Goal: Task Accomplishment & Management: Use online tool/utility

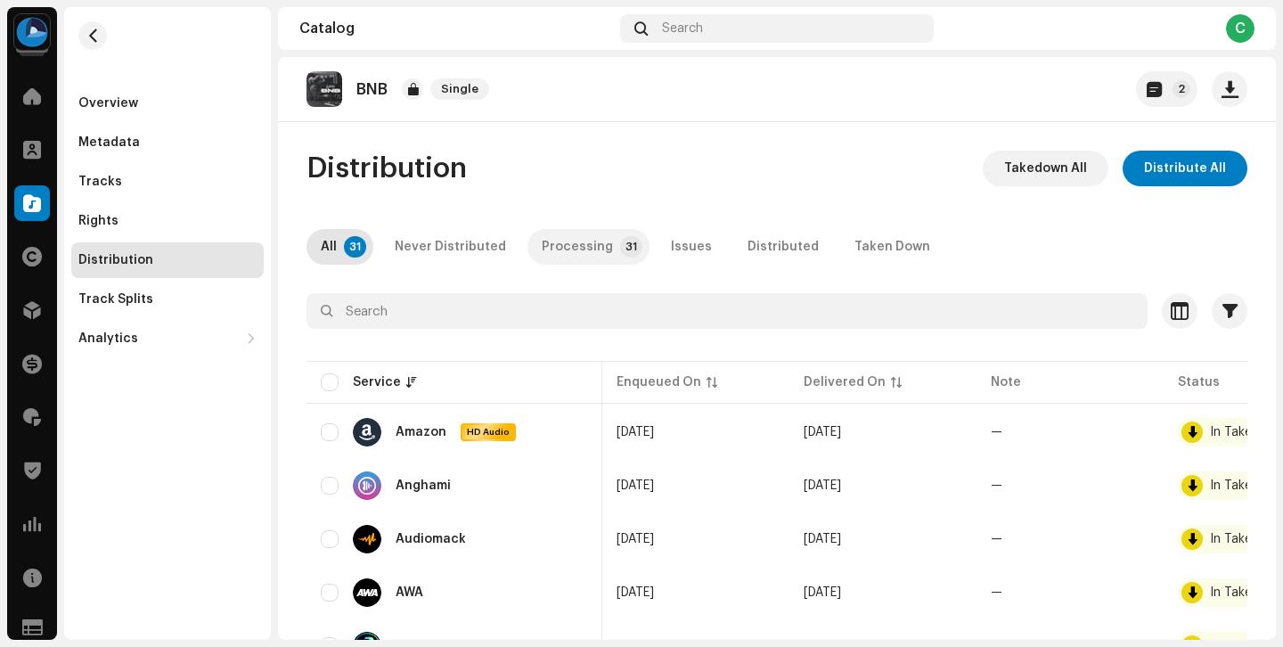
scroll to position [0, 106]
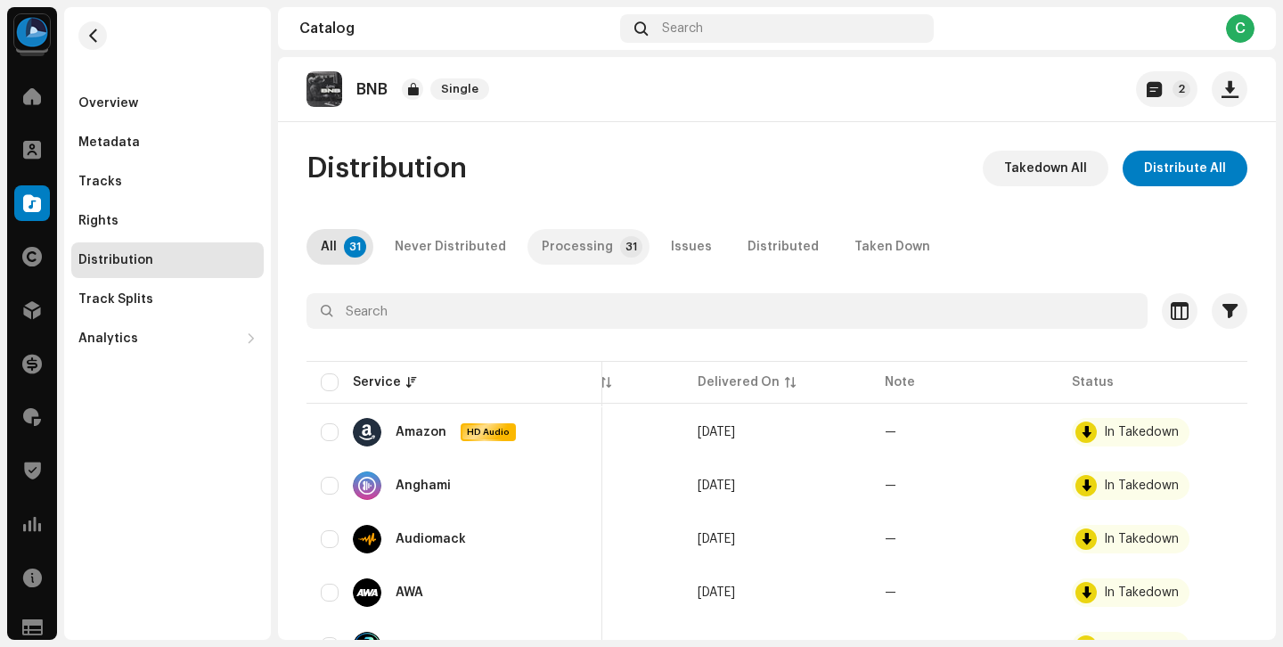
click at [542, 250] on div "Processing" at bounding box center [577, 247] width 71 height 36
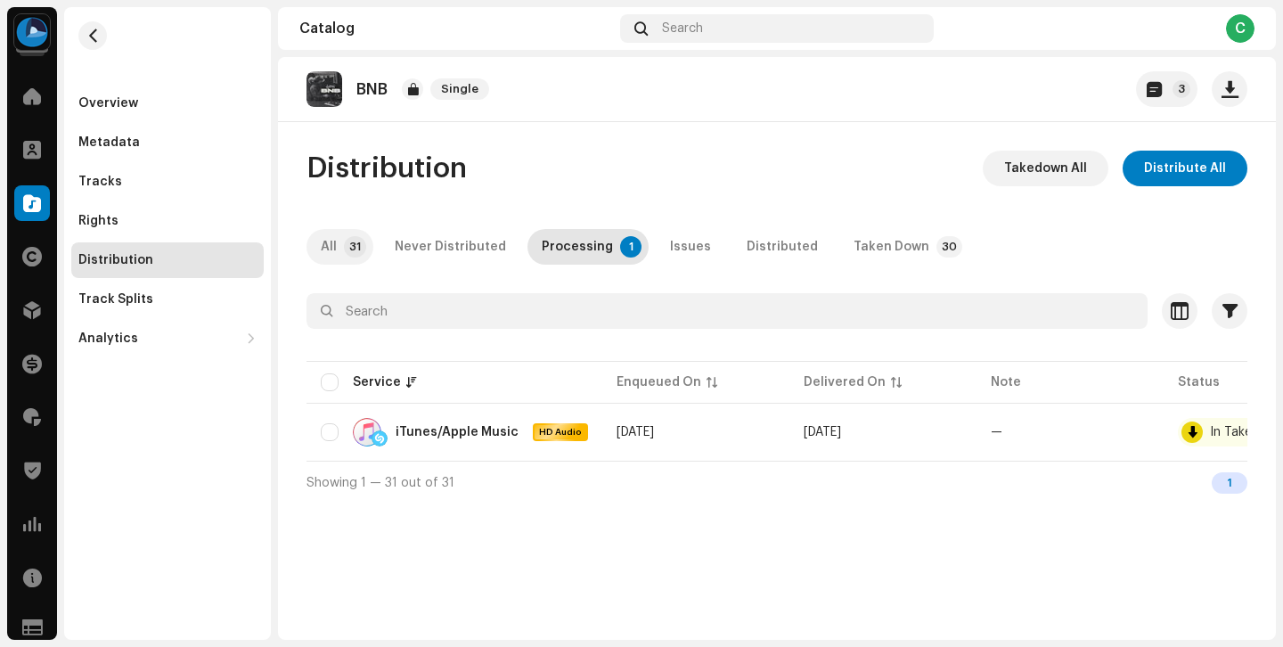
click at [333, 254] on div "All" at bounding box center [329, 247] width 16 height 36
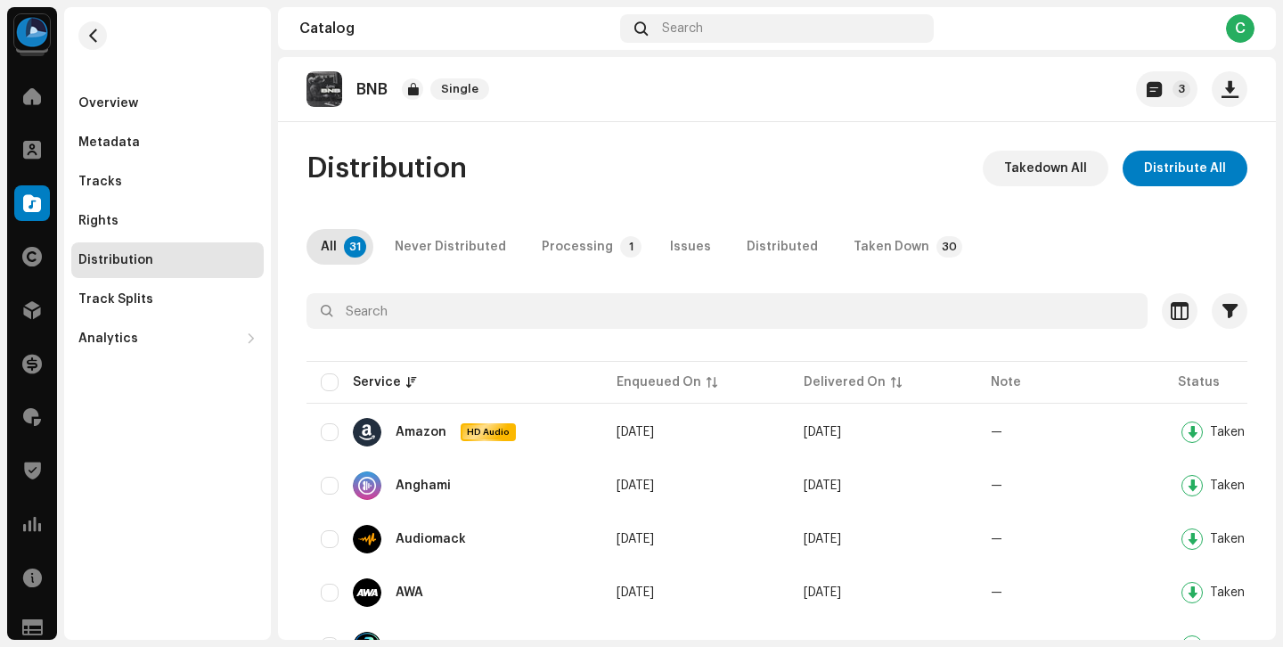
click at [410, 166] on span "Distribution" at bounding box center [387, 169] width 160 height 36
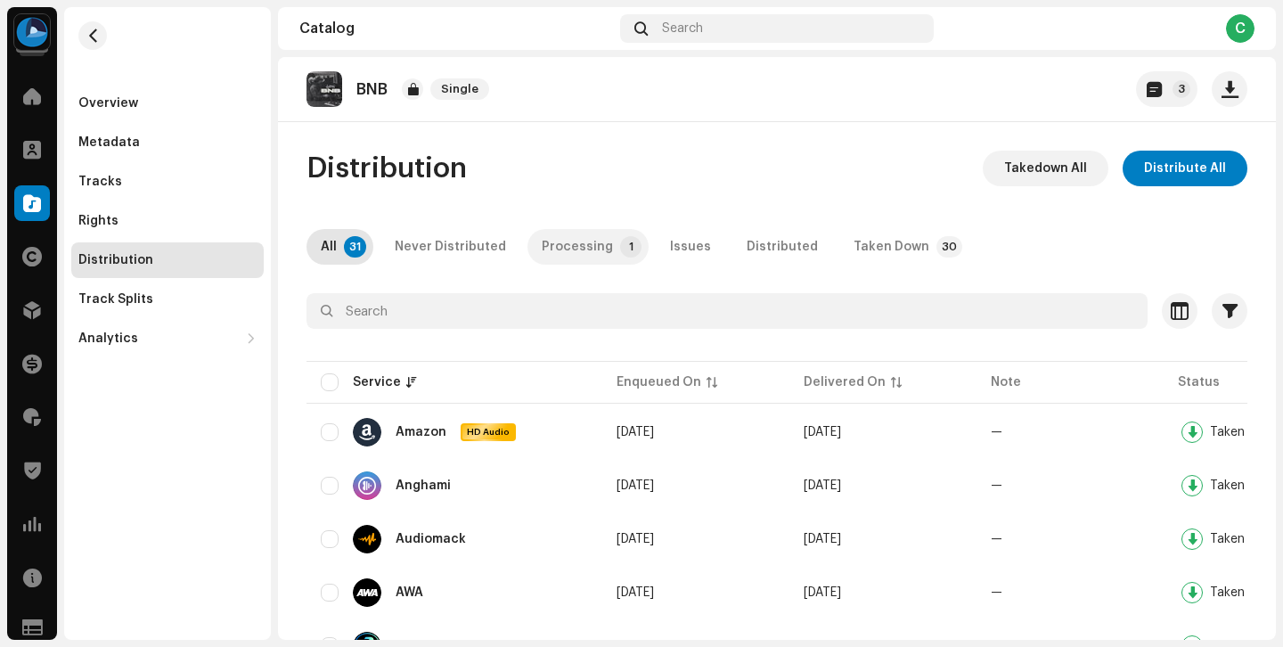
click at [594, 252] on div "Processing" at bounding box center [577, 247] width 71 height 36
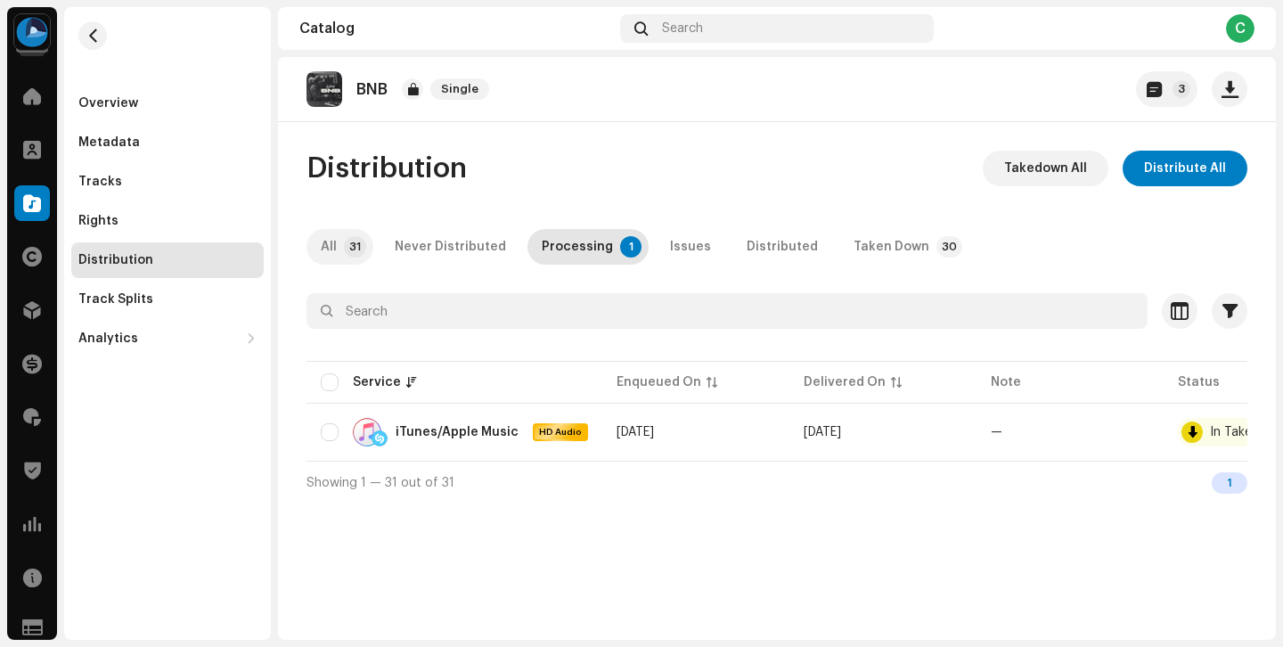
click at [340, 232] on p-tab "All 31" at bounding box center [340, 247] width 67 height 36
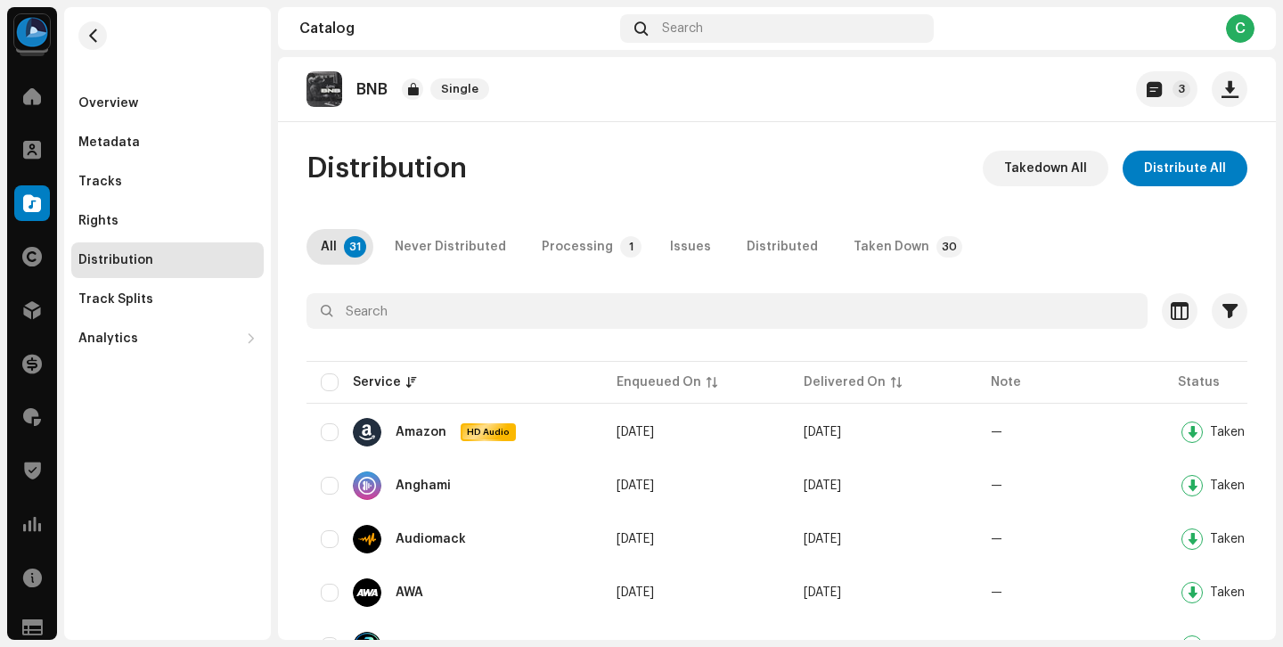
click at [359, 177] on span "Distribution" at bounding box center [387, 169] width 160 height 36
click at [413, 174] on span "Distribution" at bounding box center [387, 169] width 160 height 36
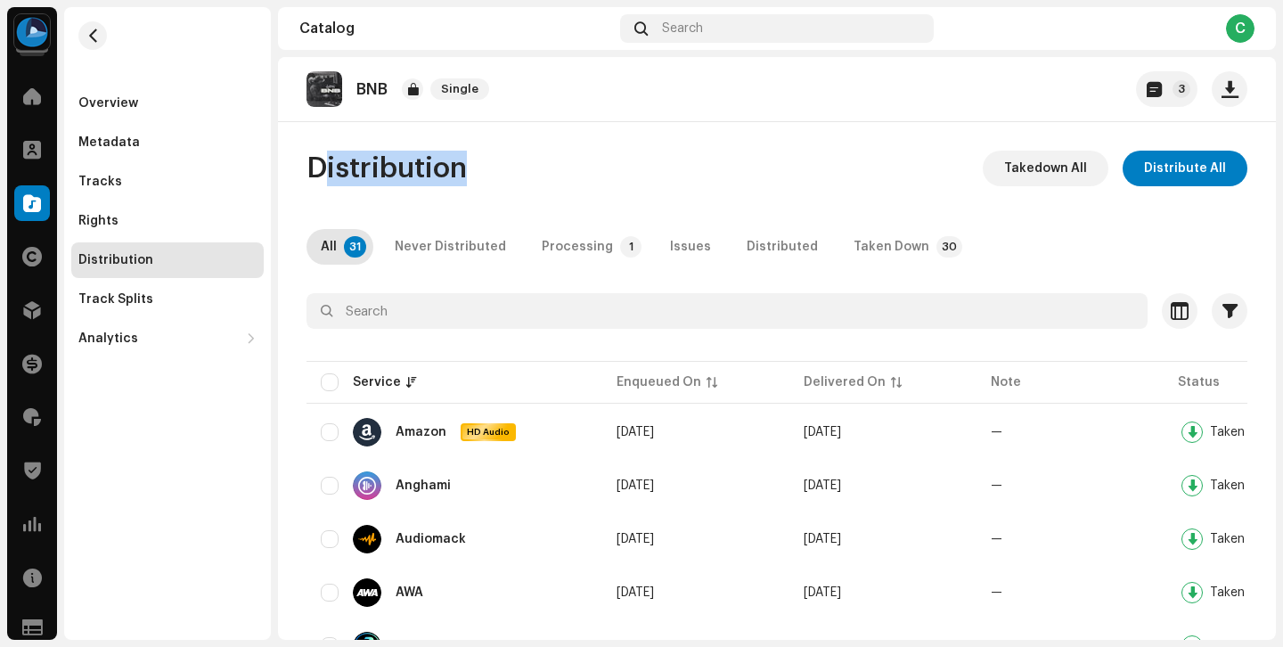
click at [413, 174] on span "Distribution" at bounding box center [387, 169] width 160 height 36
click at [463, 172] on span "Distribution" at bounding box center [387, 169] width 160 height 36
click at [434, 174] on span "Distribution" at bounding box center [387, 169] width 160 height 36
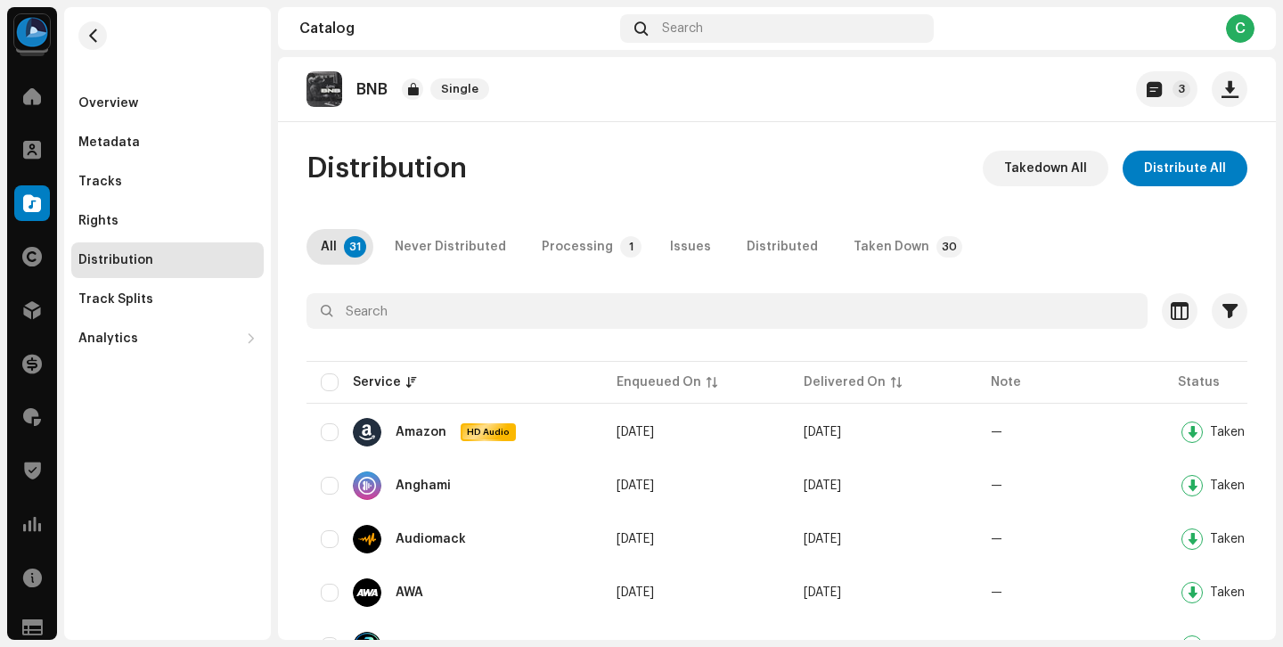
click at [434, 174] on span "Distribution" at bounding box center [387, 169] width 160 height 36
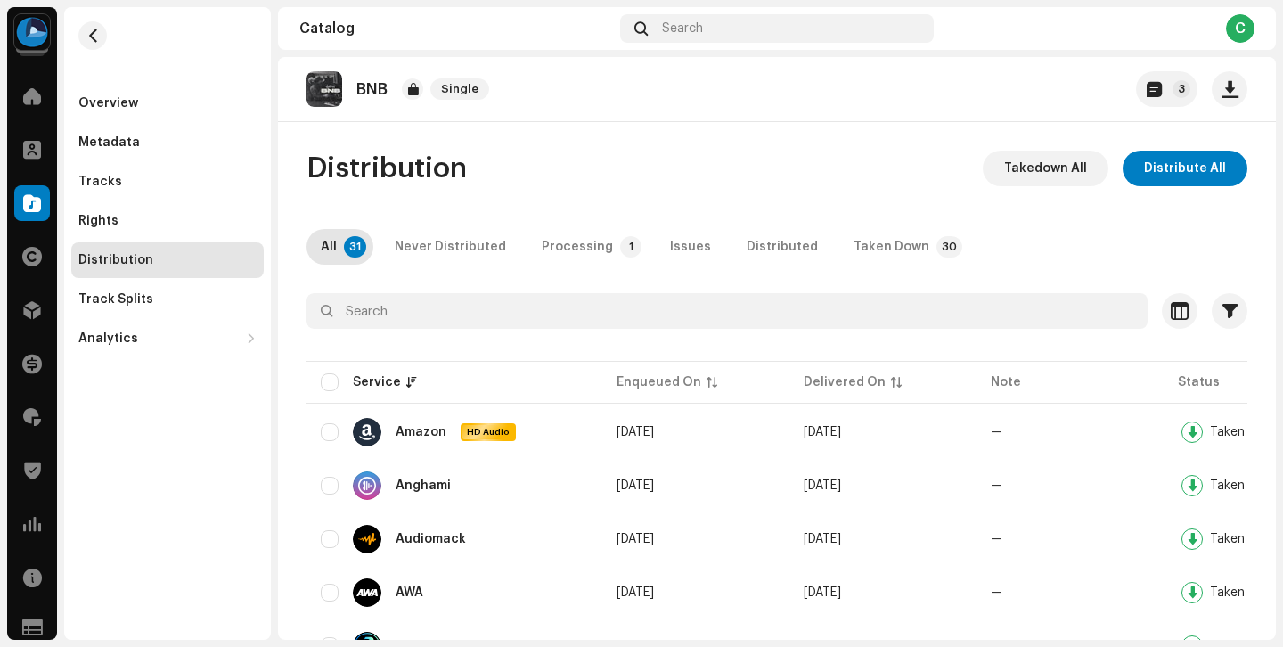
click at [434, 174] on span "Distribution" at bounding box center [387, 169] width 160 height 36
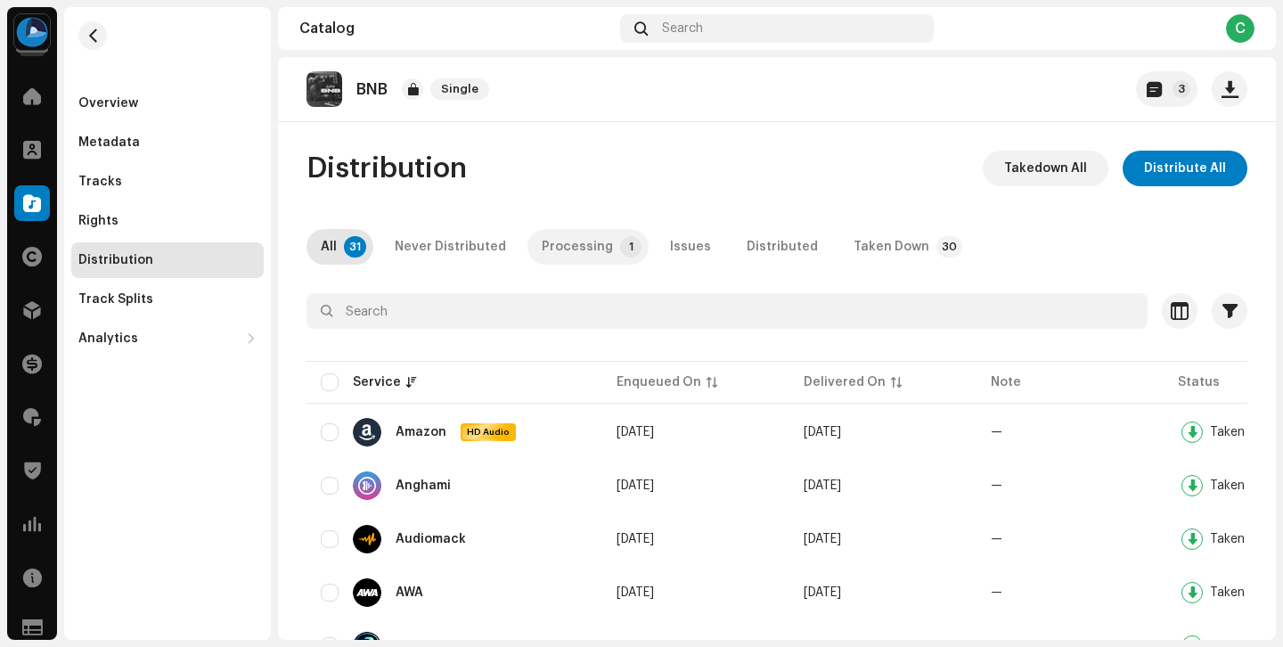
click at [569, 249] on div "Processing" at bounding box center [577, 247] width 71 height 36
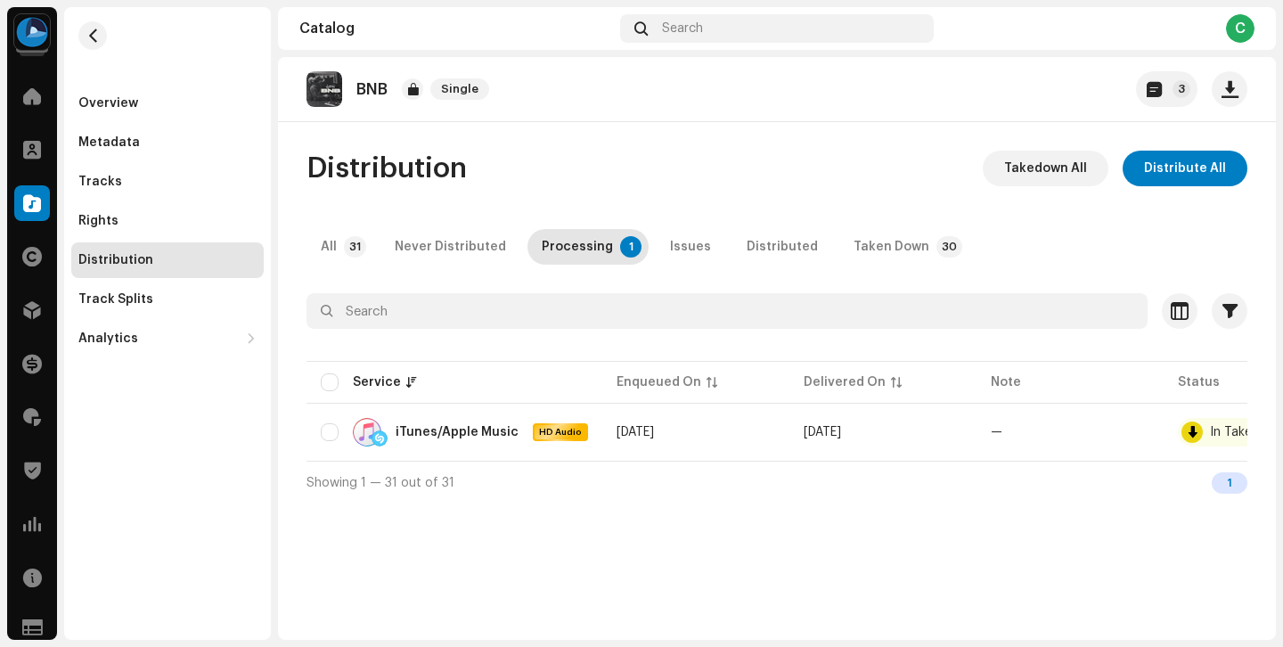
click at [338, 269] on div "Distribution Takedown All Distribute All All 31 Never Distributed Processing 1 …" at bounding box center [777, 327] width 998 height 353
click at [342, 255] on p-tab "All 31" at bounding box center [340, 247] width 67 height 36
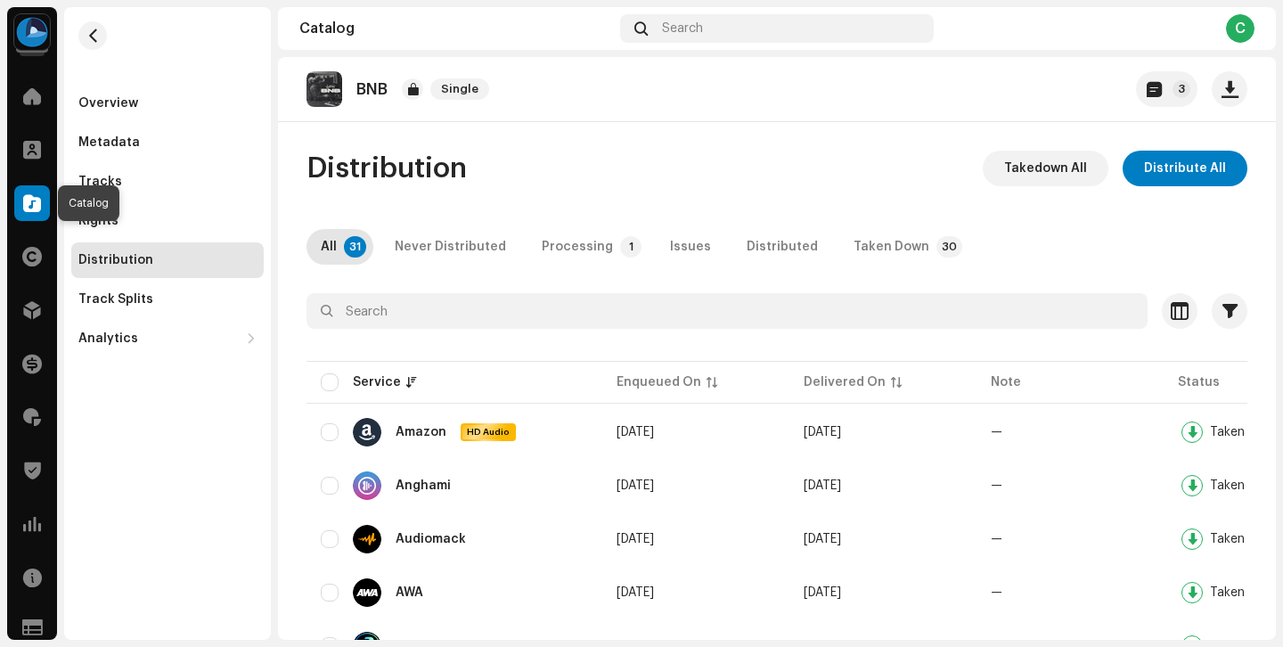
click at [37, 210] on span at bounding box center [32, 203] width 18 height 14
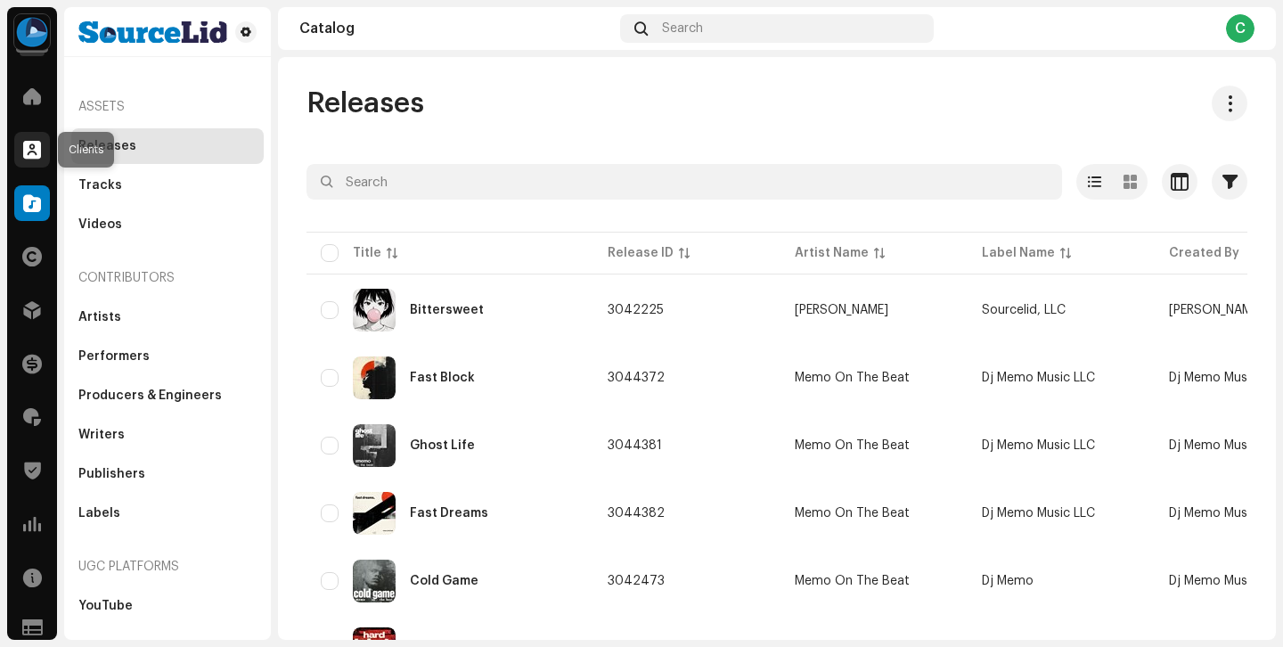
click at [37, 149] on span at bounding box center [32, 150] width 18 height 14
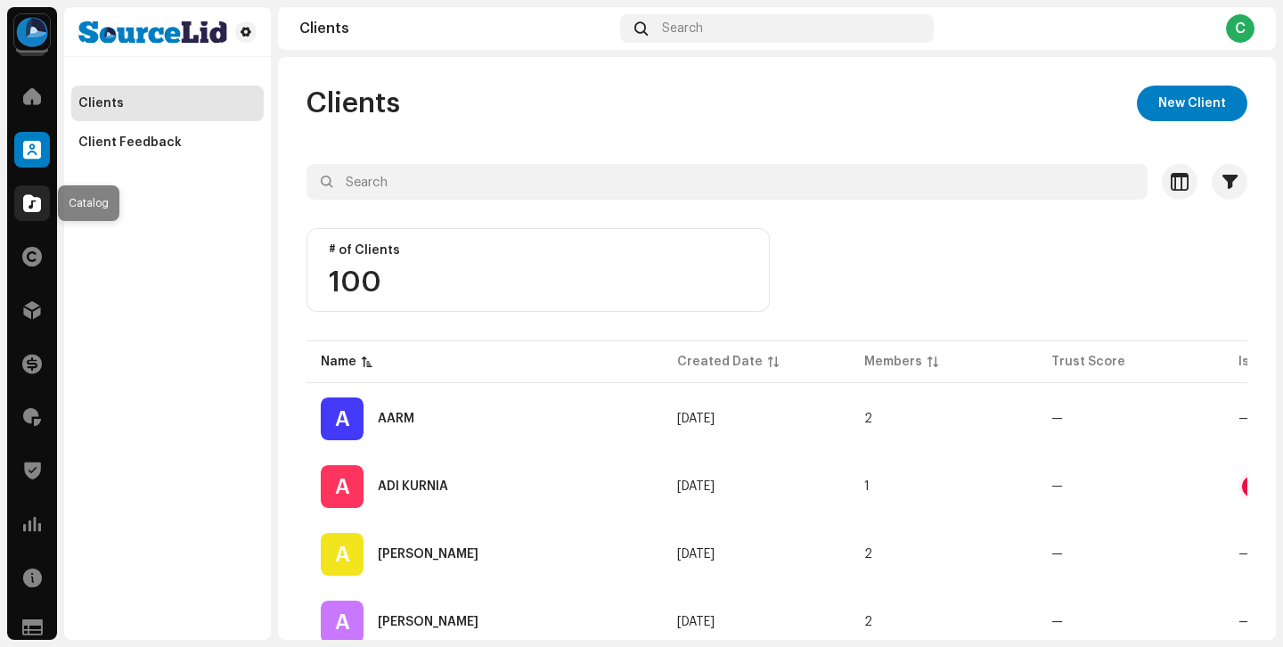
click at [19, 205] on div at bounding box center [32, 203] width 36 height 36
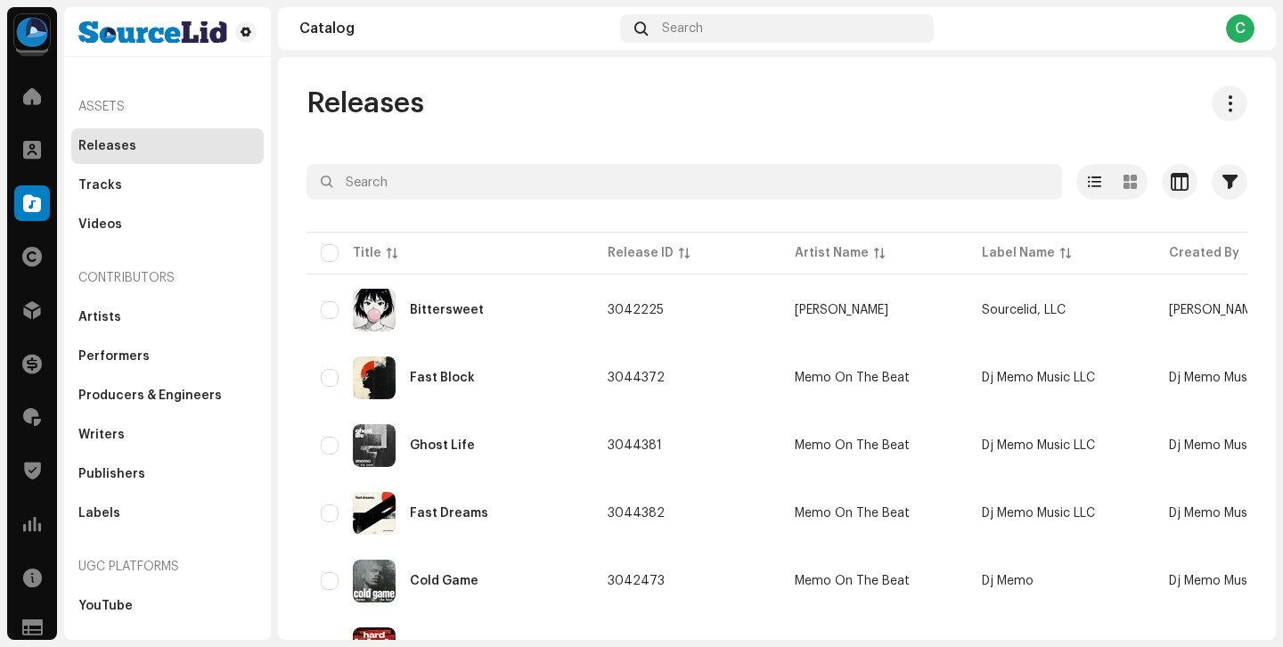
click at [42, 181] on div "Catalog" at bounding box center [32, 203] width 50 height 50
click at [41, 160] on div at bounding box center [32, 150] width 36 height 36
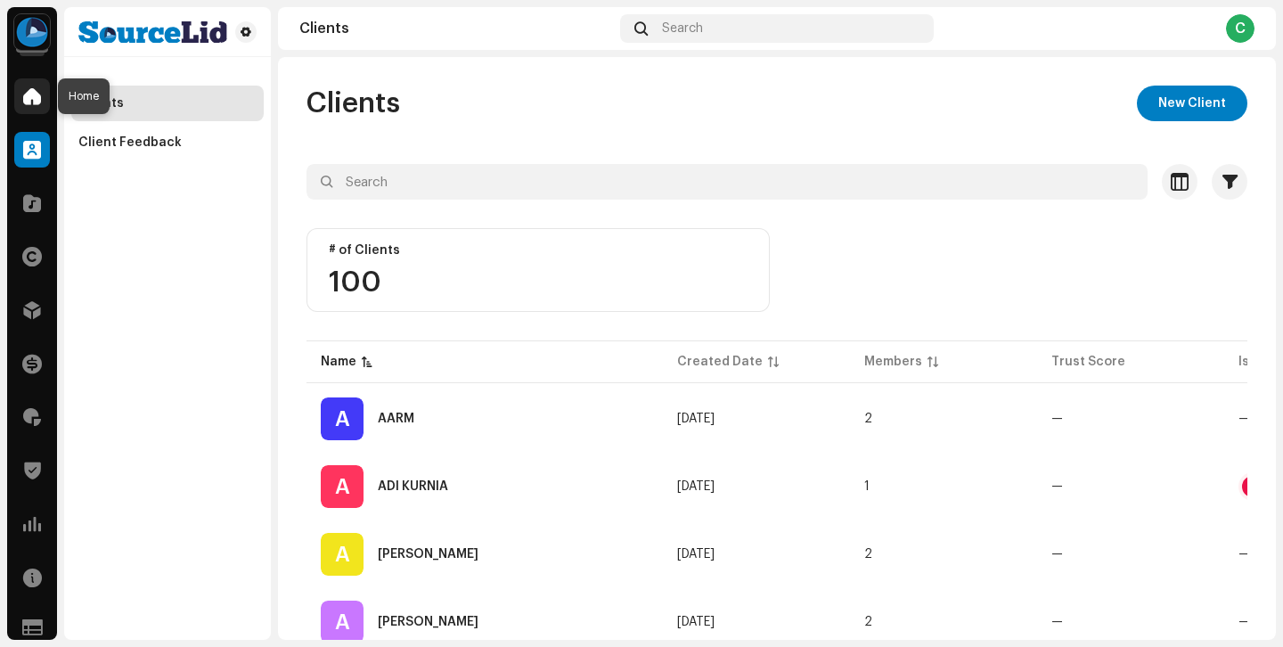
click at [29, 91] on span at bounding box center [32, 96] width 18 height 14
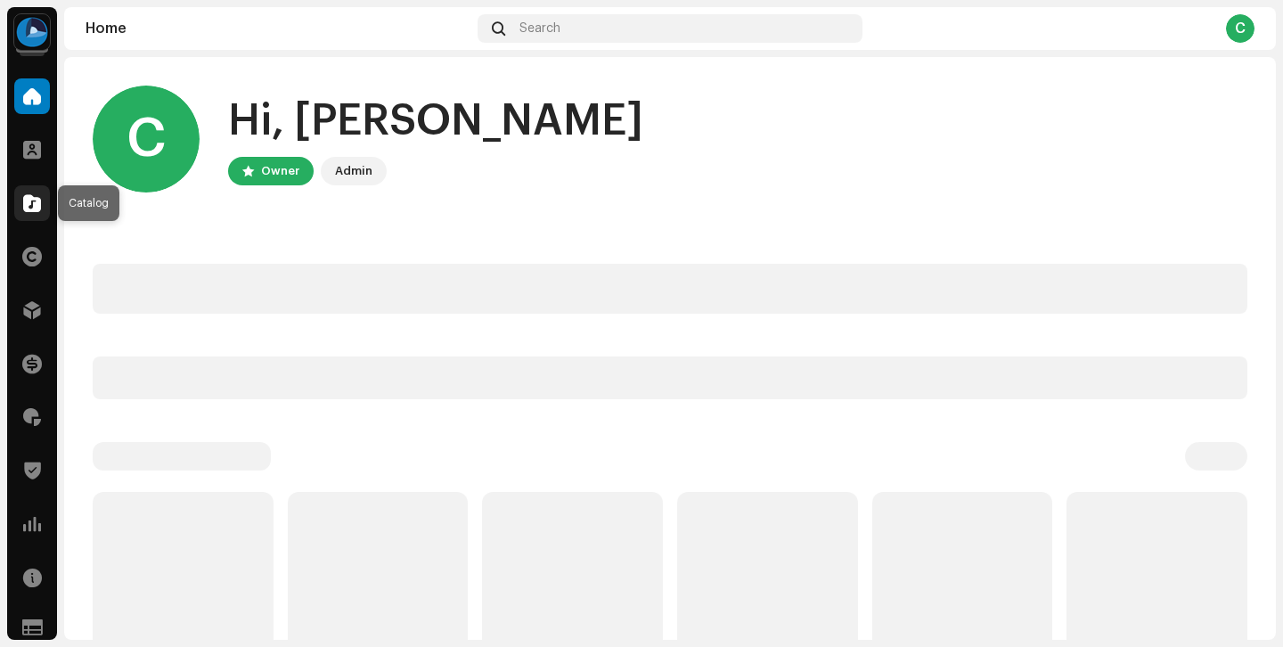
click at [37, 218] on div at bounding box center [32, 203] width 36 height 36
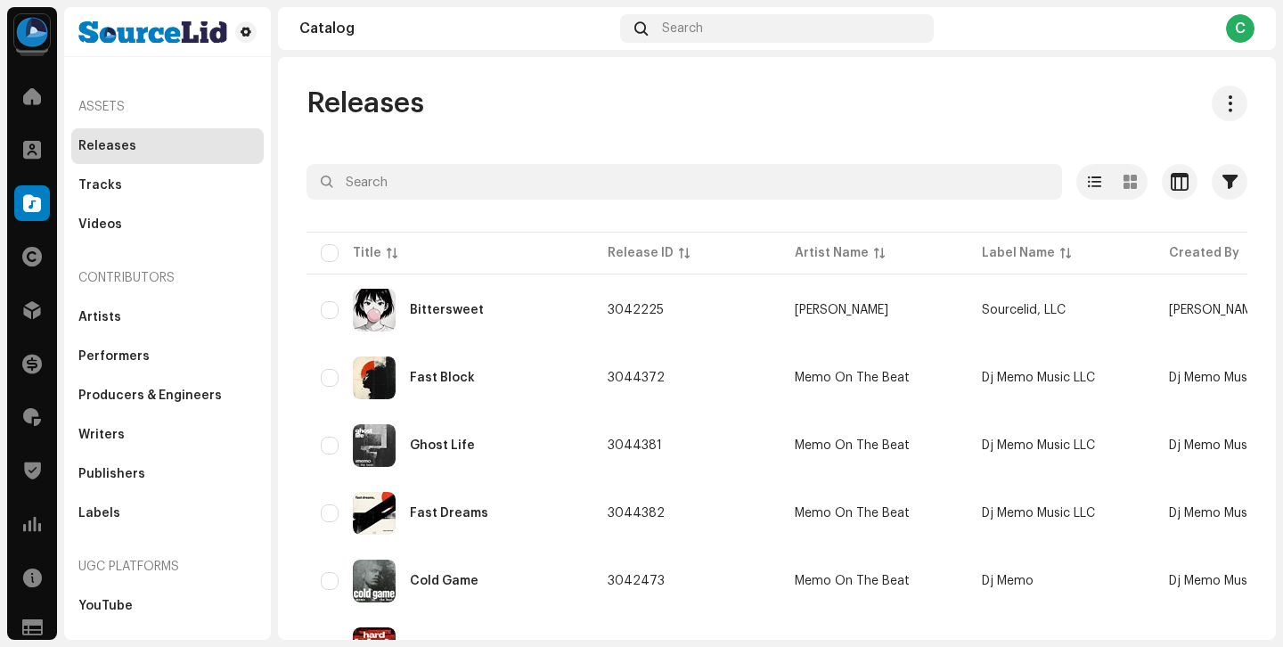
click at [39, 282] on div "Home Clients Catalog Rights Distribution Finance Royalties Trust & Safety Analy…" at bounding box center [32, 310] width 50 height 478
click at [36, 258] on span at bounding box center [32, 257] width 20 height 14
click at [40, 306] on span at bounding box center [32, 310] width 18 height 14
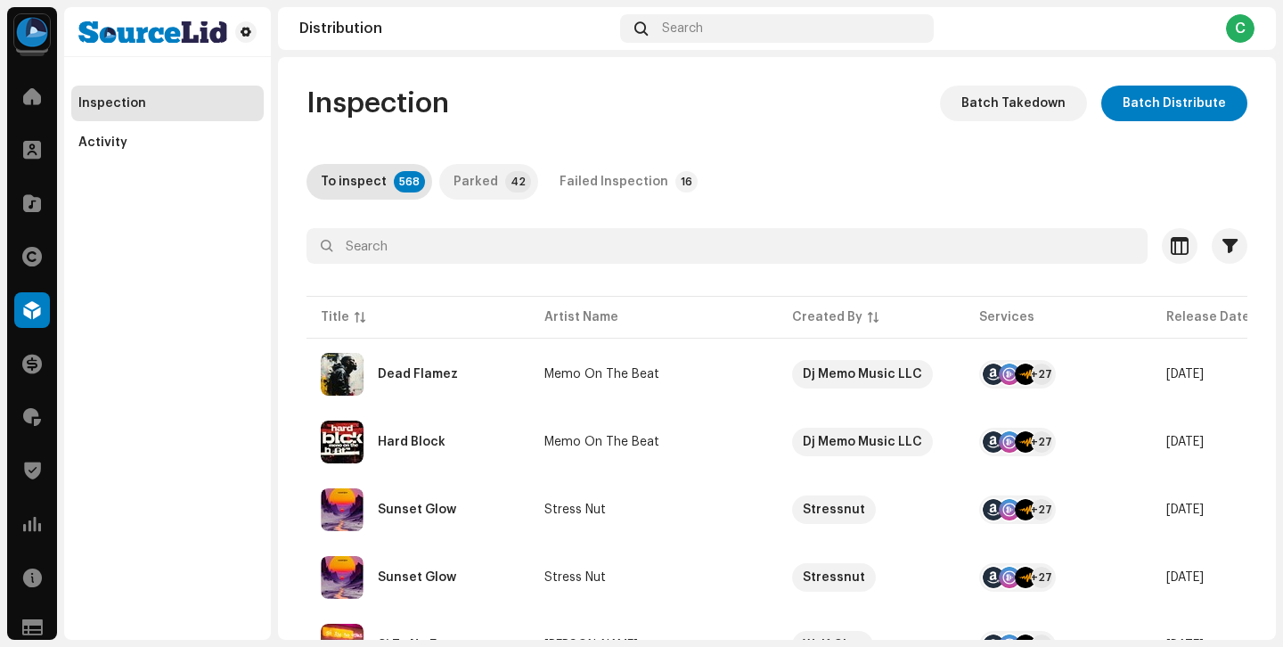
click at [454, 184] on div "Parked" at bounding box center [476, 182] width 45 height 36
click at [368, 181] on div "To inspect" at bounding box center [354, 182] width 66 height 36
click at [469, 184] on div "Parked" at bounding box center [476, 182] width 45 height 36
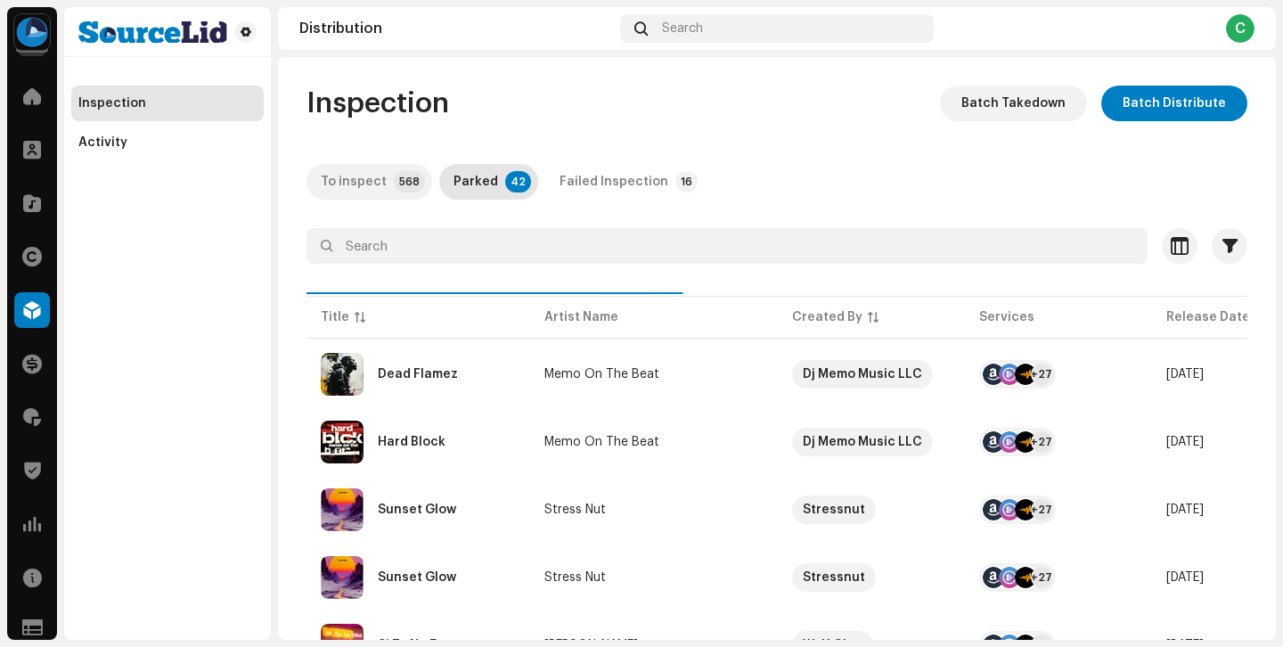
click at [342, 184] on div "To inspect" at bounding box center [354, 182] width 66 height 36
click at [505, 181] on p-badge "42" at bounding box center [518, 181] width 26 height 21
click at [388, 181] on p-tab "To inspect 568" at bounding box center [370, 182] width 126 height 36
click at [455, 172] on div "Parked" at bounding box center [476, 182] width 45 height 36
click at [338, 184] on div "To inspect" at bounding box center [354, 182] width 66 height 36
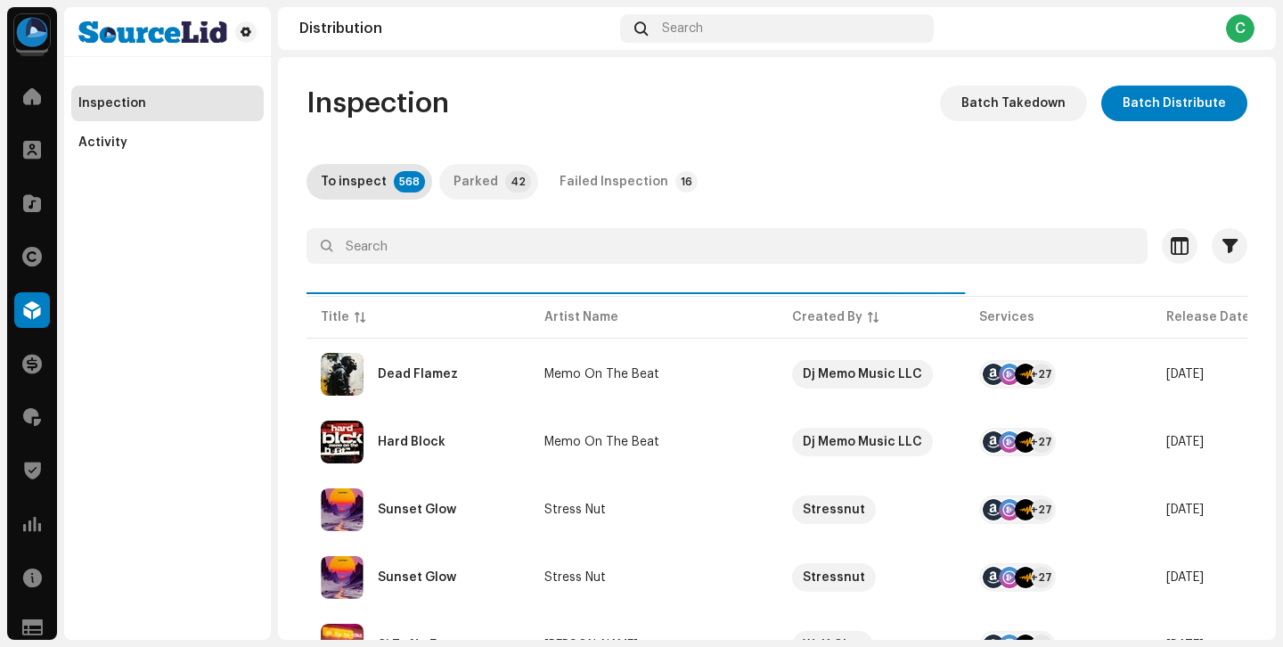
click at [454, 176] on div "Parked" at bounding box center [476, 182] width 45 height 36
click at [368, 177] on div "To inspect" at bounding box center [354, 182] width 66 height 36
click at [32, 151] on span at bounding box center [32, 150] width 18 height 14
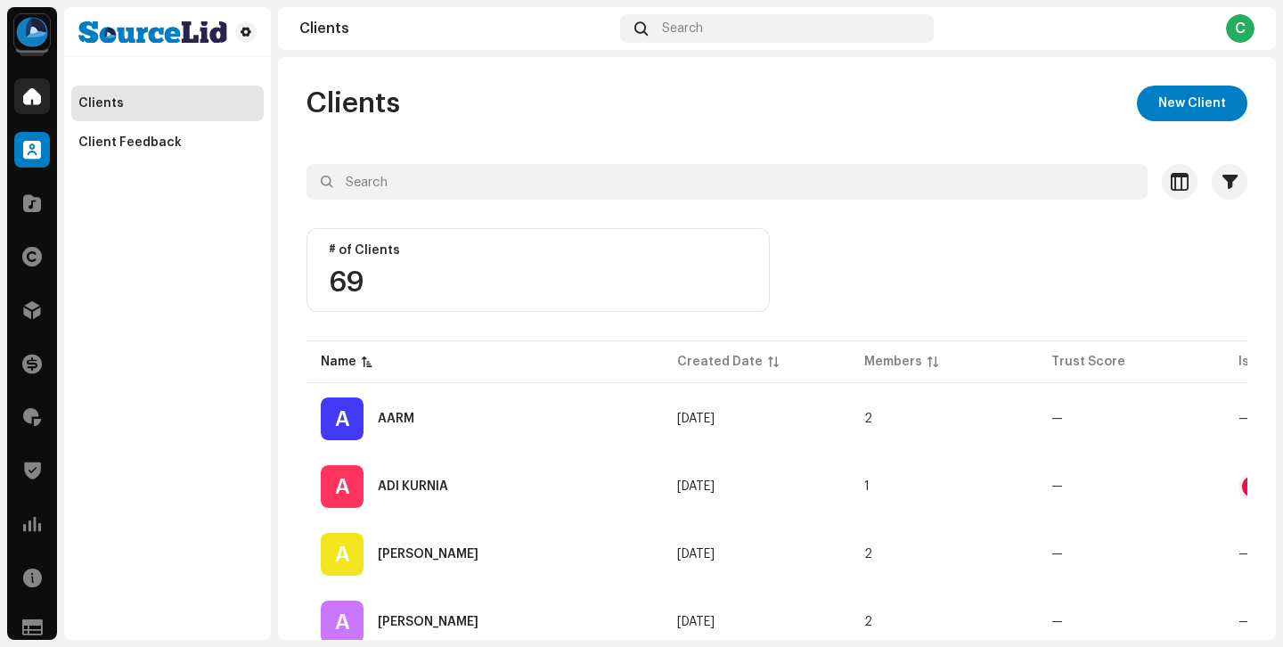
click at [37, 89] on span at bounding box center [32, 96] width 18 height 14
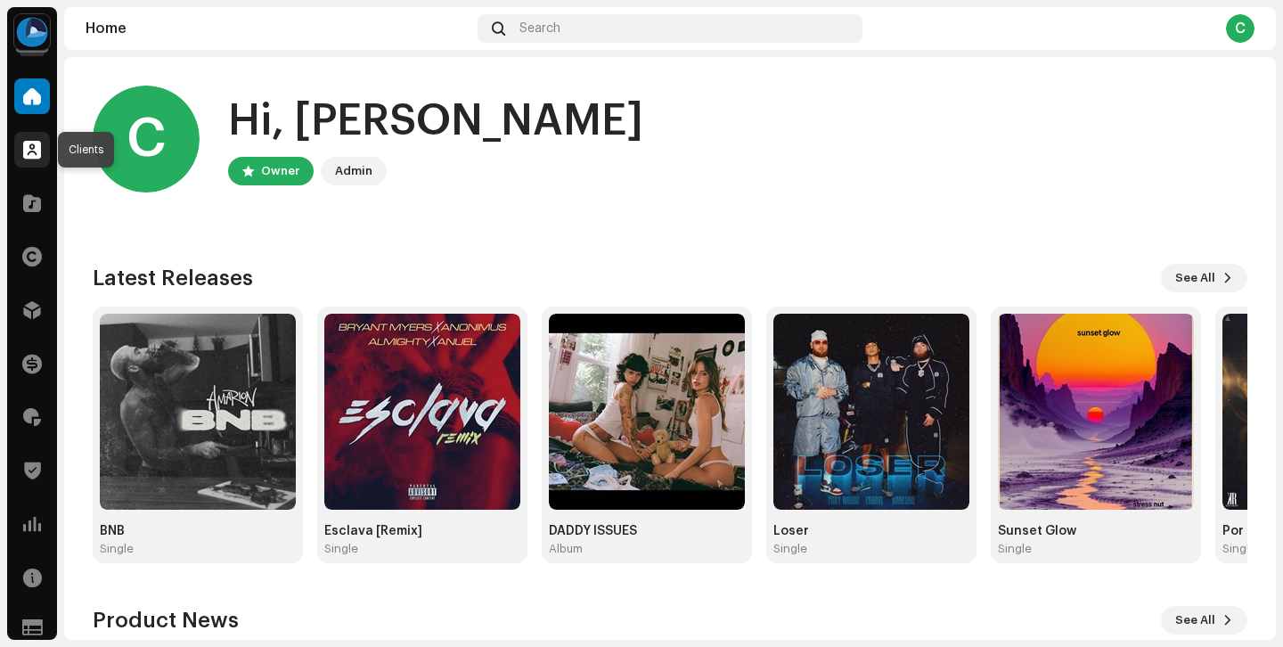
click at [22, 145] on div at bounding box center [32, 150] width 36 height 36
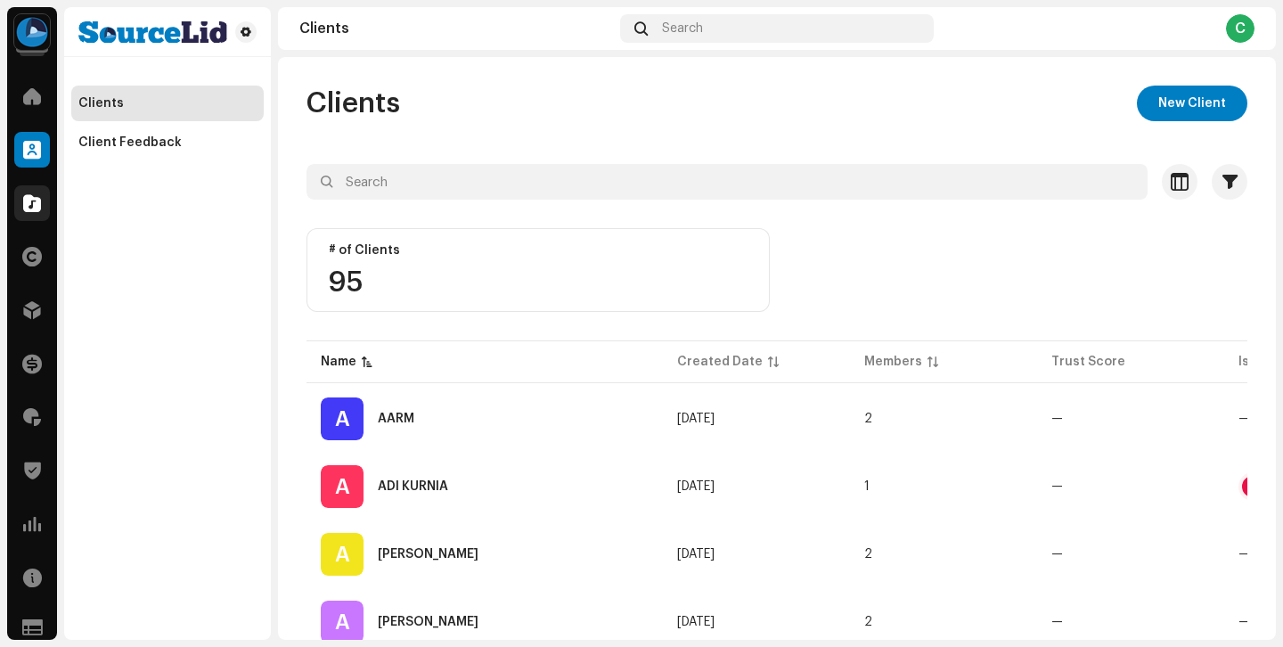
click at [30, 209] on span at bounding box center [32, 203] width 18 height 14
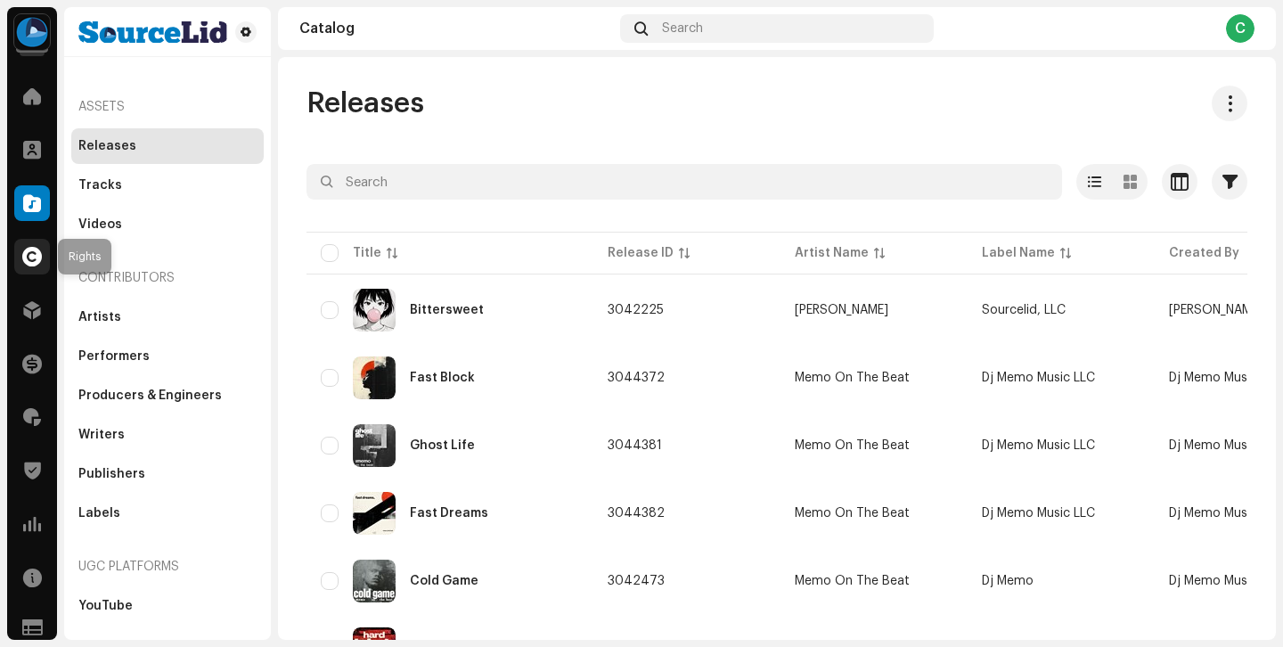
click at [39, 241] on div at bounding box center [32, 257] width 36 height 36
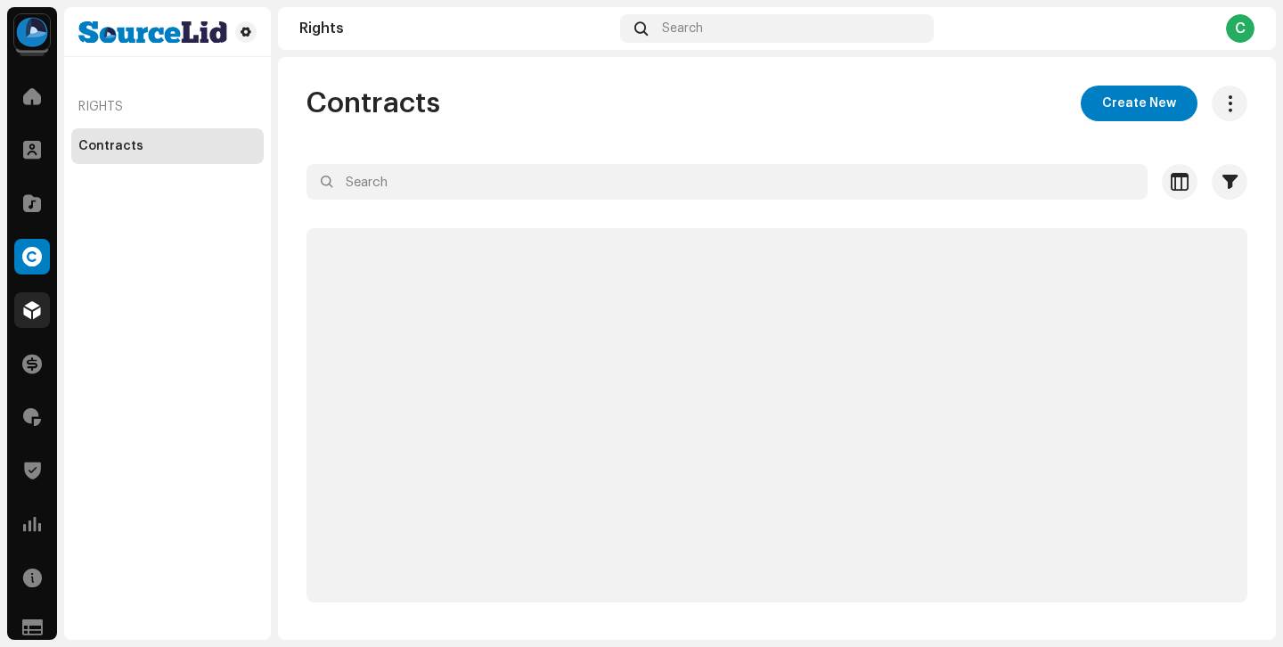
click at [39, 307] on span at bounding box center [32, 310] width 18 height 14
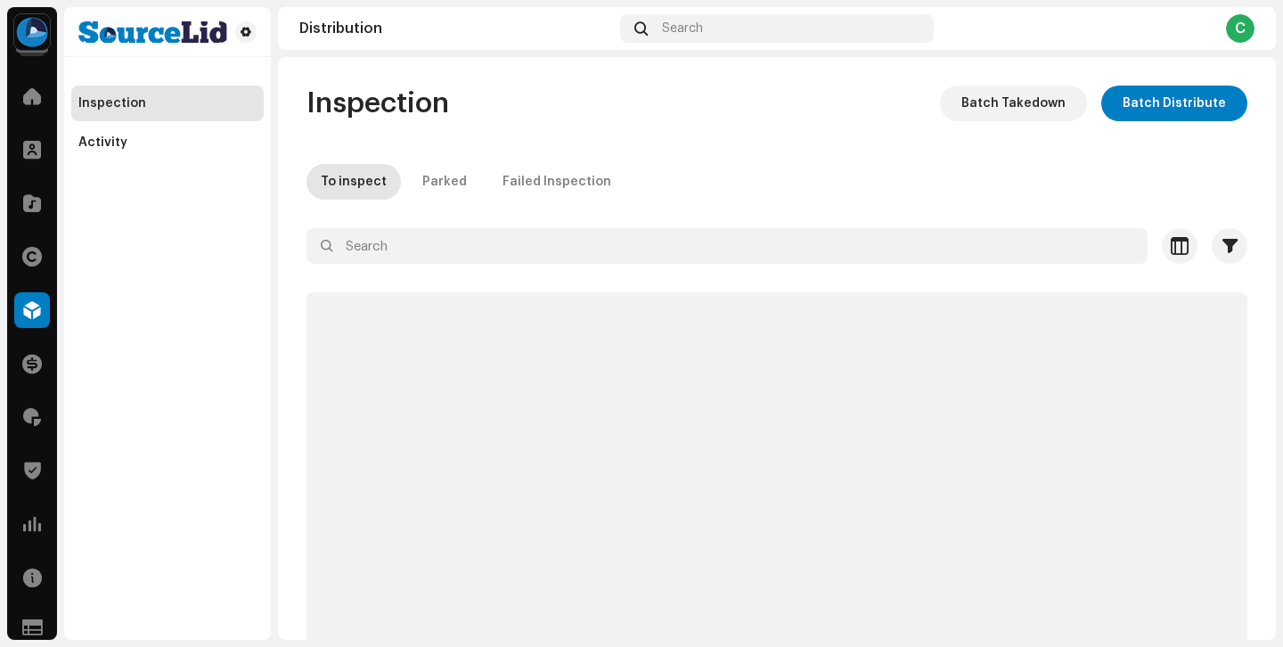
click at [20, 114] on div "Home" at bounding box center [32, 96] width 50 height 50
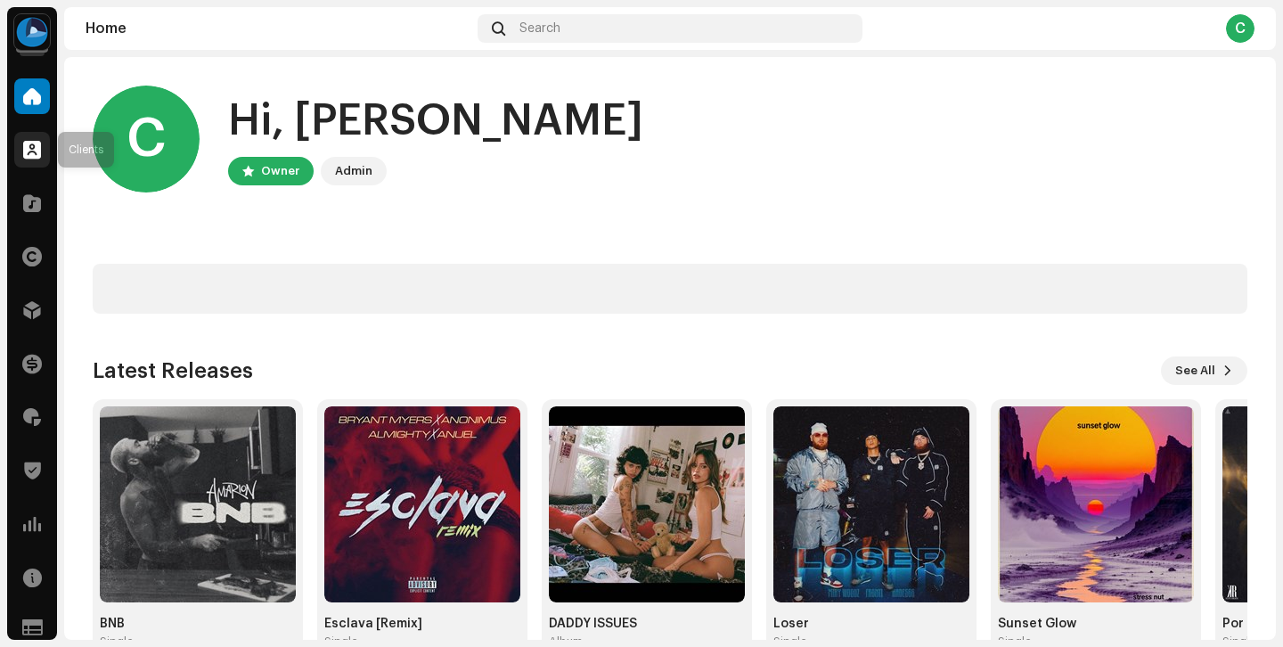
click at [28, 147] on span at bounding box center [32, 150] width 18 height 14
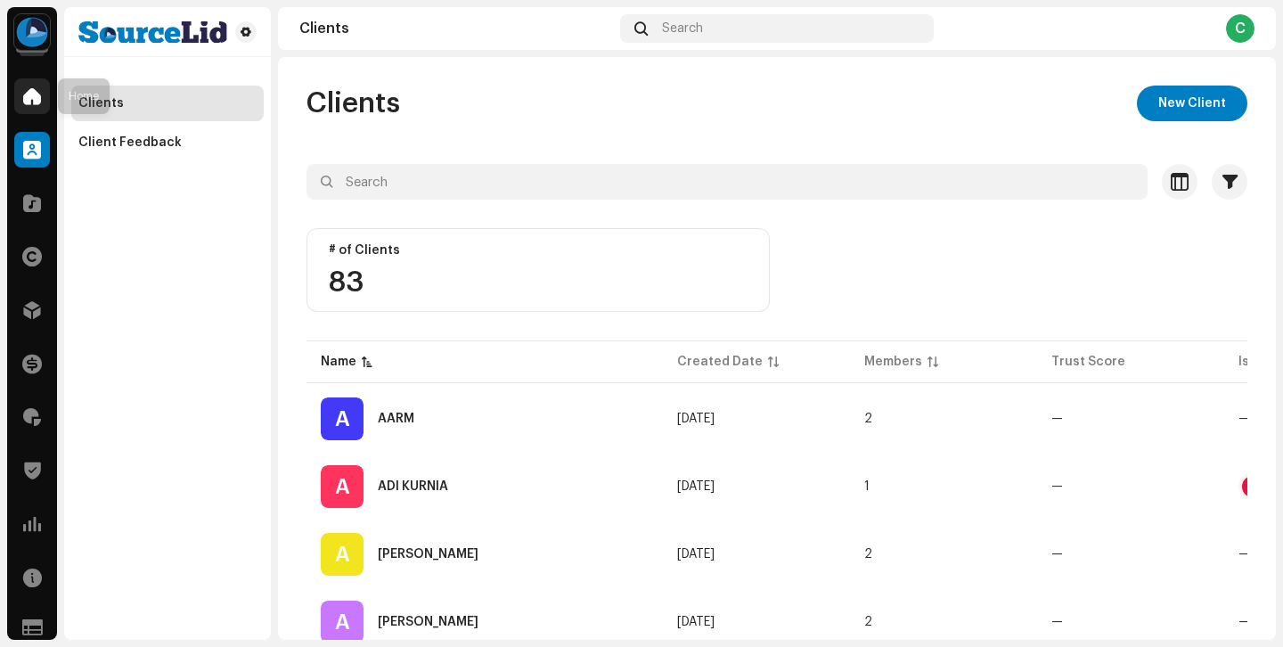
click at [32, 102] on span at bounding box center [32, 96] width 18 height 14
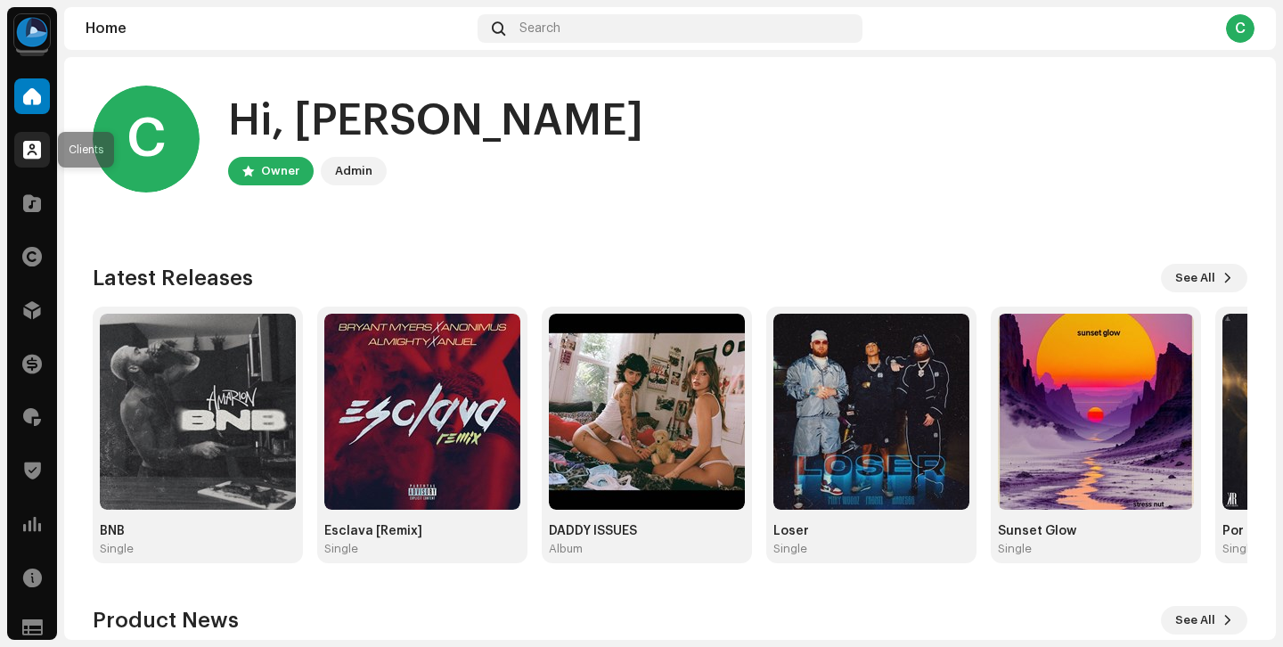
click at [37, 156] on span at bounding box center [32, 150] width 18 height 14
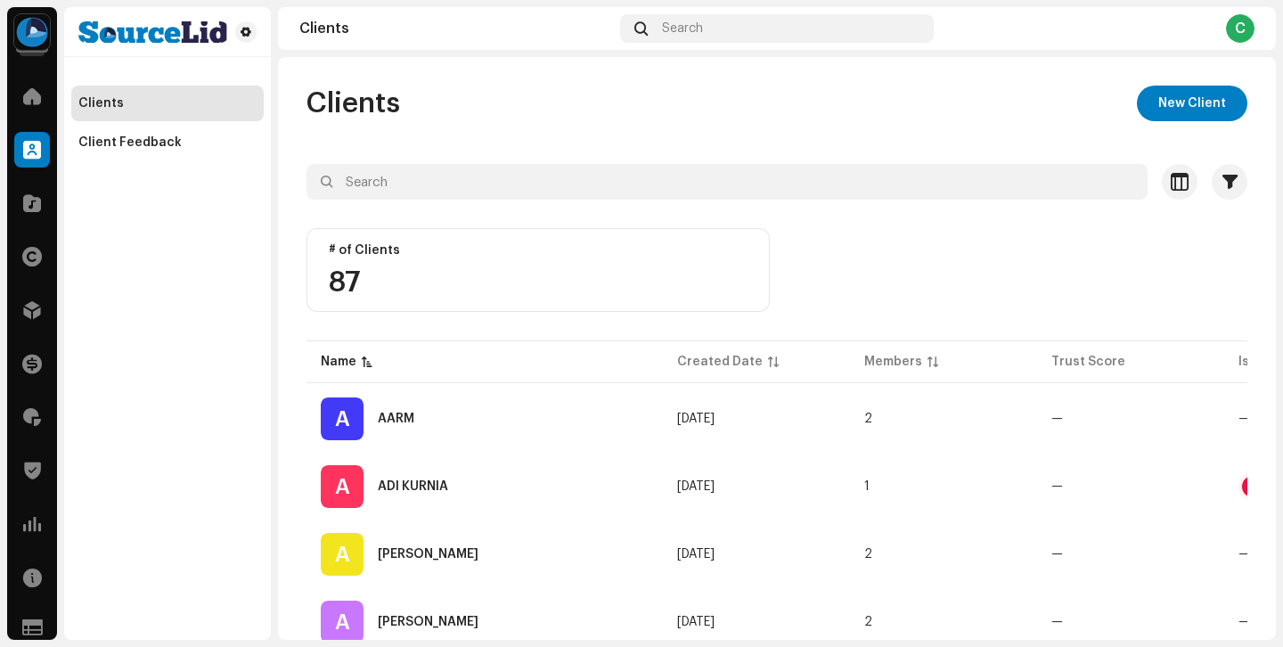
click at [37, 116] on div "Home" at bounding box center [32, 96] width 50 height 50
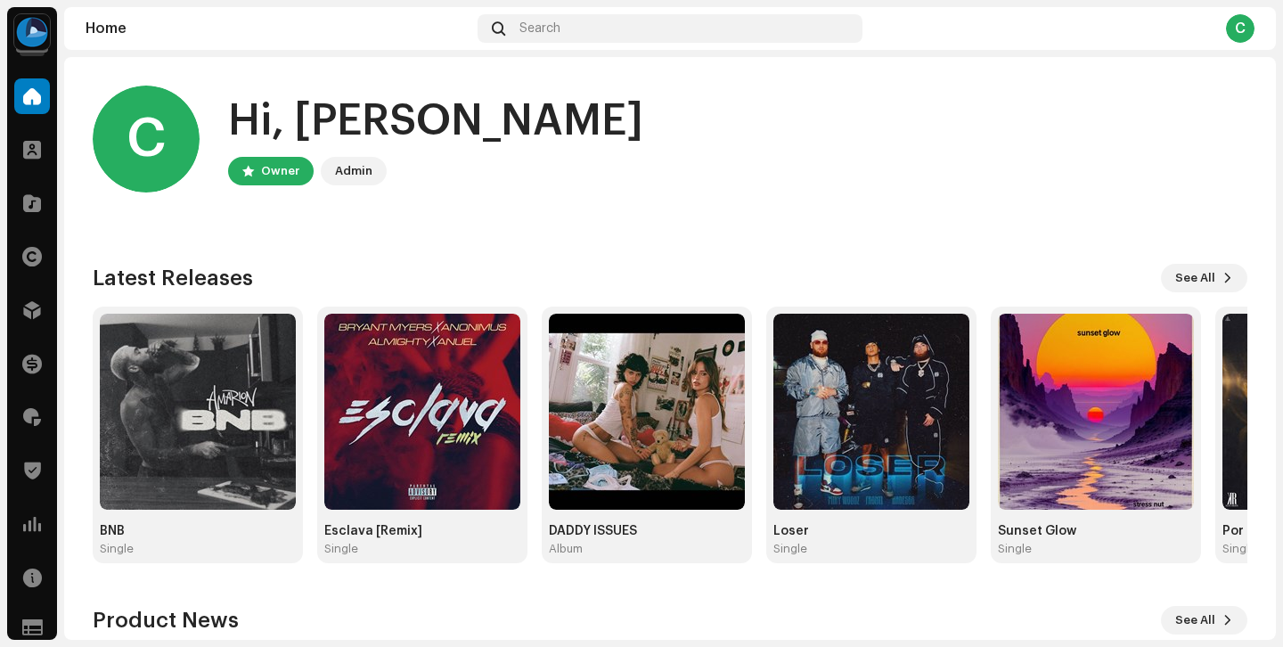
click at [288, 136] on div "Hi, Christopher" at bounding box center [435, 121] width 415 height 57
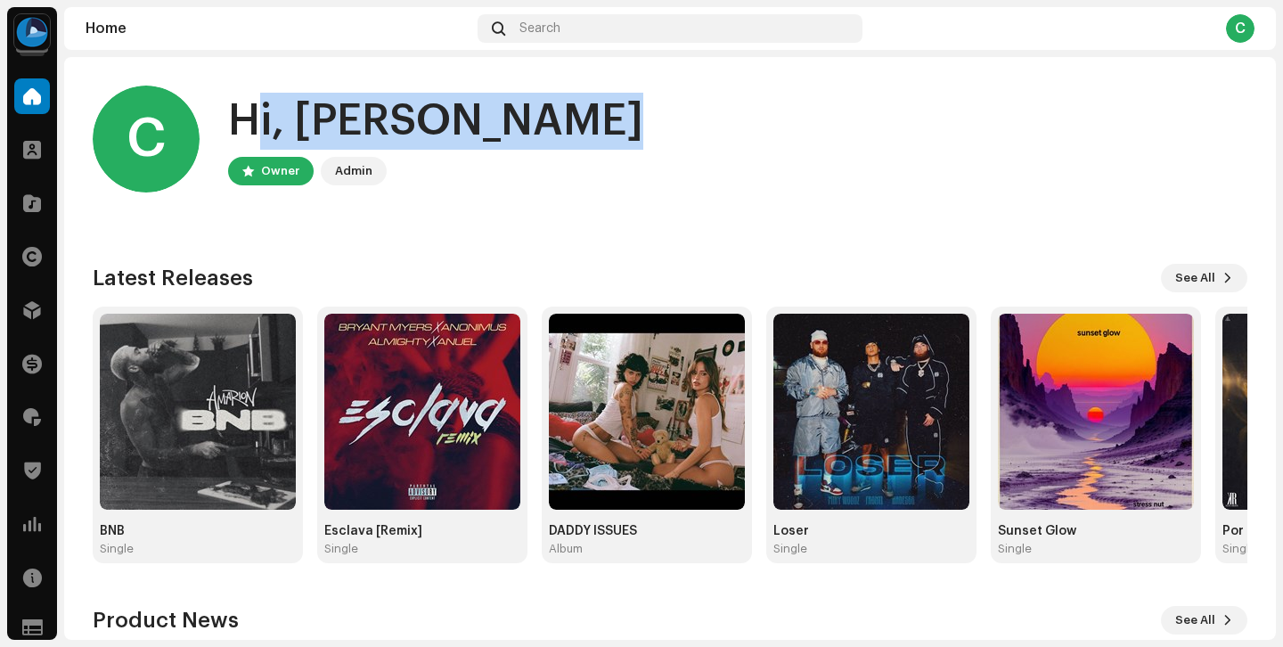
click at [382, 128] on div "Hi, Christopher" at bounding box center [435, 121] width 415 height 57
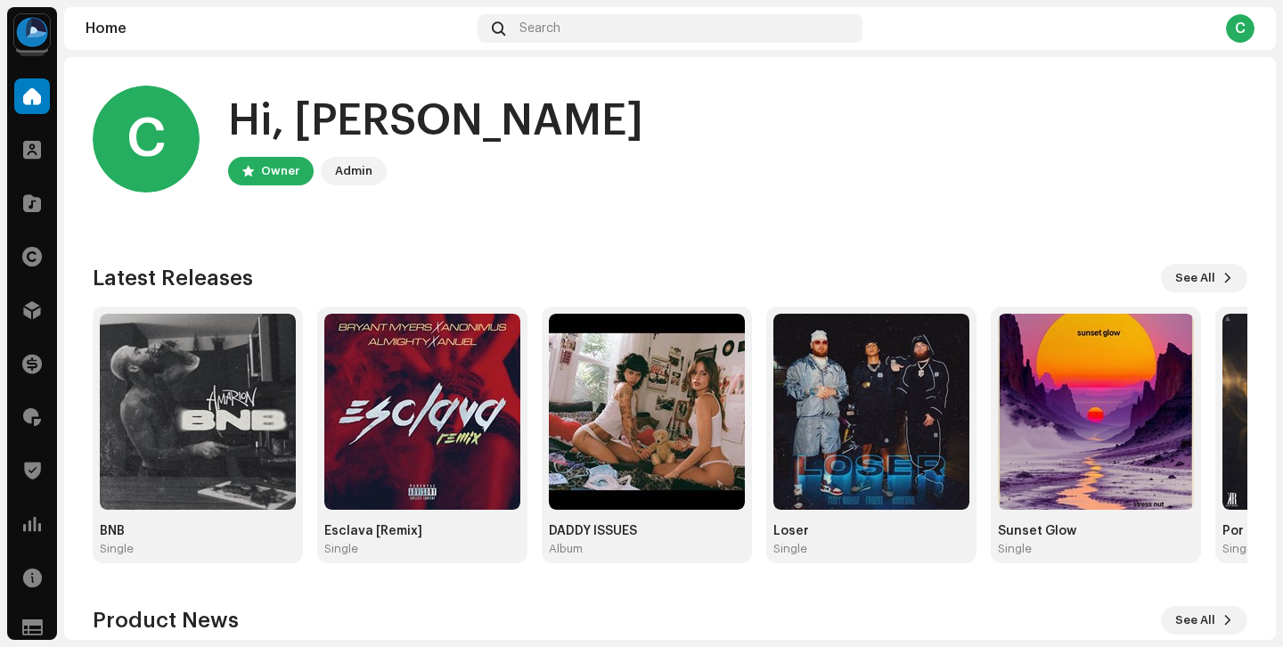
click at [382, 128] on div "Hi, Christopher" at bounding box center [435, 121] width 415 height 57
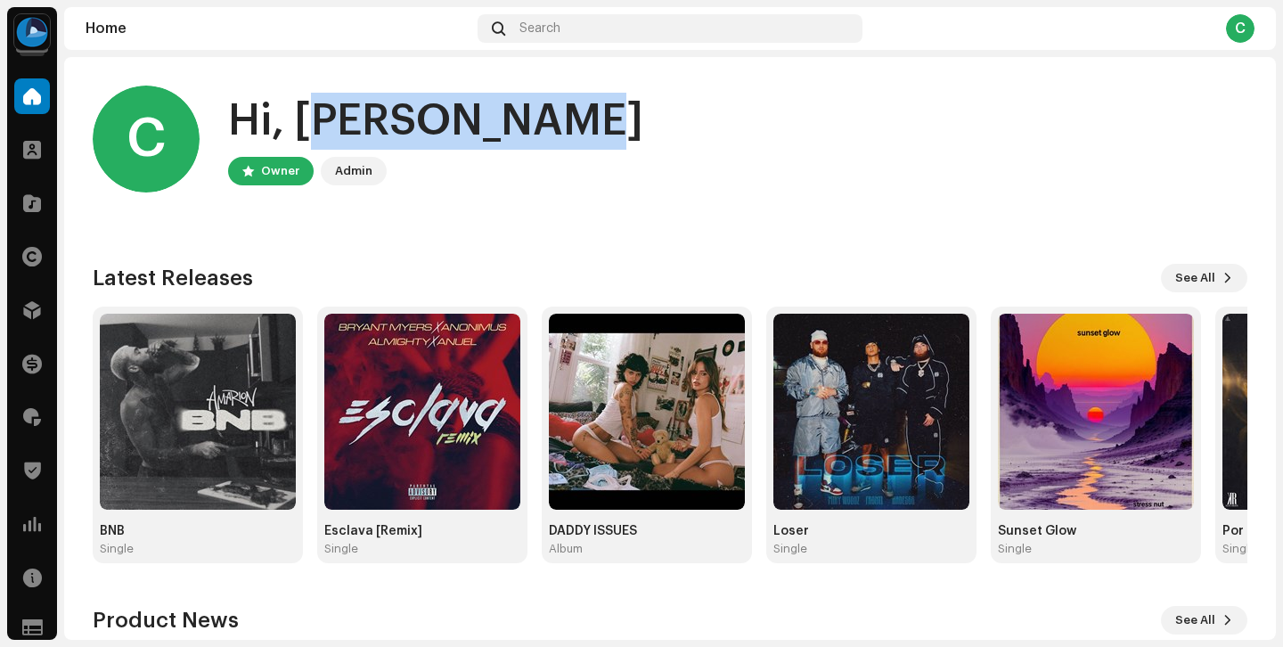
click at [382, 128] on div "Hi, Christopher" at bounding box center [435, 121] width 415 height 57
click at [439, 129] on div "Hi, Christopher" at bounding box center [435, 121] width 415 height 57
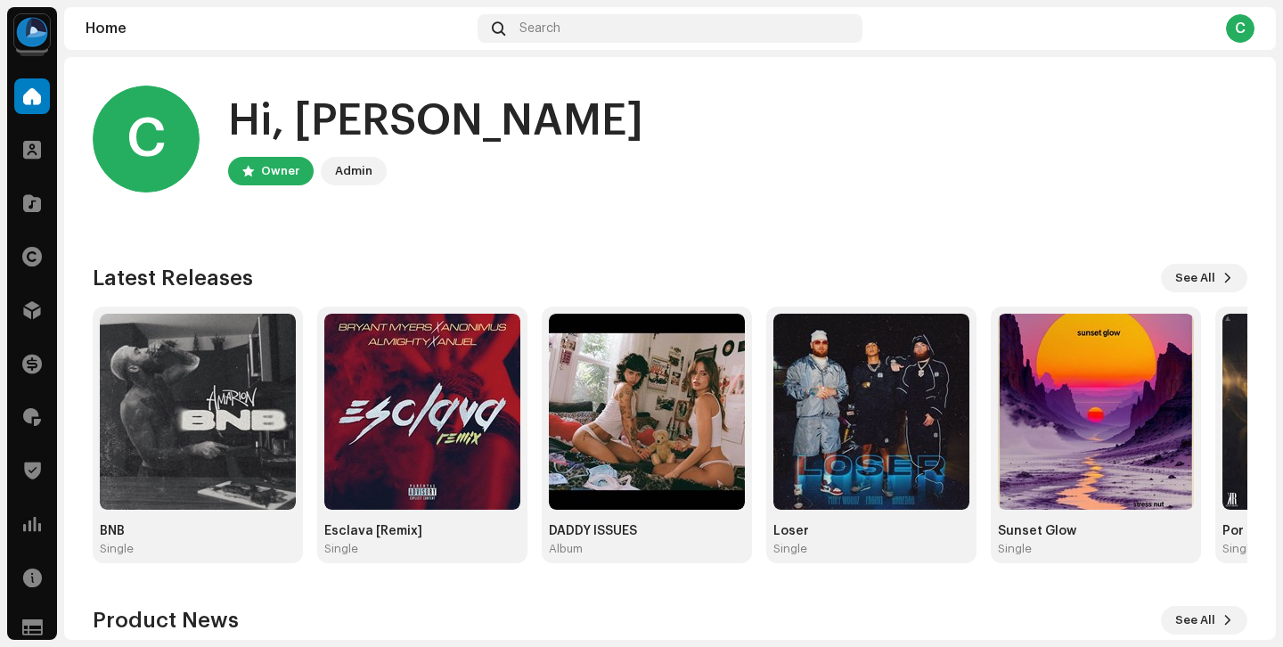
click at [439, 129] on div "Hi, Christopher" at bounding box center [435, 121] width 415 height 57
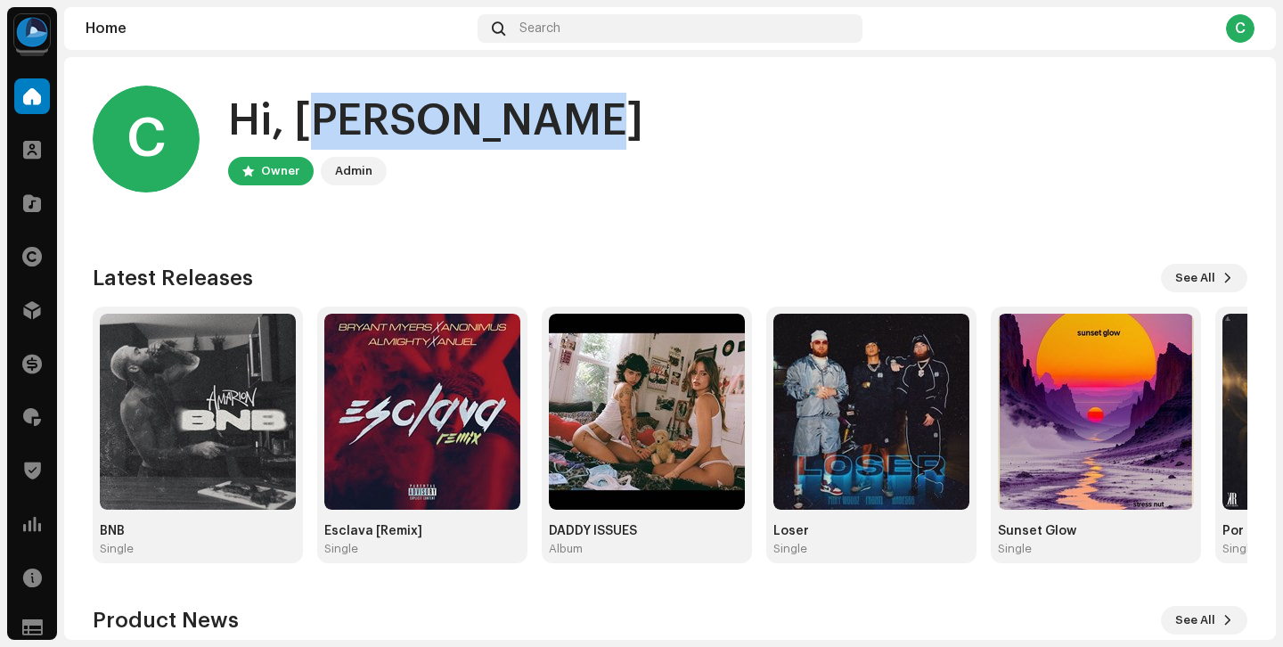
click at [439, 129] on div "Hi, Christopher" at bounding box center [435, 121] width 415 height 57
click at [483, 130] on div "Hi, Christopher" at bounding box center [435, 121] width 415 height 57
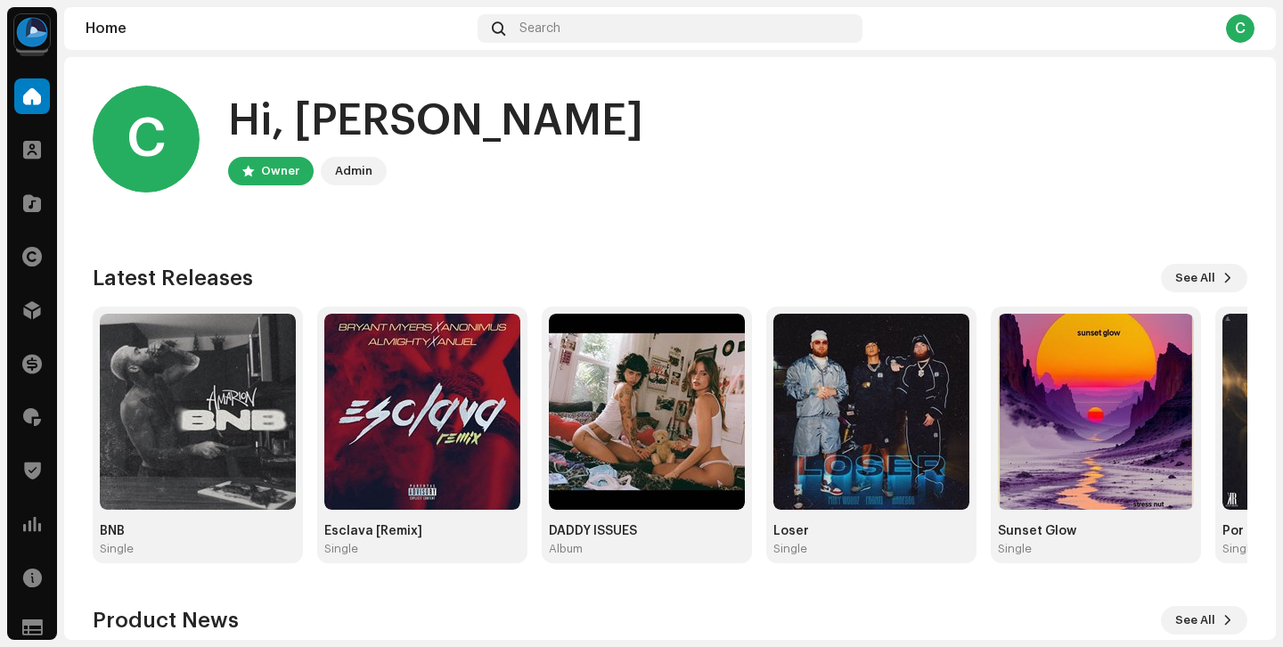
click at [483, 130] on div "Hi, Christopher" at bounding box center [435, 121] width 415 height 57
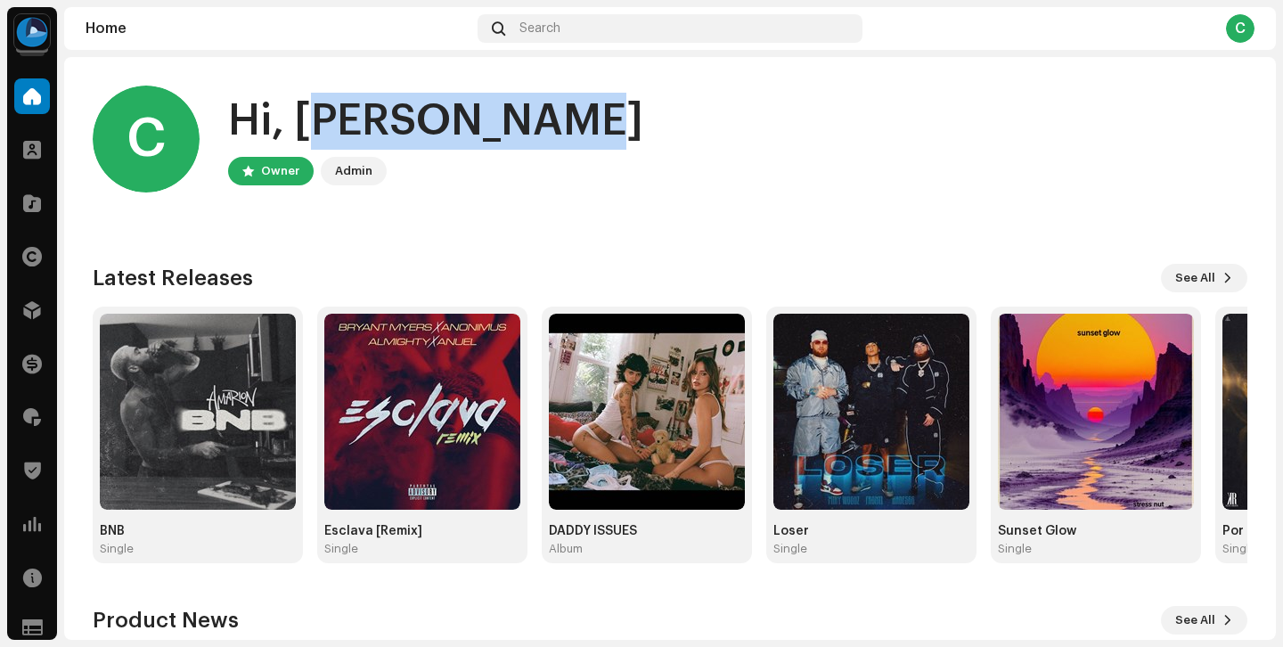
click at [483, 130] on div "Hi, Christopher" at bounding box center [435, 121] width 415 height 57
click at [511, 130] on div "Hi, Christopher" at bounding box center [435, 121] width 415 height 57
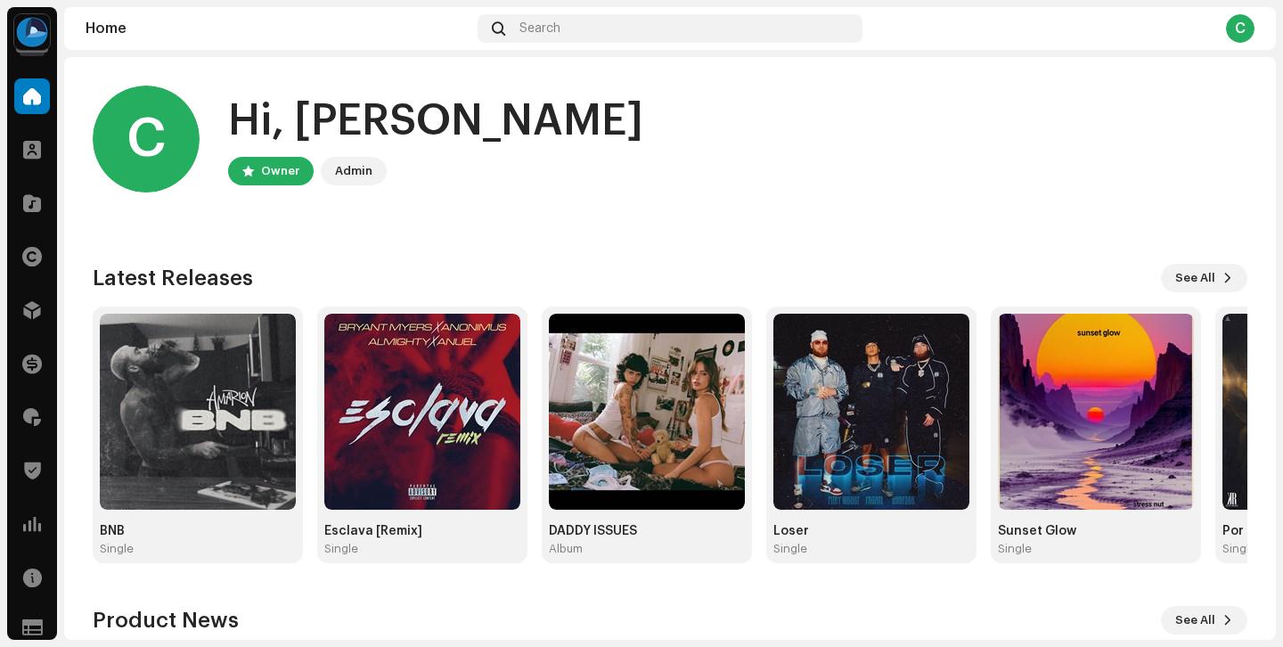
click at [511, 130] on div "Hi, Christopher" at bounding box center [435, 121] width 415 height 57
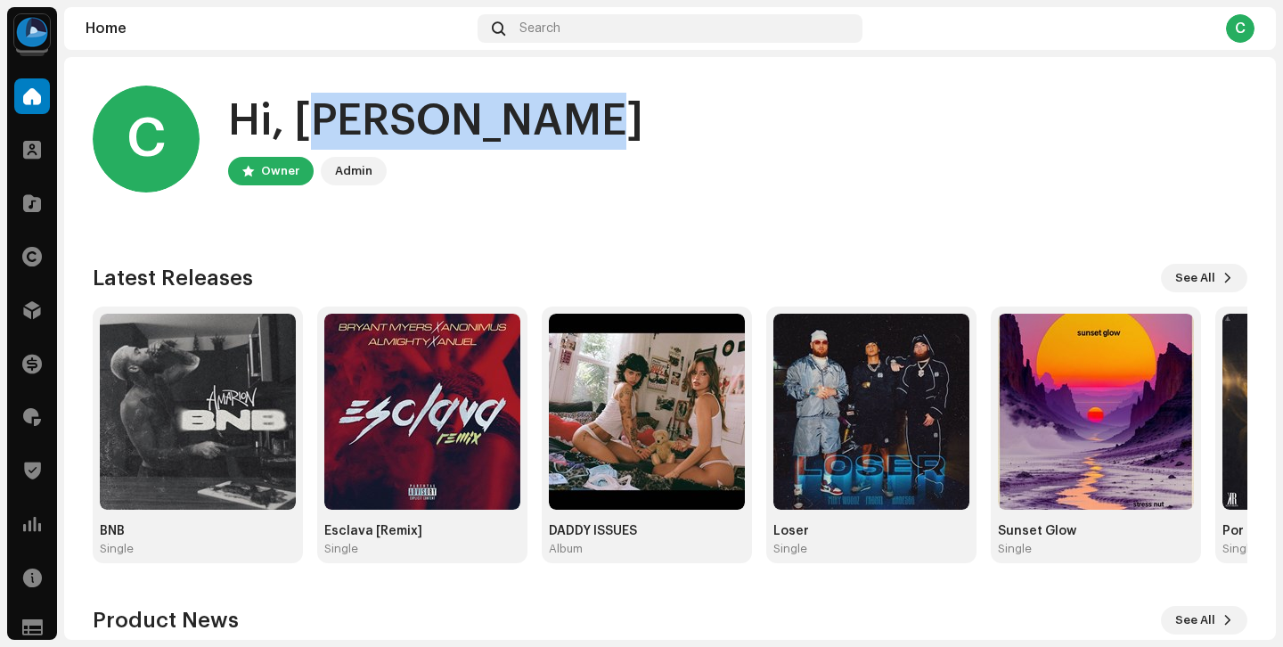
click at [511, 130] on div "Hi, Christopher" at bounding box center [435, 121] width 415 height 57
click at [540, 129] on div "C Hi, Christopher Owner Admin" at bounding box center [670, 139] width 1155 height 107
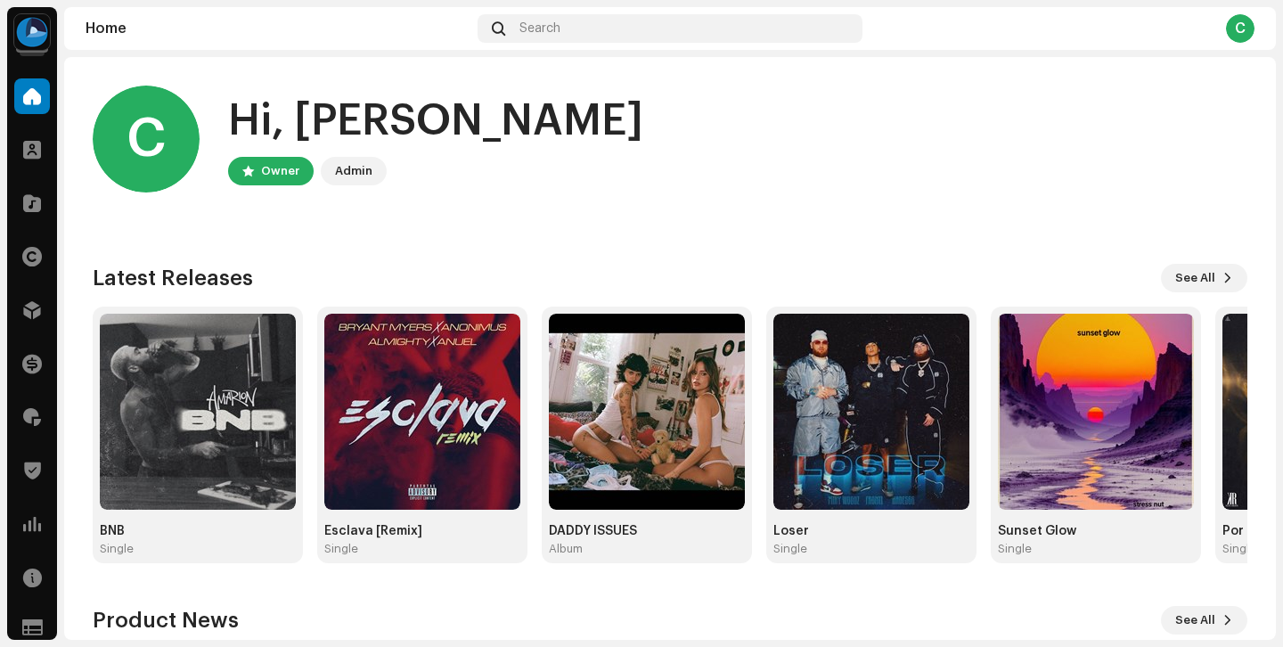
click at [476, 119] on div "Hi, Christopher" at bounding box center [435, 121] width 415 height 57
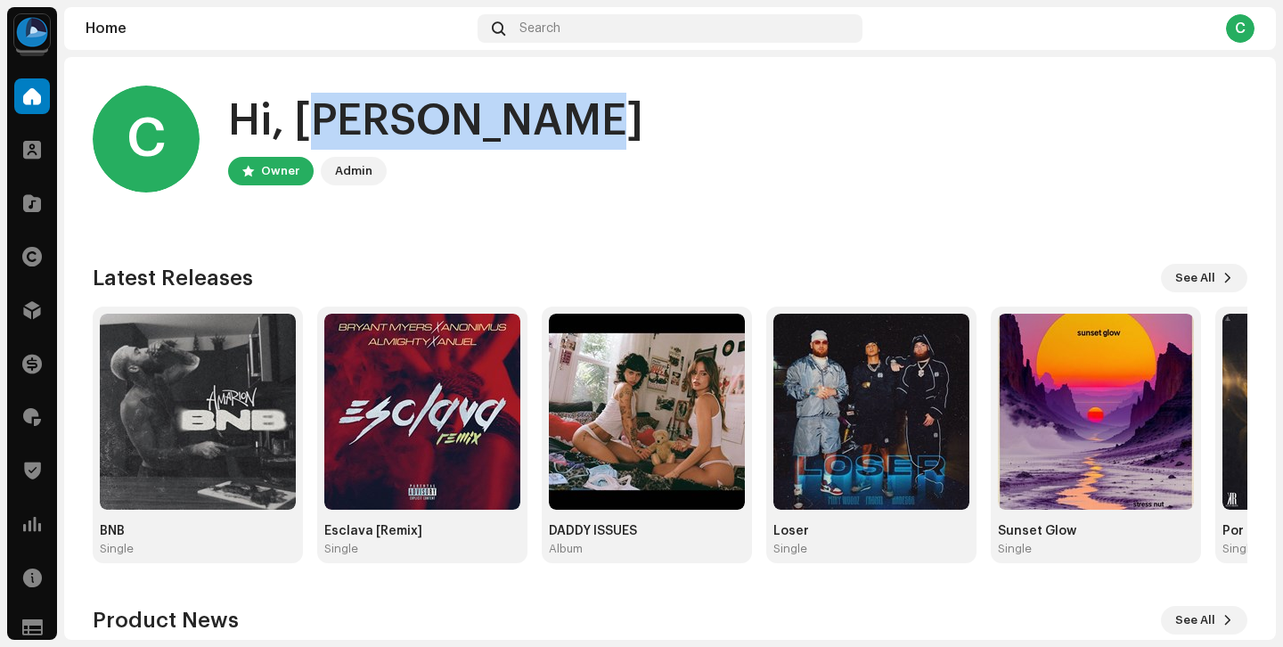
click at [476, 119] on div "Hi, Christopher" at bounding box center [435, 121] width 415 height 57
click at [429, 109] on div "Hi, Christopher" at bounding box center [435, 121] width 415 height 57
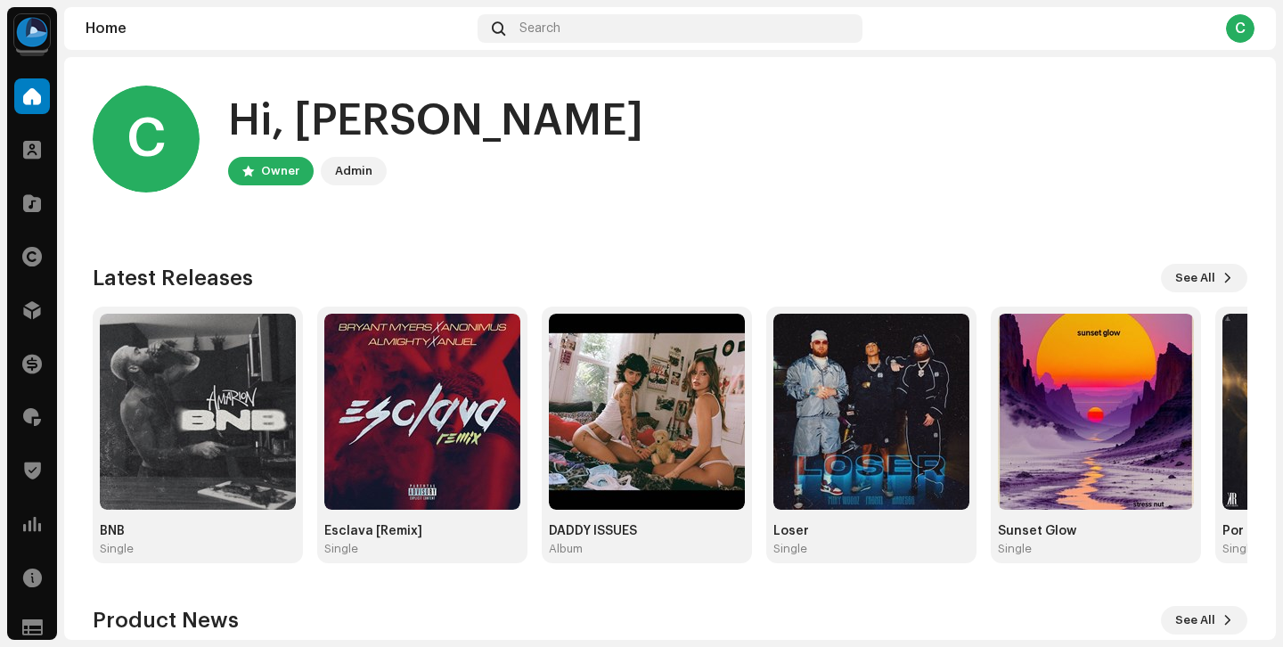
click at [429, 109] on div "Hi, Christopher" at bounding box center [435, 121] width 415 height 57
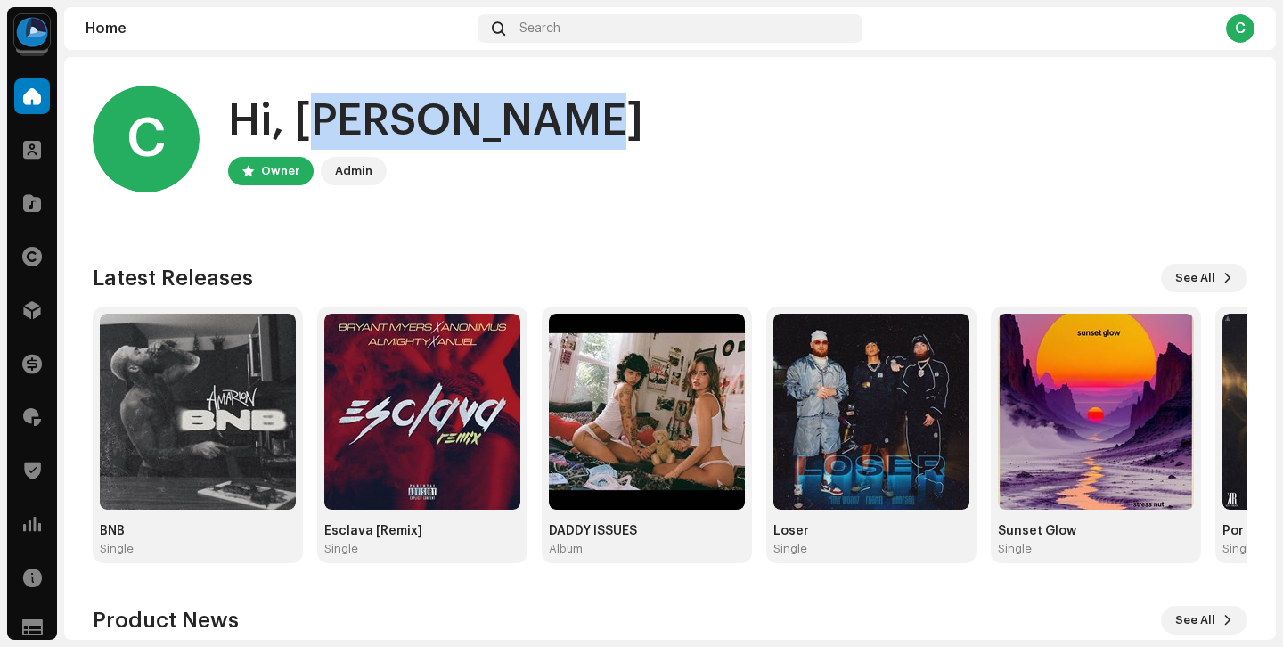
click at [429, 109] on div "Hi, Christopher" at bounding box center [435, 121] width 415 height 57
click at [403, 109] on div "Hi, Christopher" at bounding box center [435, 121] width 415 height 57
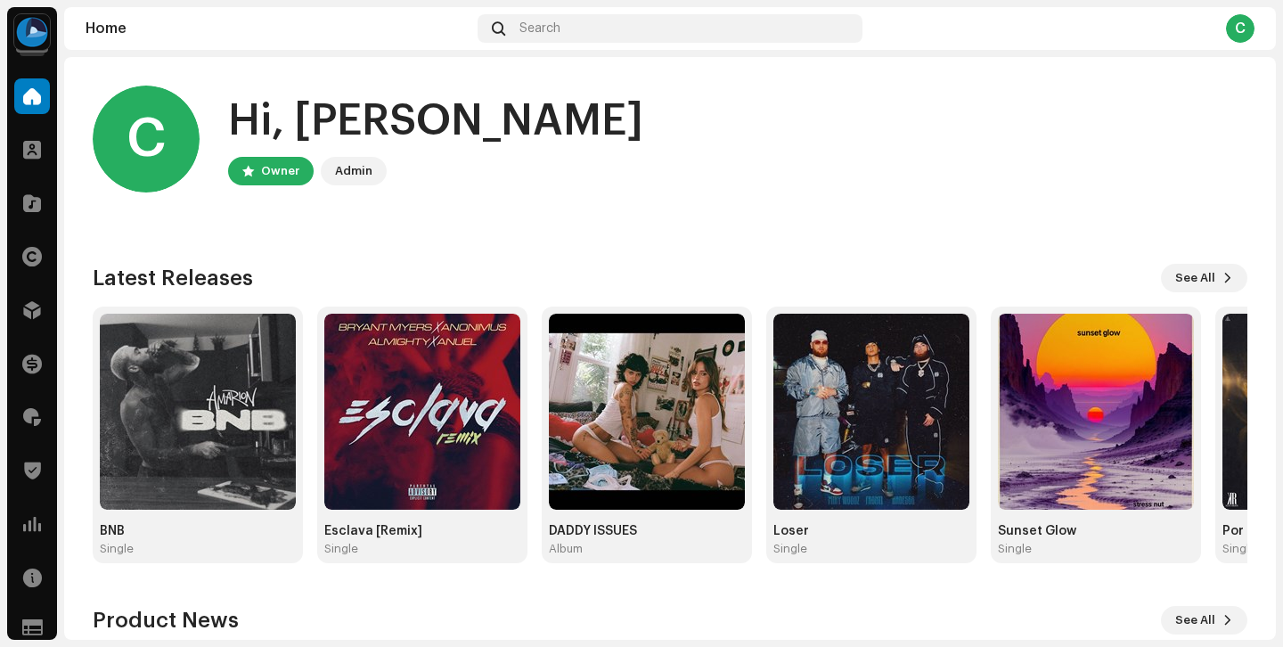
click at [403, 109] on div "Hi, Christopher" at bounding box center [435, 121] width 415 height 57
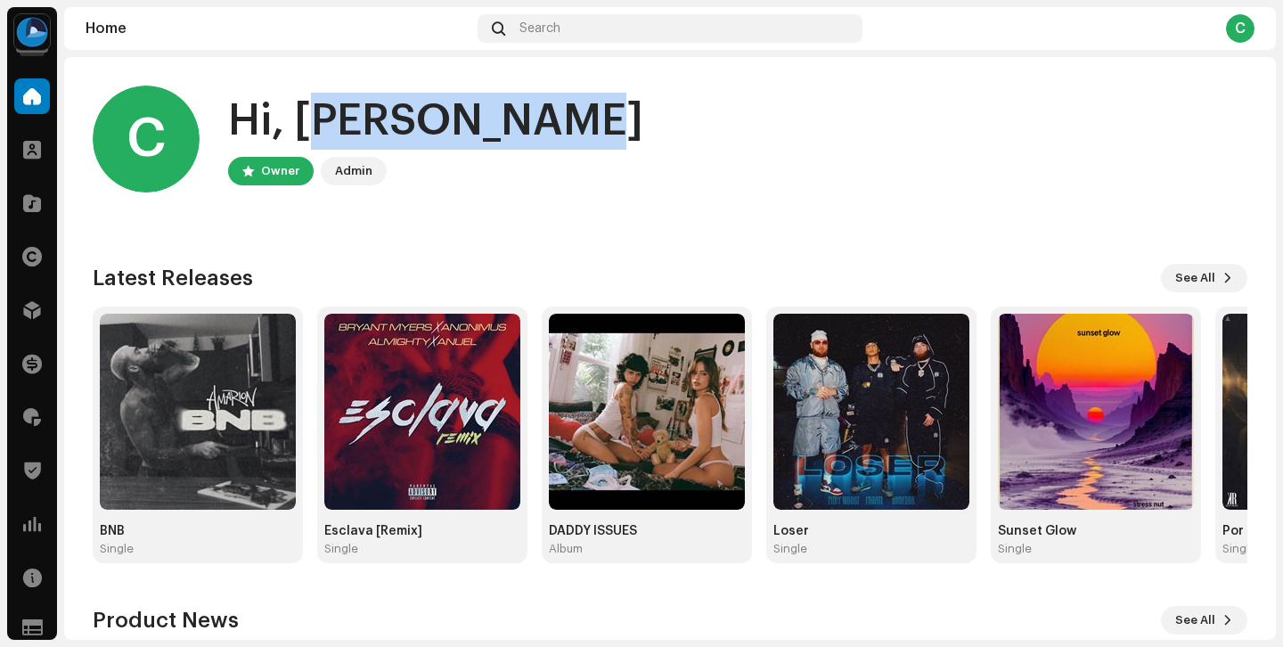
click at [403, 109] on div "Hi, Christopher" at bounding box center [435, 121] width 415 height 57
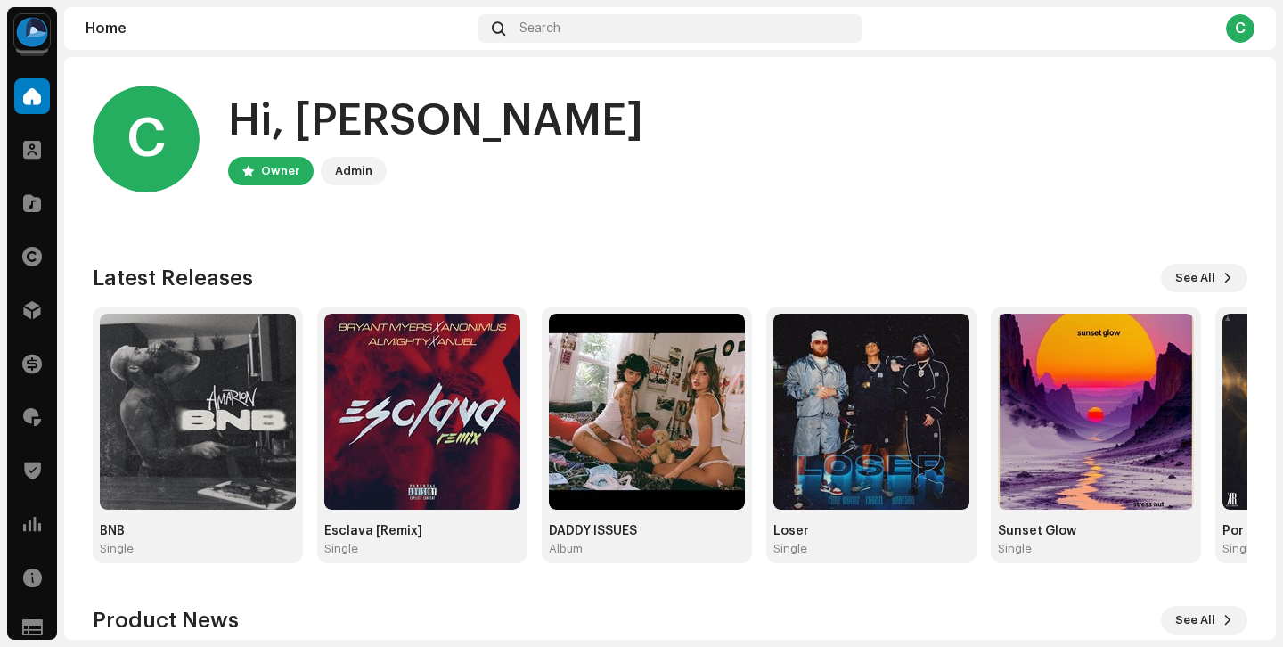
click at [403, 109] on div "Hi, Christopher" at bounding box center [435, 121] width 415 height 57
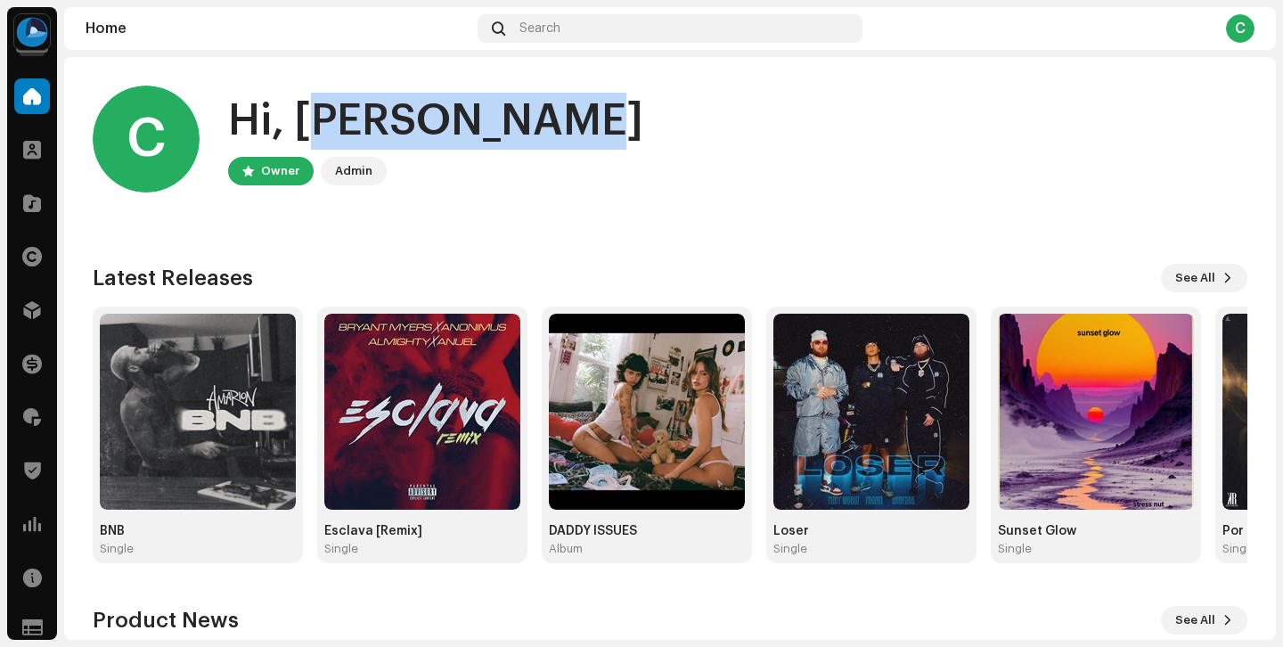
click at [403, 109] on div "Hi, Christopher" at bounding box center [435, 121] width 415 height 57
click at [351, 110] on div "Hi, Christopher" at bounding box center [435, 121] width 415 height 57
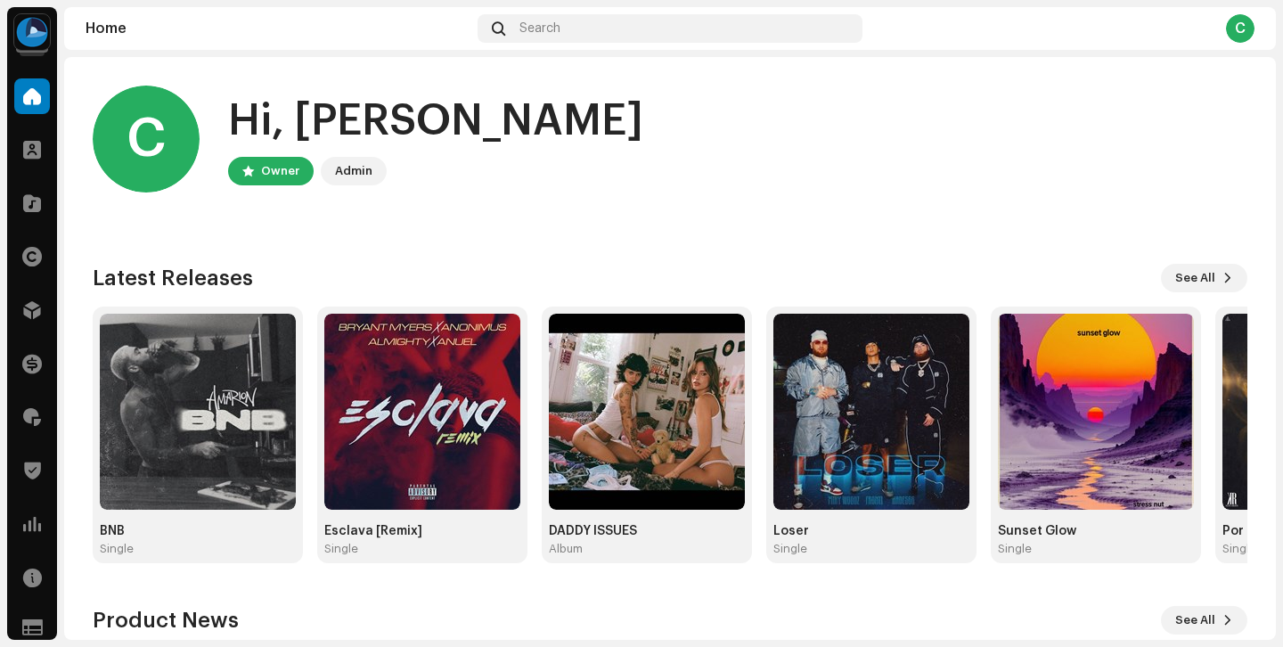
click at [351, 110] on div "Hi, Christopher" at bounding box center [435, 121] width 415 height 57
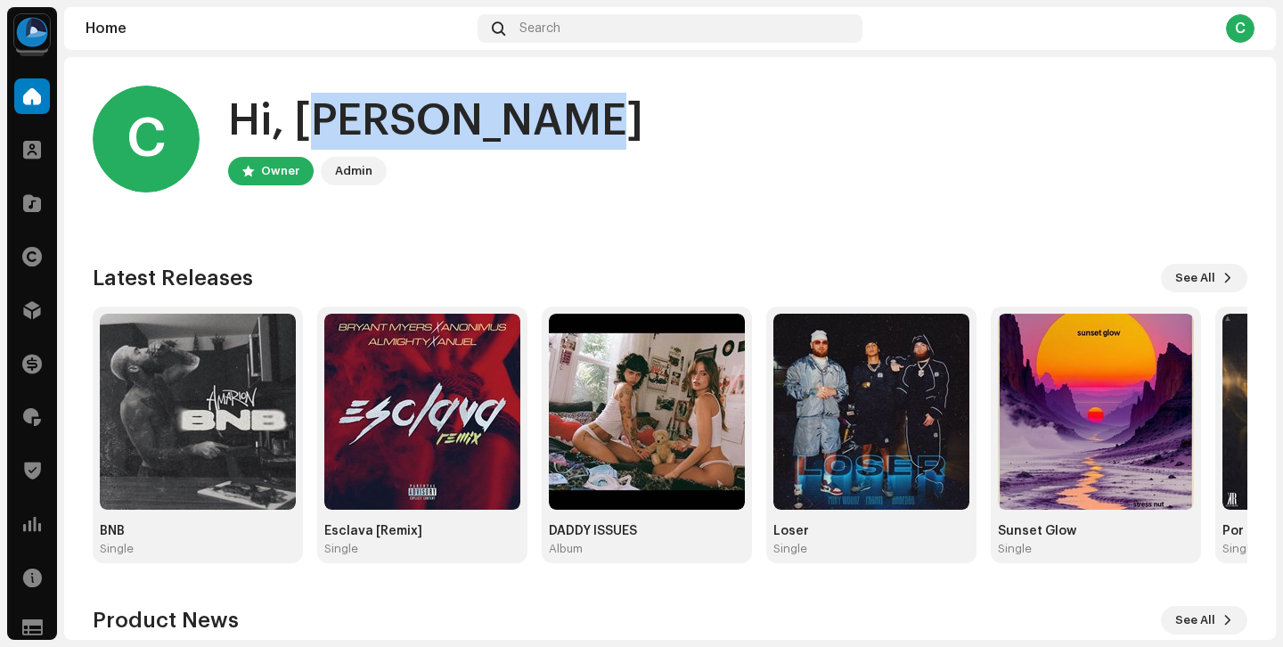
click at [351, 110] on div "Hi, Christopher" at bounding box center [435, 121] width 415 height 57
click at [405, 119] on div "Hi, Christopher" at bounding box center [435, 121] width 415 height 57
drag, startPoint x: 446, startPoint y: 121, endPoint x: 301, endPoint y: 109, distance: 145.8
click at [301, 109] on div "Hi, Christopher" at bounding box center [435, 121] width 415 height 57
click at [236, 113] on div "Hi, Christopher" at bounding box center [435, 121] width 415 height 57
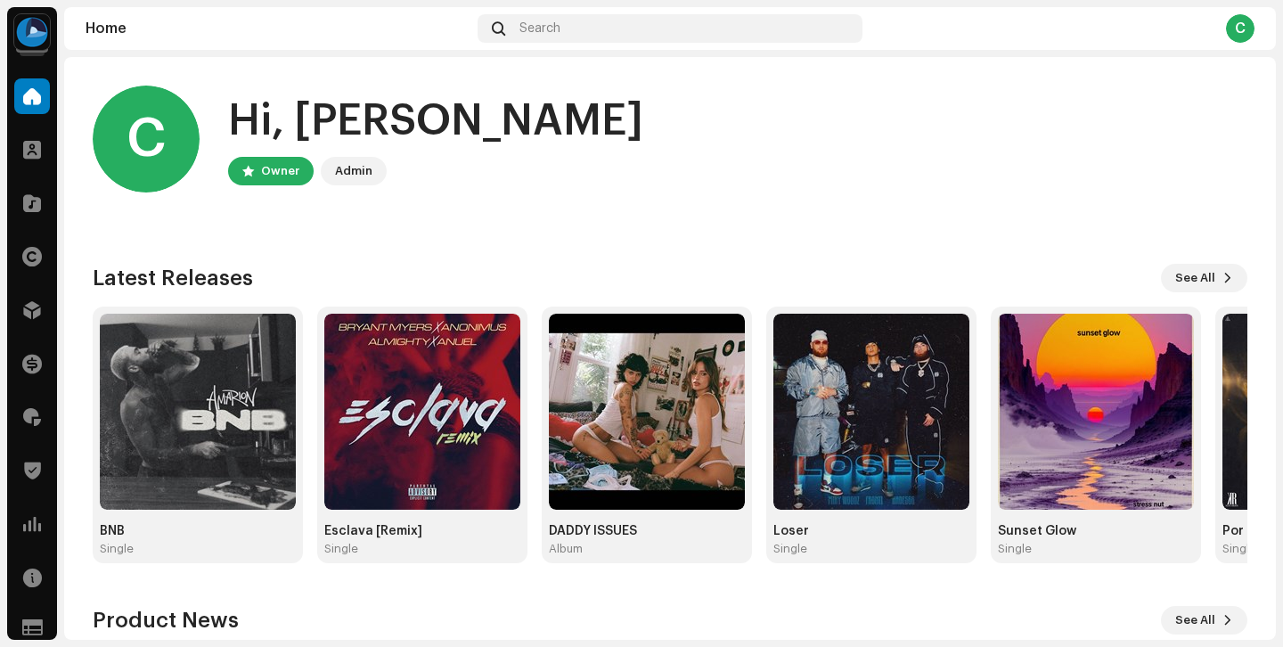
click at [236, 113] on div "Hi, Christopher" at bounding box center [435, 121] width 415 height 57
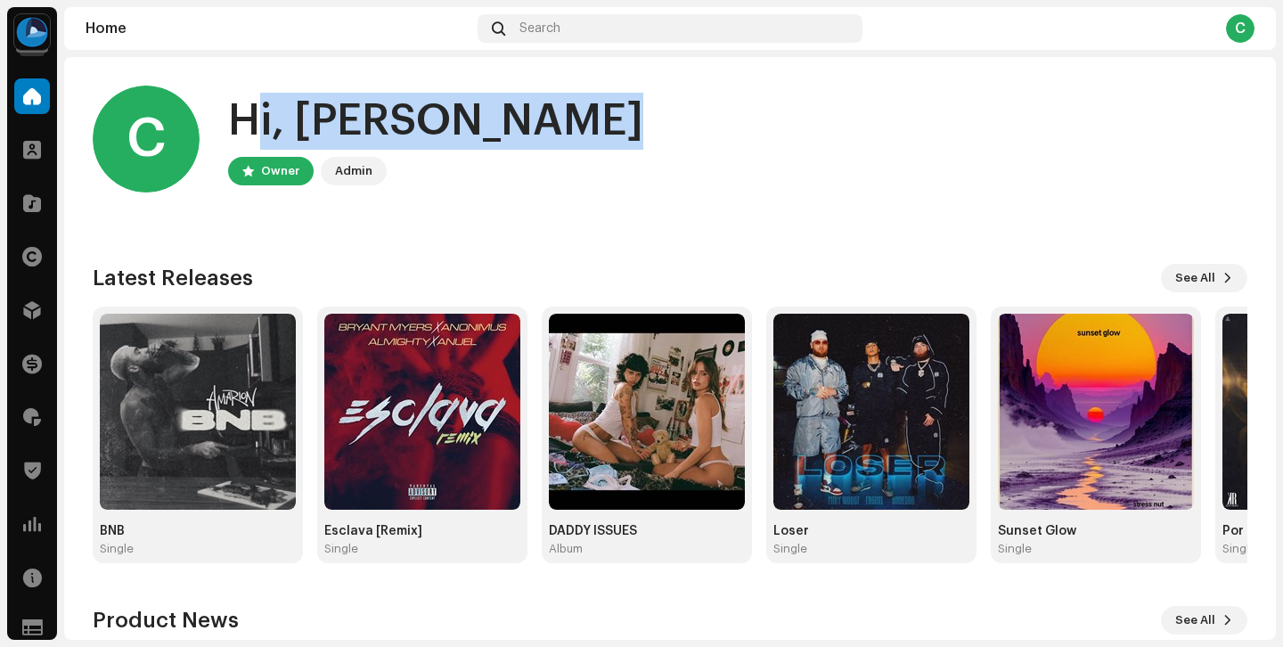
click at [373, 121] on div "Hi, Christopher" at bounding box center [435, 121] width 415 height 57
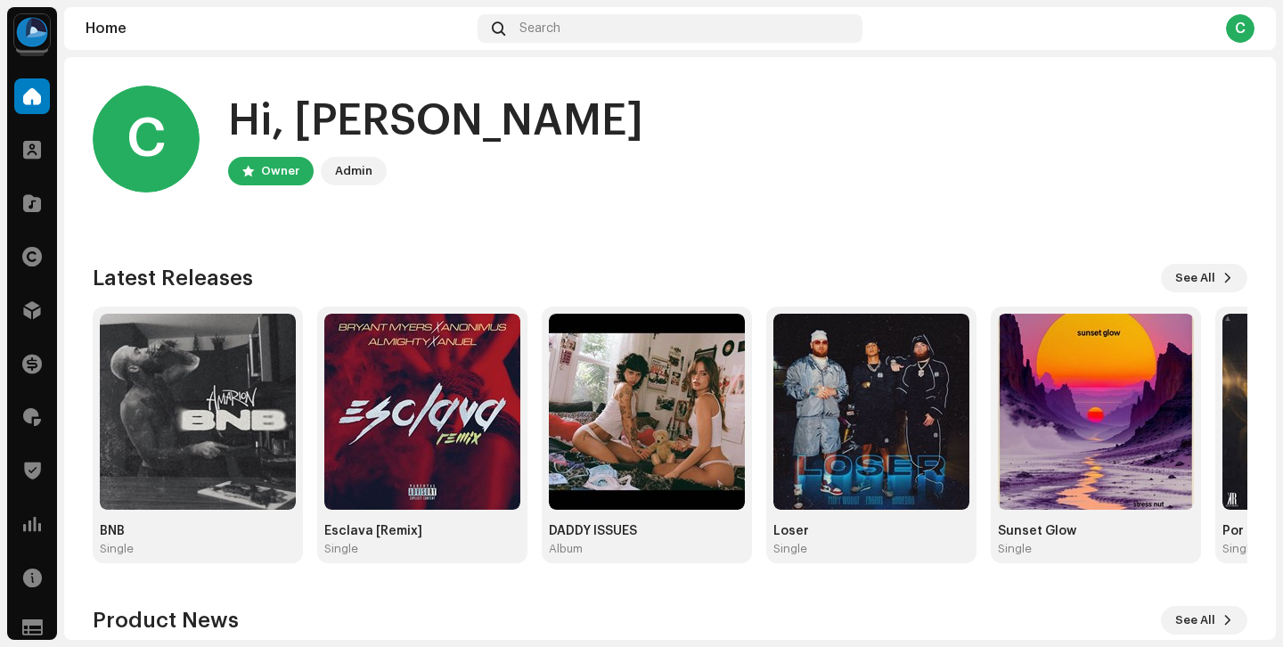
click at [373, 121] on div "Hi, Christopher" at bounding box center [435, 121] width 415 height 57
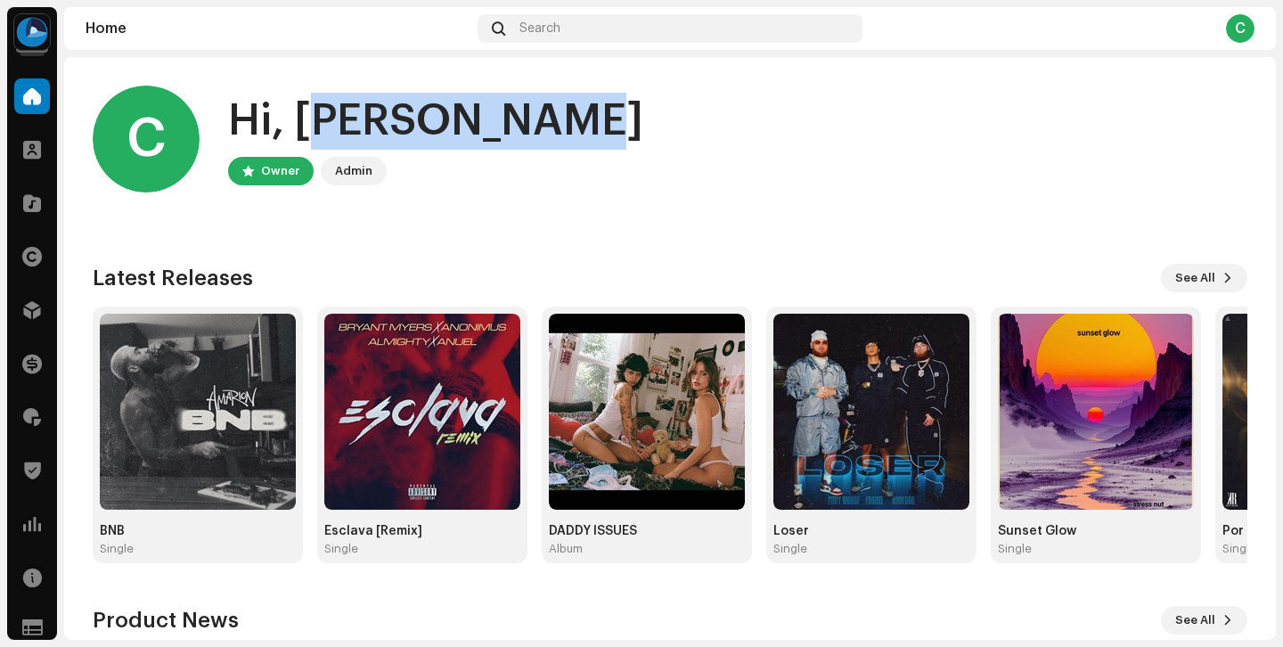
click at [373, 121] on div "Hi, Christopher" at bounding box center [435, 121] width 415 height 57
click at [412, 118] on div "Hi, Christopher" at bounding box center [435, 121] width 415 height 57
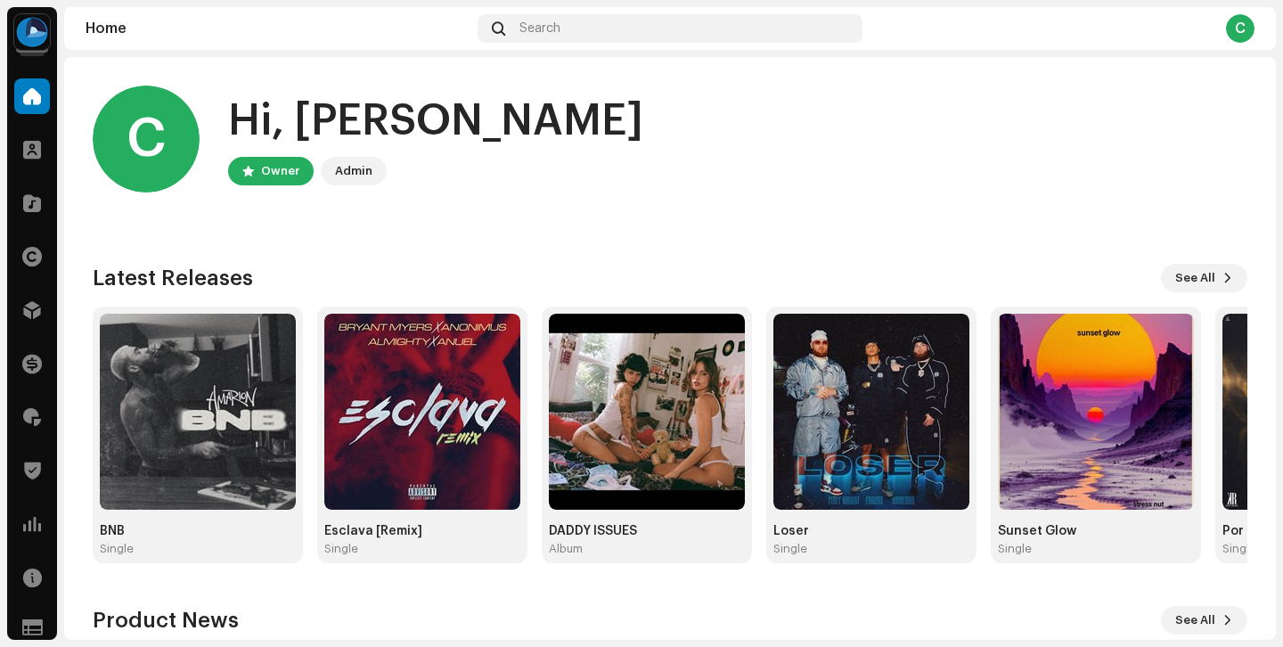
click at [412, 118] on div "Hi, Christopher" at bounding box center [435, 121] width 415 height 57
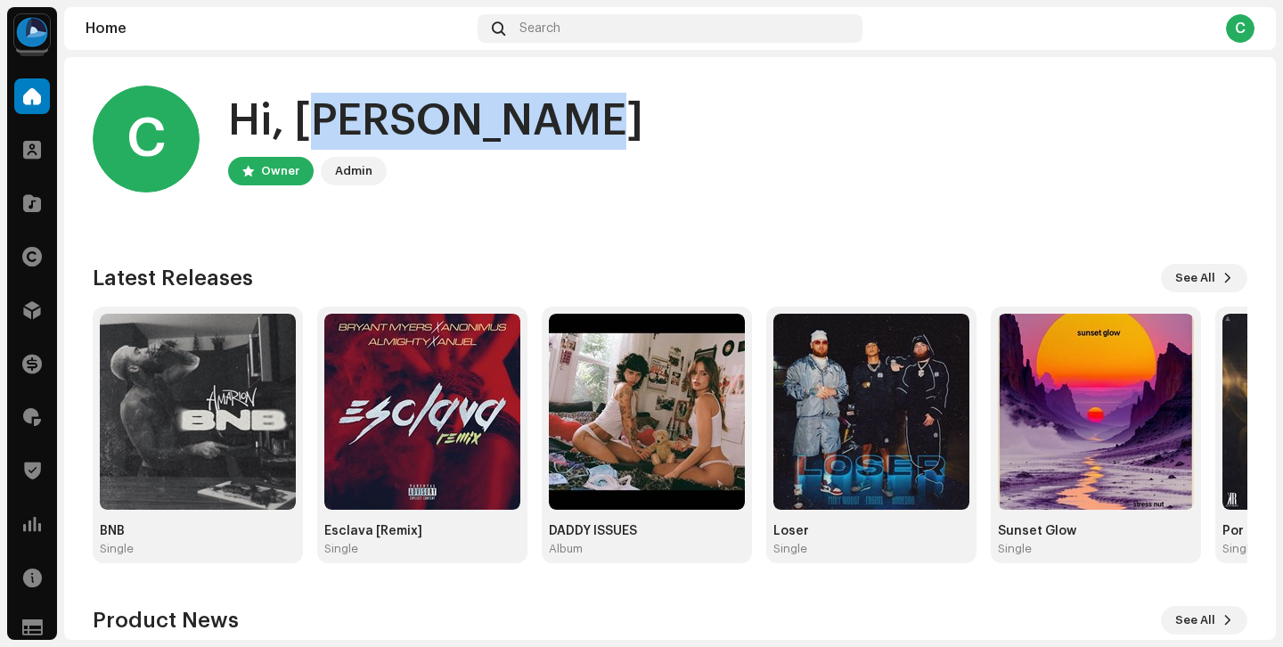
click at [412, 118] on div "Hi, Christopher" at bounding box center [435, 121] width 415 height 57
click at [461, 114] on div "Hi, Christopher" at bounding box center [435, 121] width 415 height 57
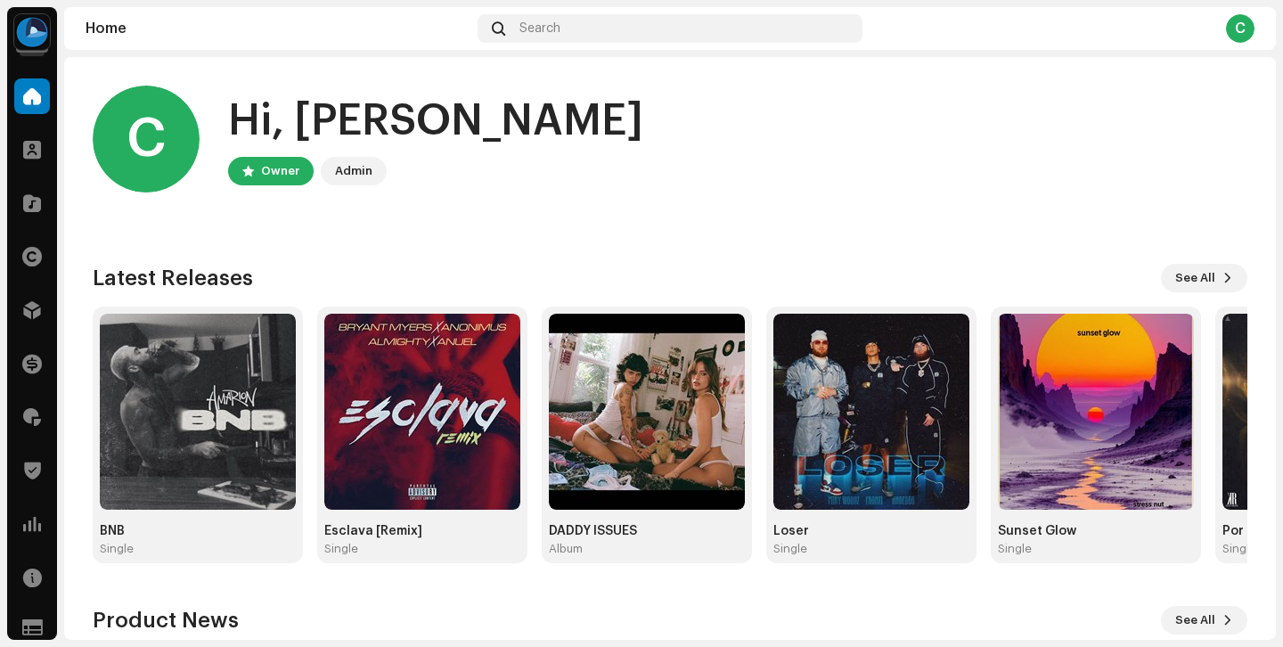
click at [461, 114] on div "Hi, Christopher" at bounding box center [435, 121] width 415 height 57
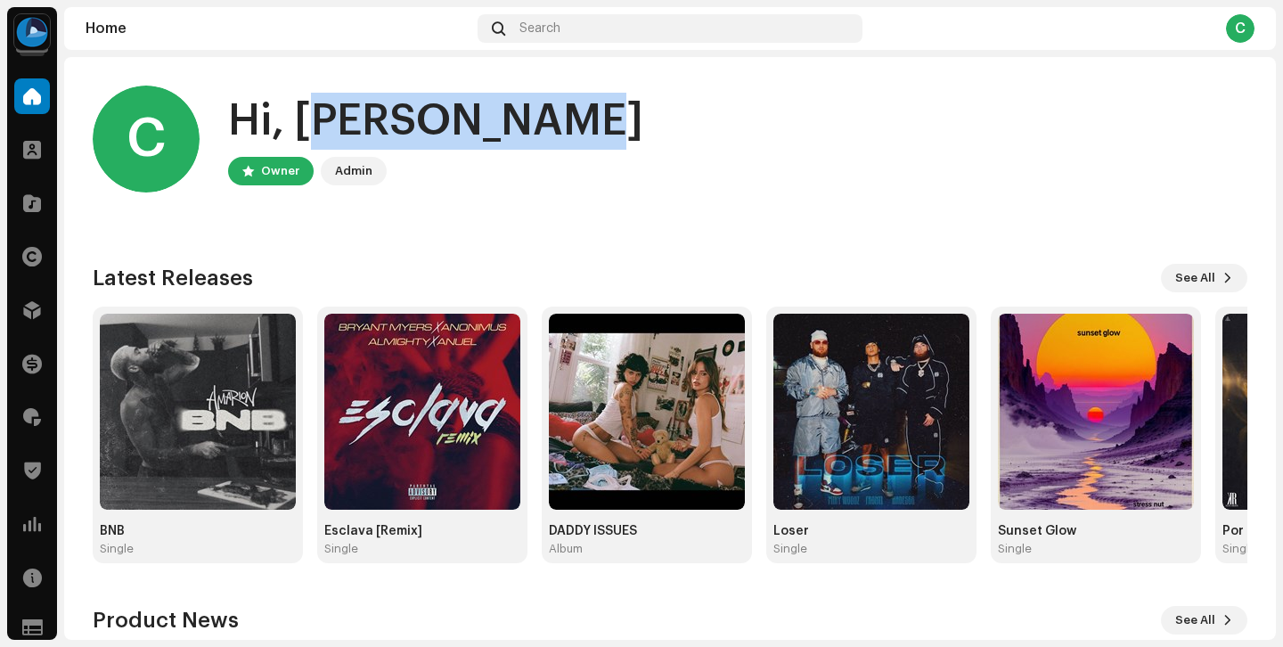
click at [461, 114] on div "Hi, Christopher" at bounding box center [435, 121] width 415 height 57
click at [500, 114] on div "Hi, Christopher" at bounding box center [435, 121] width 415 height 57
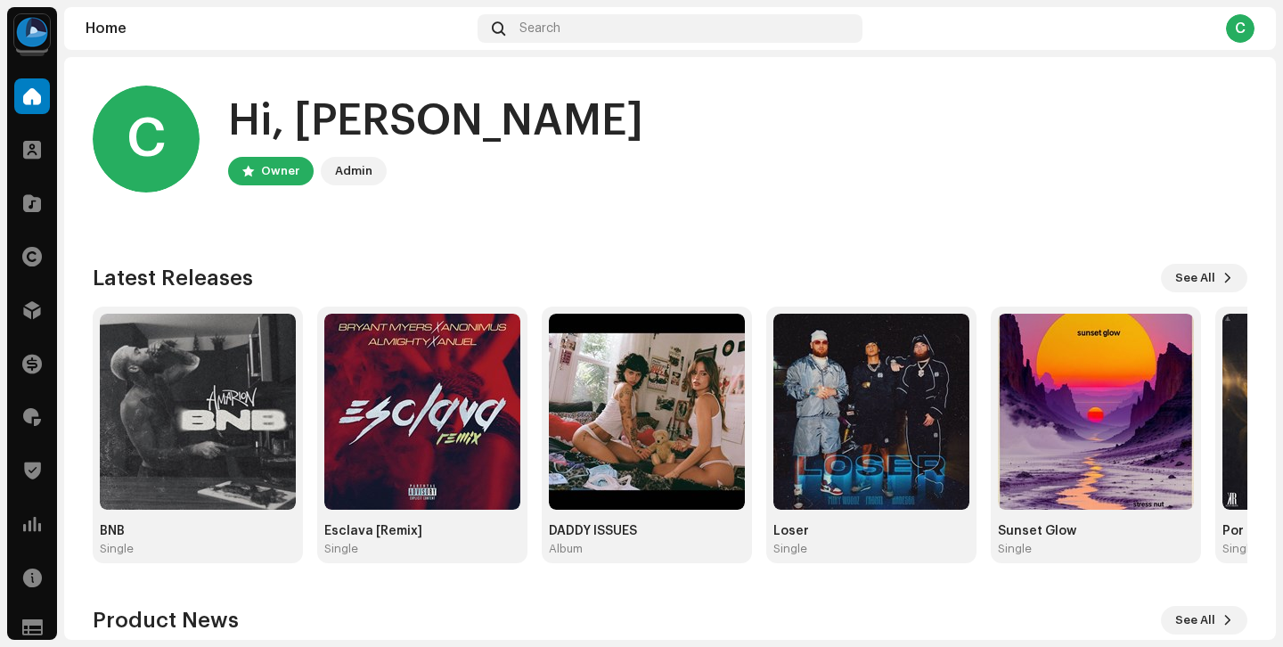
click at [500, 114] on div "Hi, Christopher" at bounding box center [435, 121] width 415 height 57
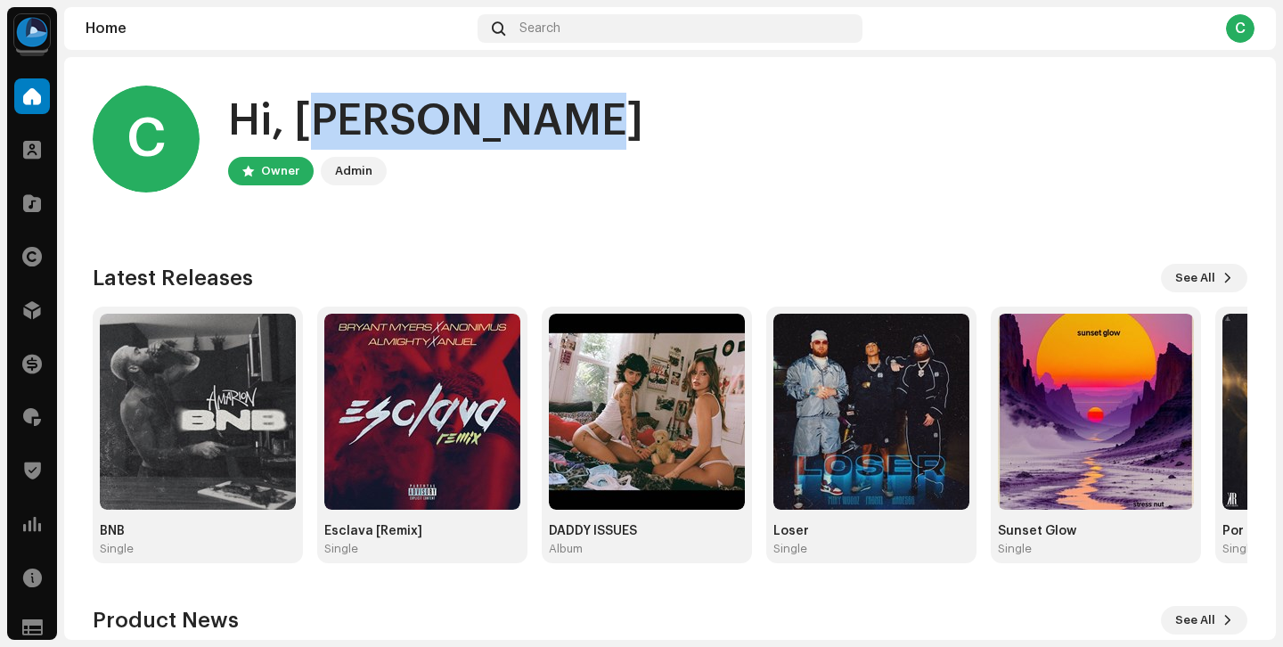
click at [500, 114] on div "Hi, Christopher" at bounding box center [435, 121] width 415 height 57
click at [429, 124] on div "Hi, Christopher" at bounding box center [435, 121] width 415 height 57
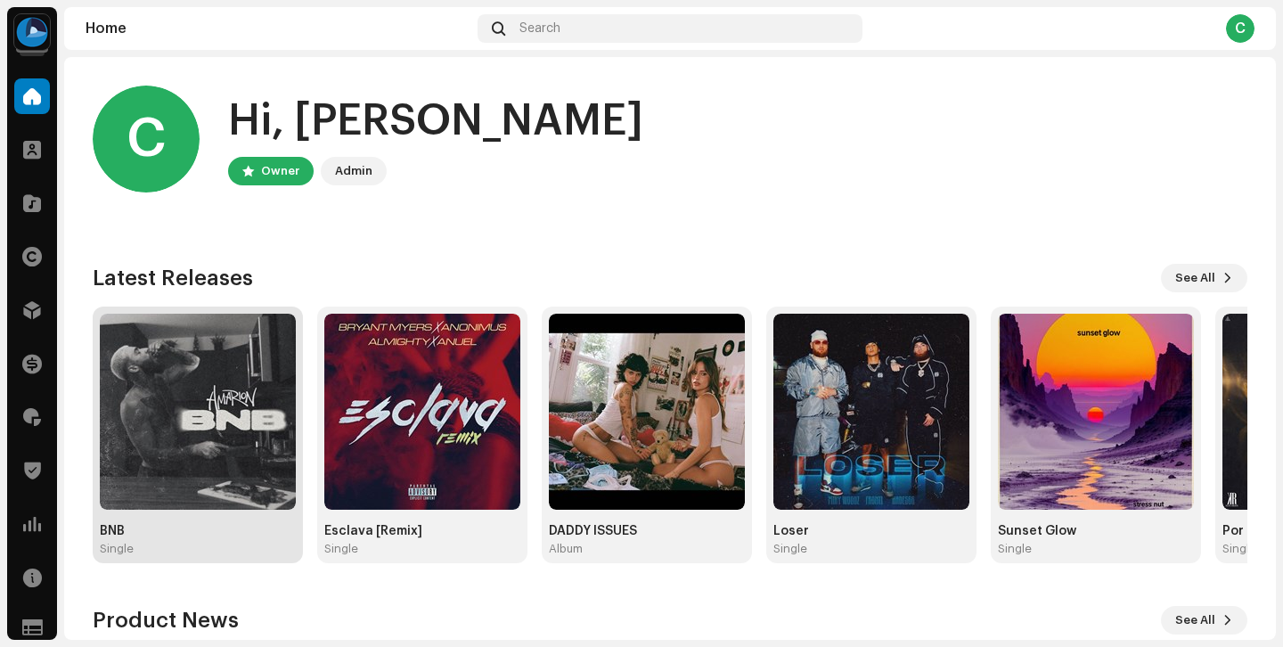
click at [254, 398] on img at bounding box center [198, 412] width 196 height 196
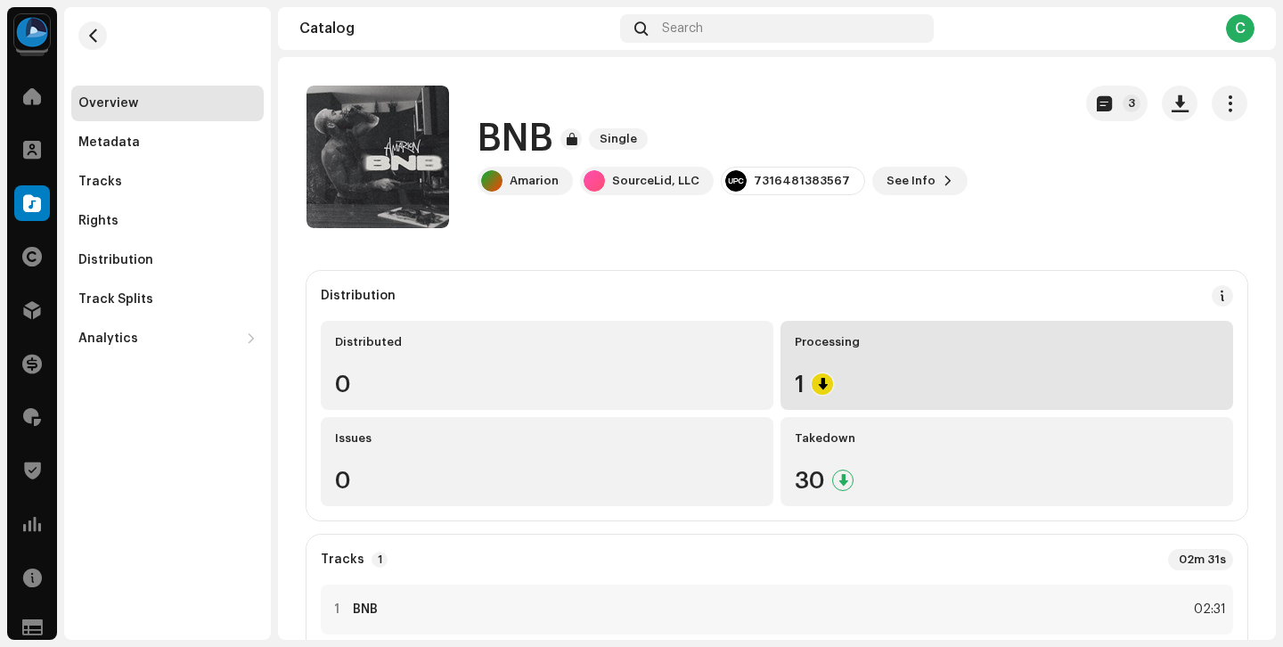
click at [897, 382] on div "1" at bounding box center [1007, 383] width 424 height 23
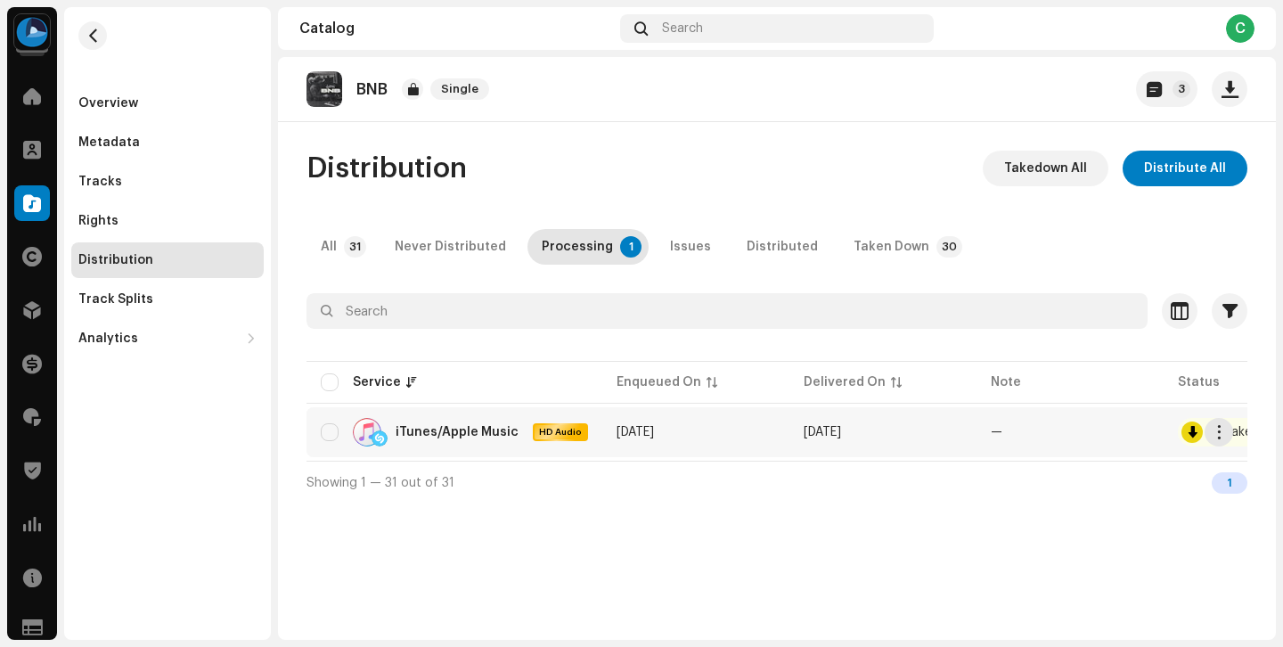
scroll to position [0, 94]
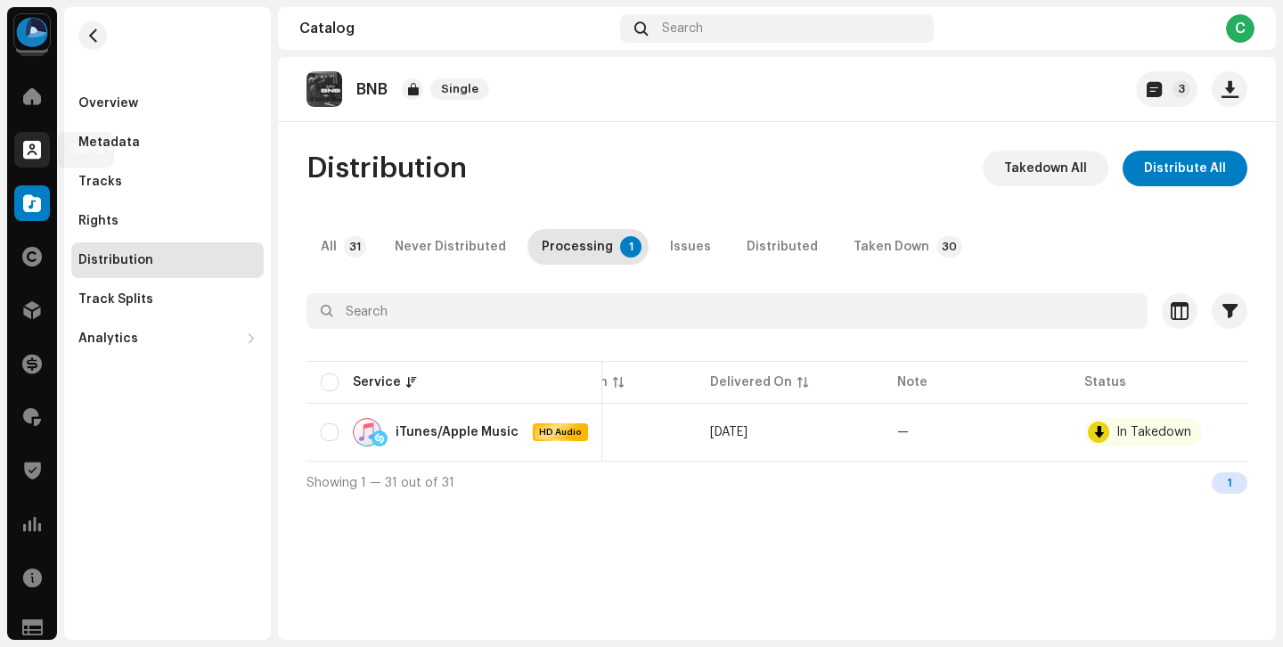
click at [39, 151] on span at bounding box center [32, 150] width 18 height 14
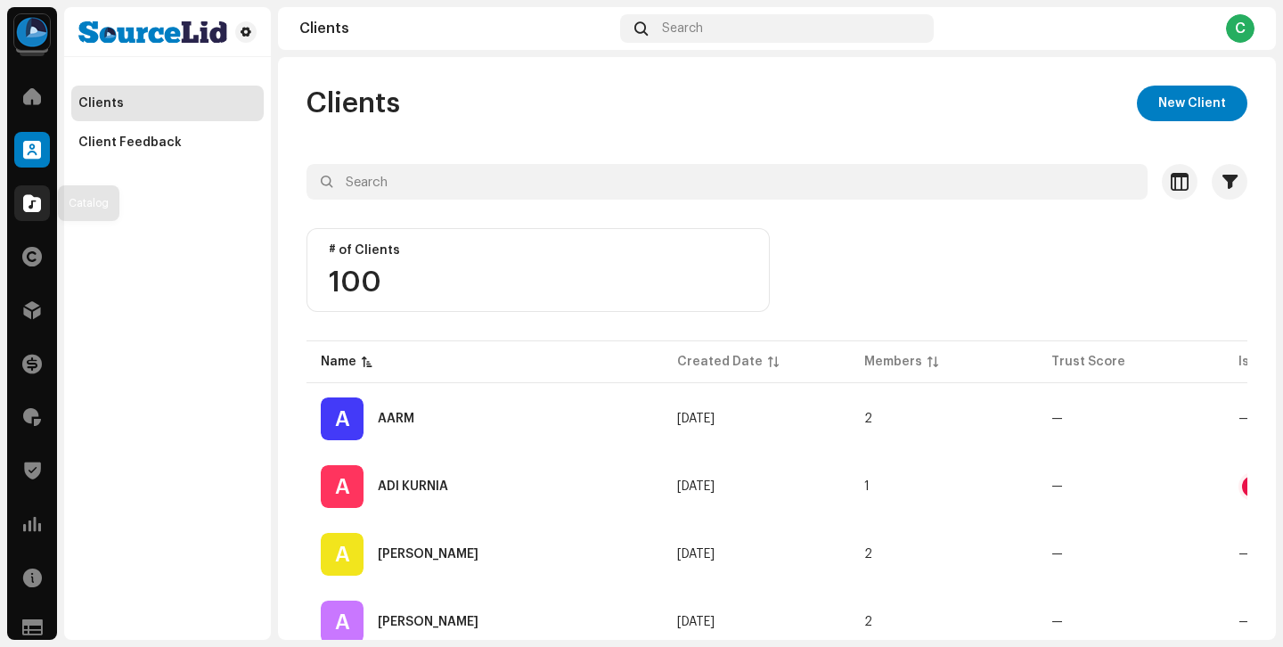
click at [42, 211] on div at bounding box center [32, 203] width 36 height 36
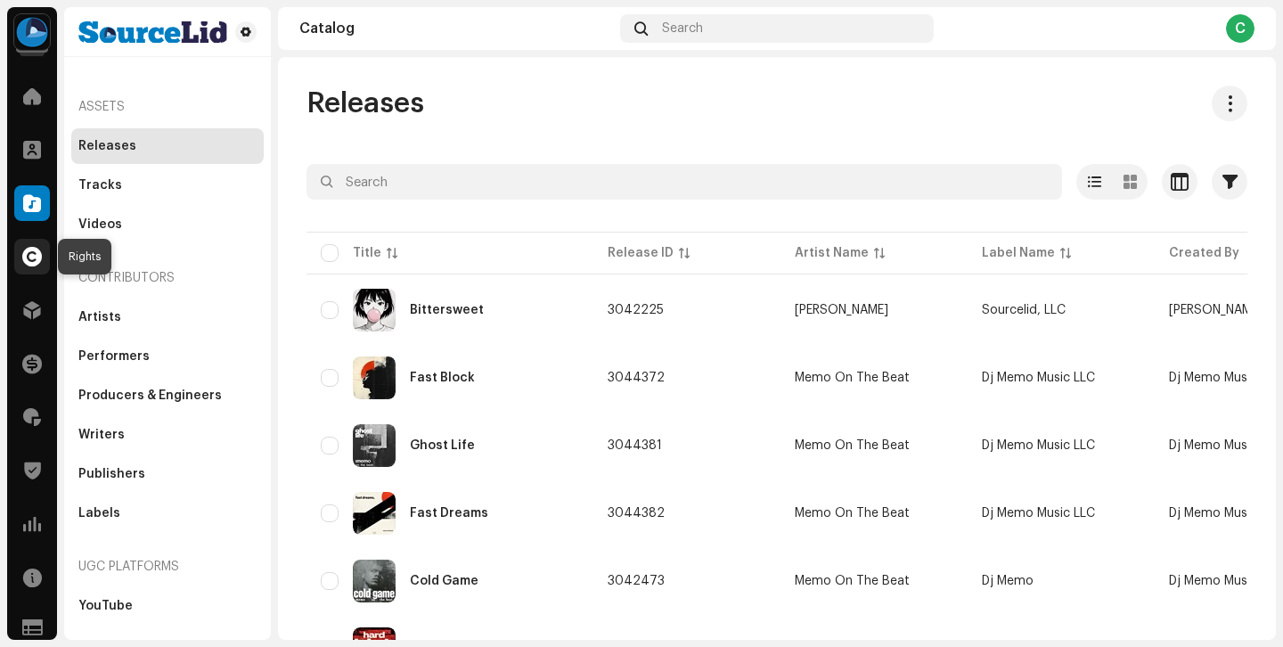
click at [31, 251] on span at bounding box center [32, 257] width 20 height 14
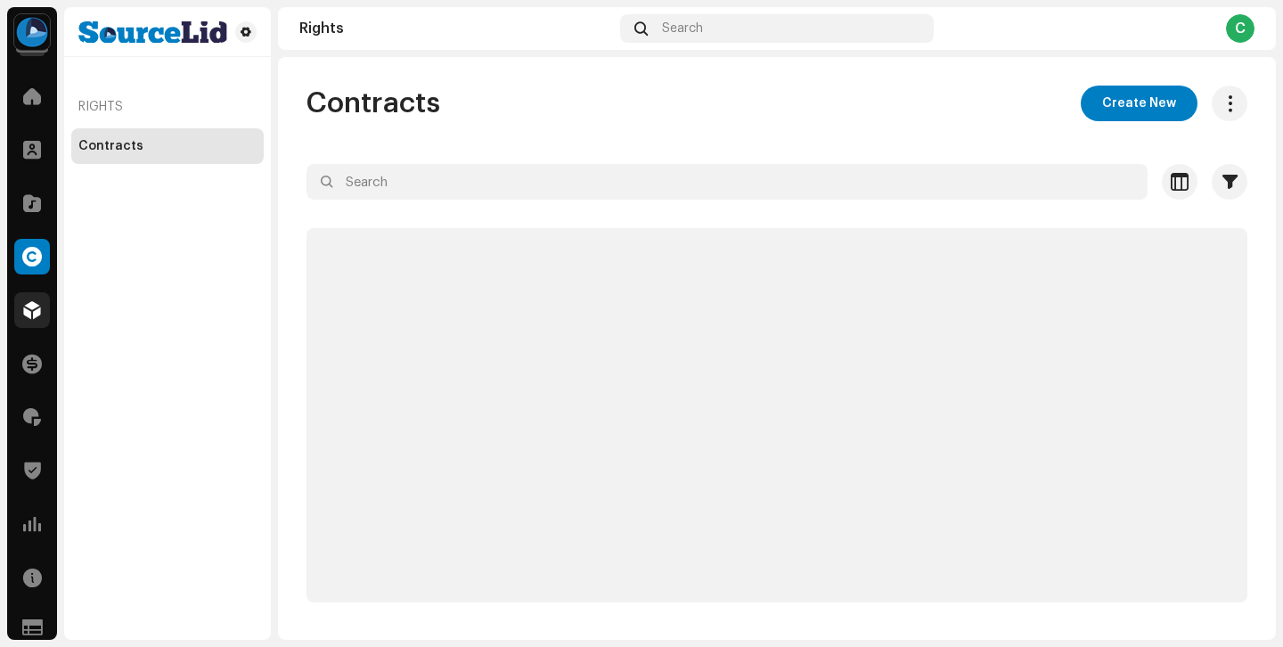
click at [39, 297] on div at bounding box center [32, 310] width 36 height 36
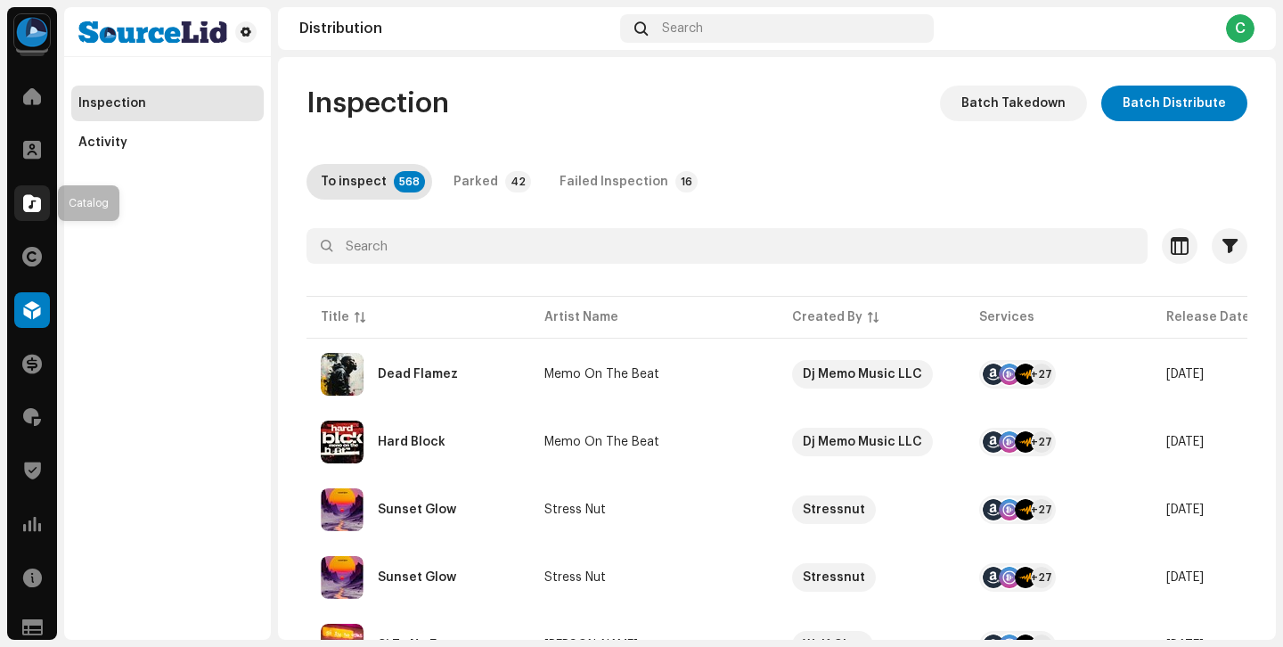
click at [42, 214] on div at bounding box center [32, 203] width 36 height 36
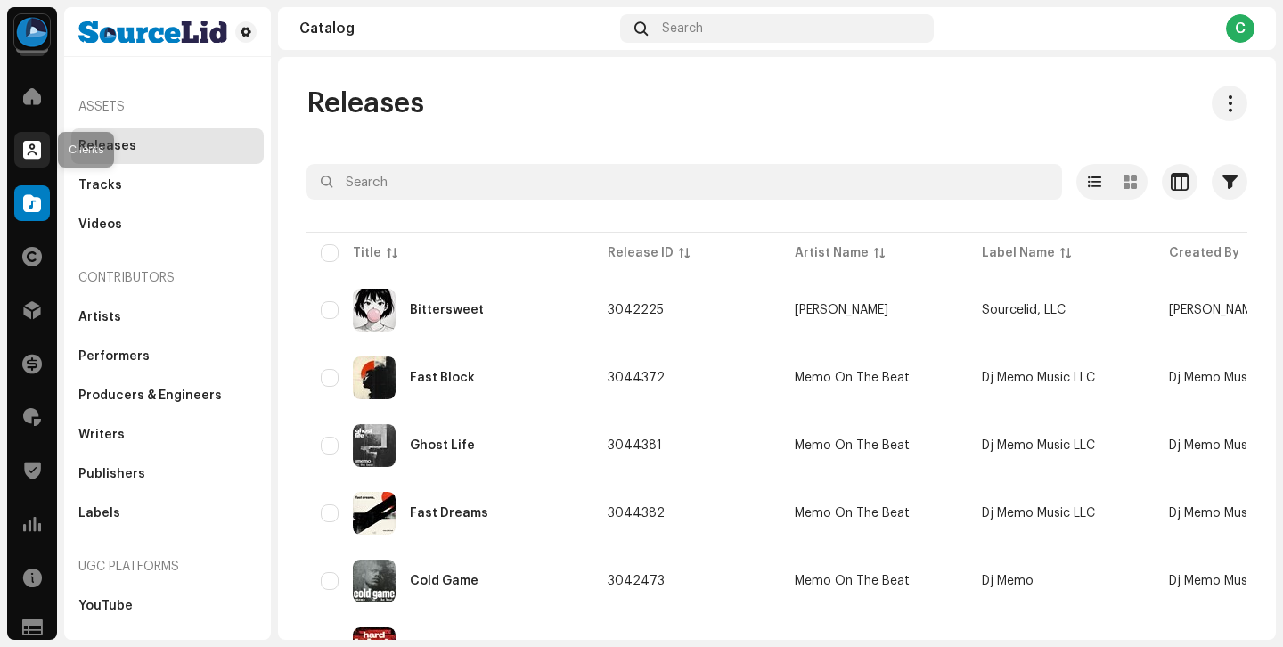
click at [38, 150] on span at bounding box center [32, 150] width 18 height 14
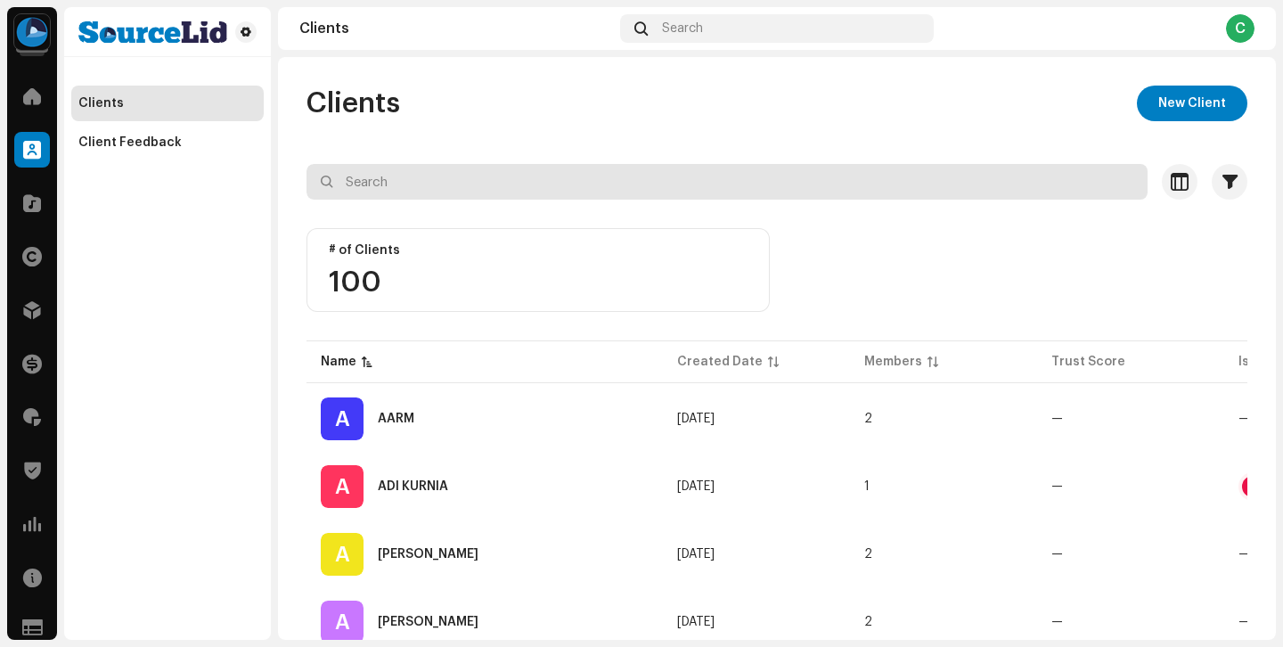
click at [417, 193] on input "text" at bounding box center [727, 182] width 841 height 36
type input "fronti"
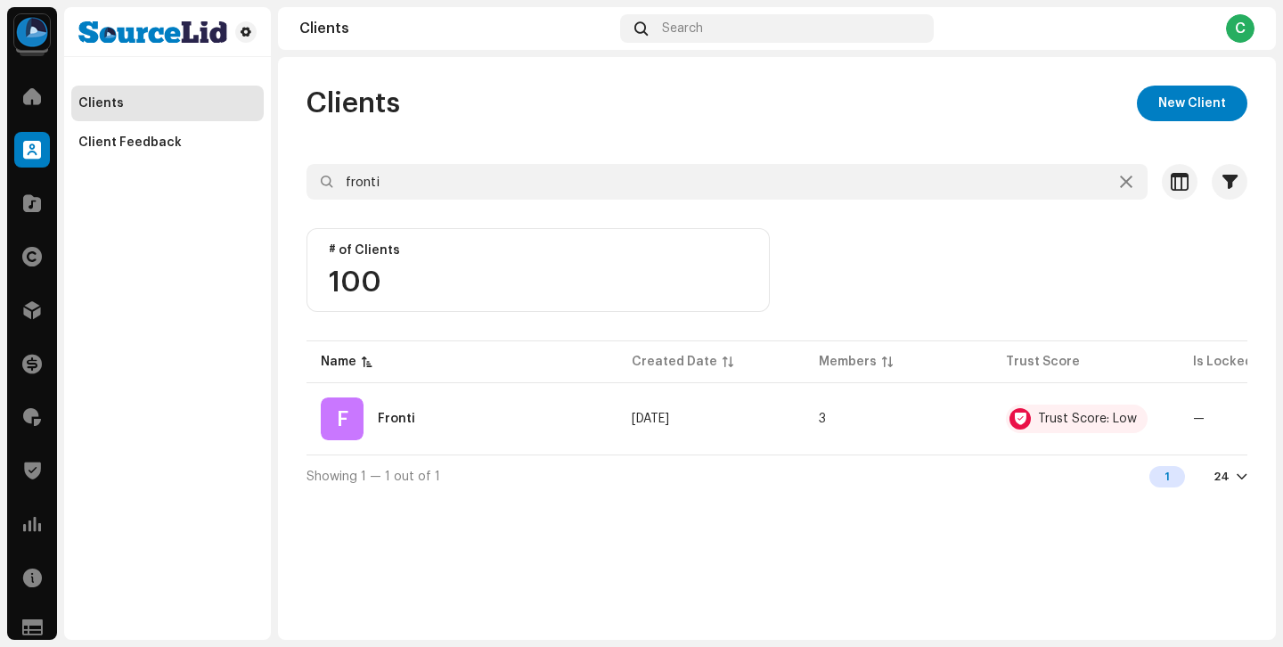
click at [541, 413] on div "F Fronti" at bounding box center [462, 418] width 282 height 43
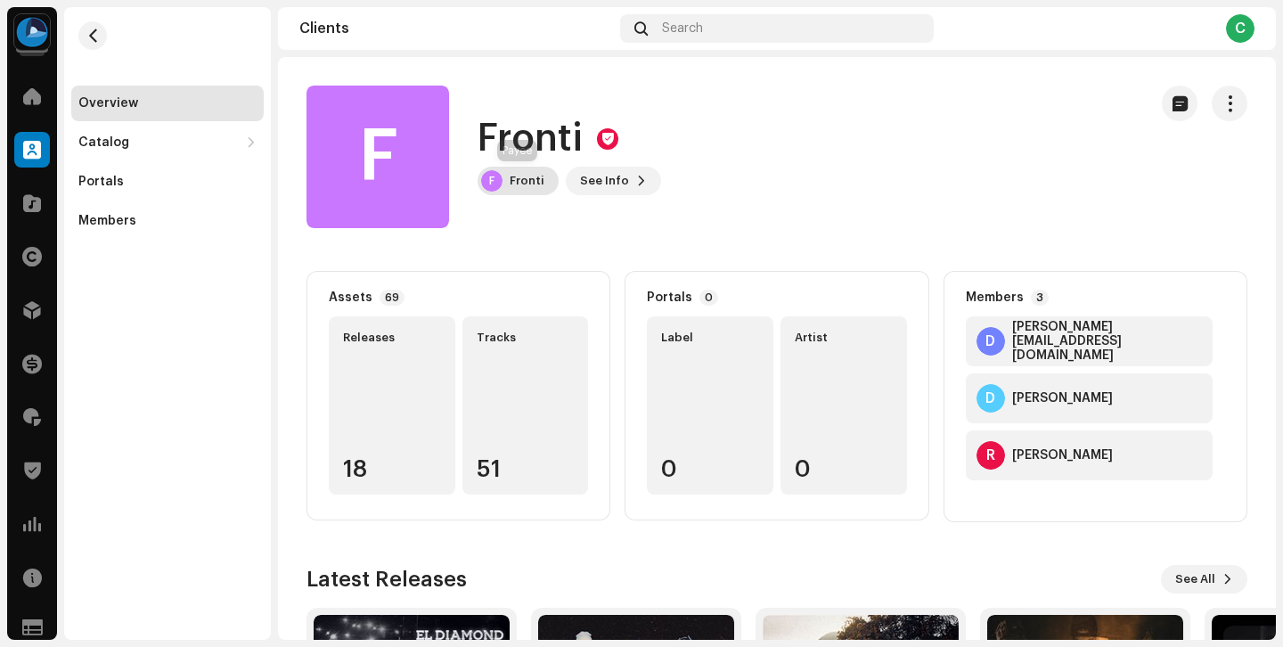
click at [521, 182] on div "Fronti" at bounding box center [527, 181] width 35 height 14
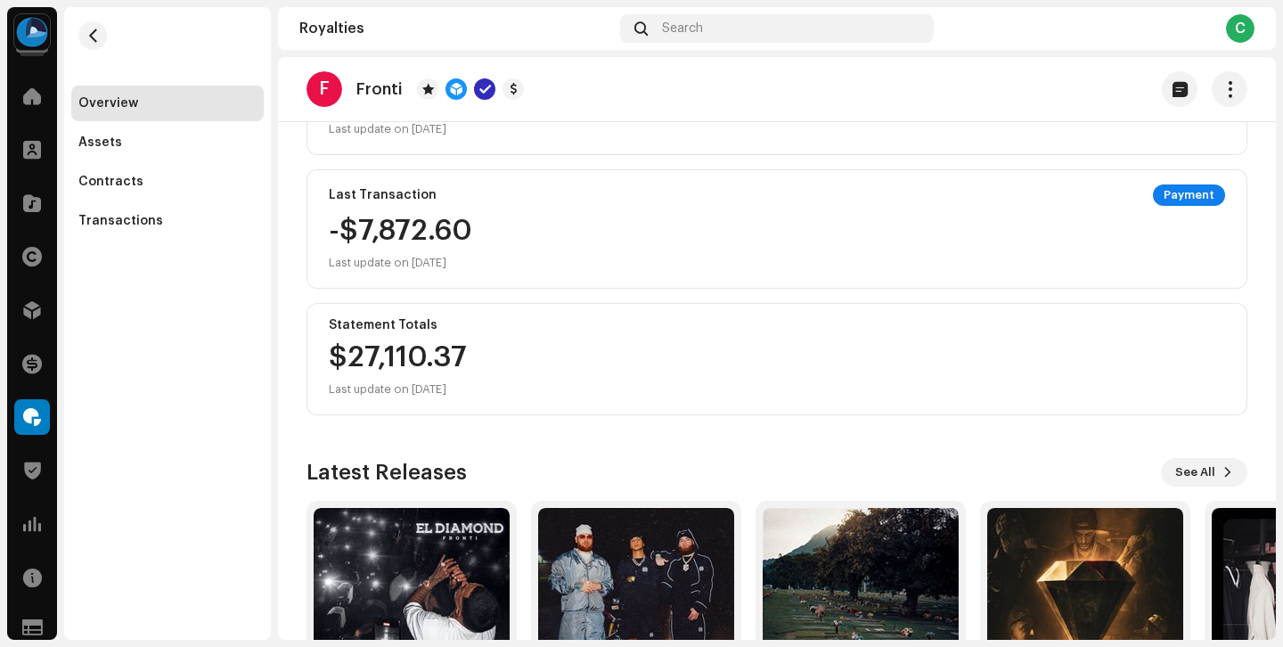
scroll to position [374, 0]
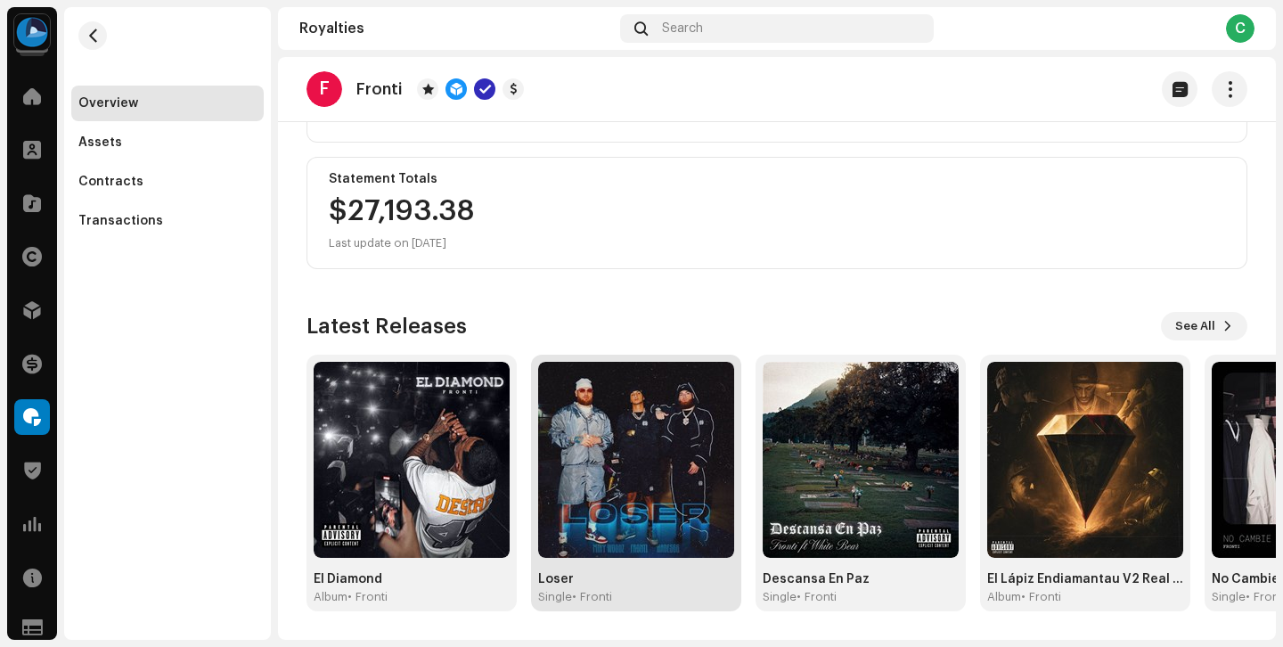
click at [648, 539] on img at bounding box center [636, 460] width 196 height 196
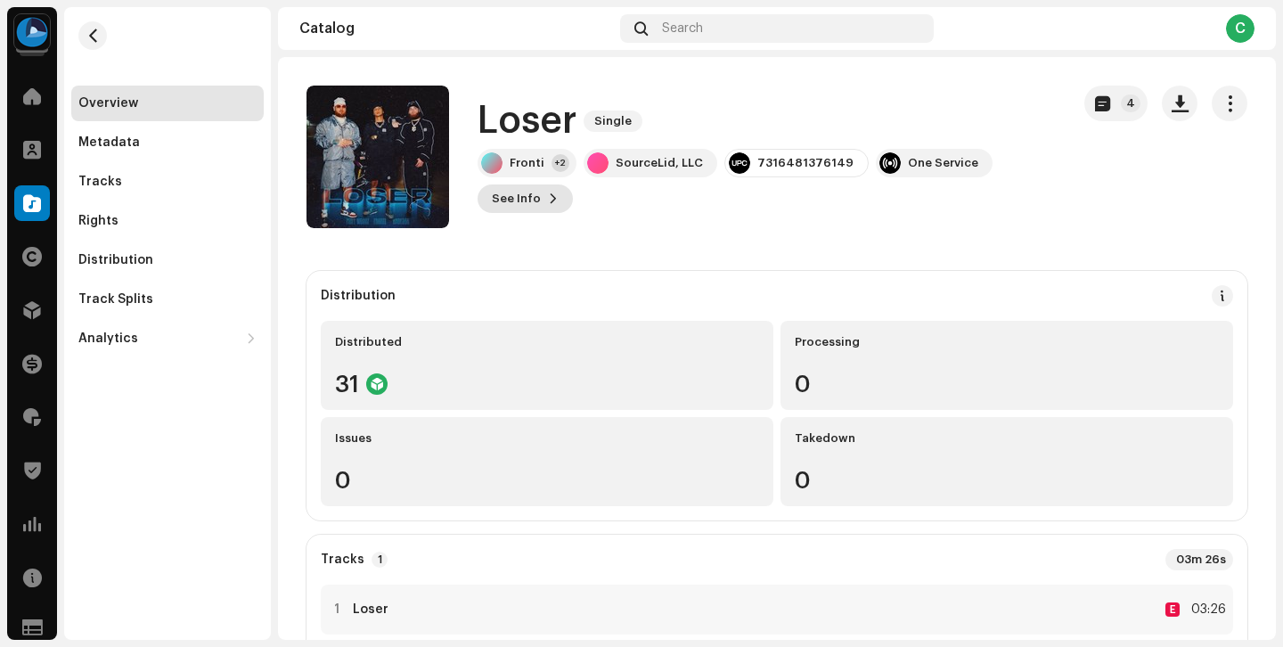
click at [536, 194] on span "See Info" at bounding box center [516, 199] width 49 height 36
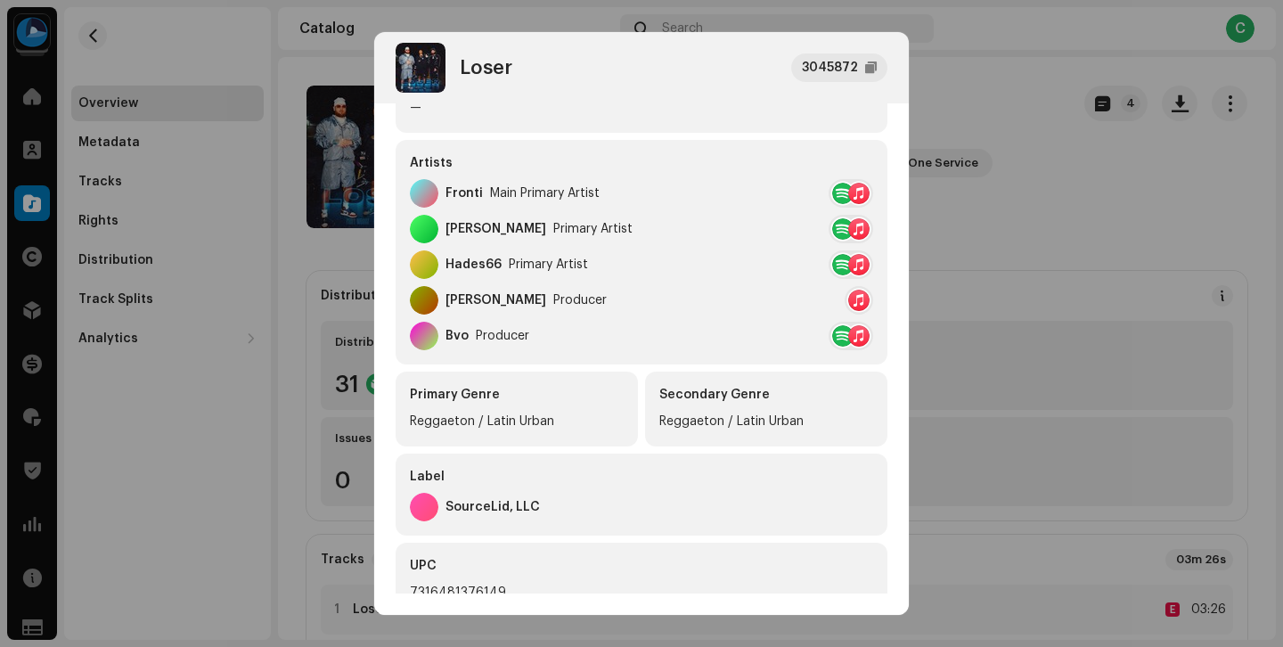
scroll to position [504, 0]
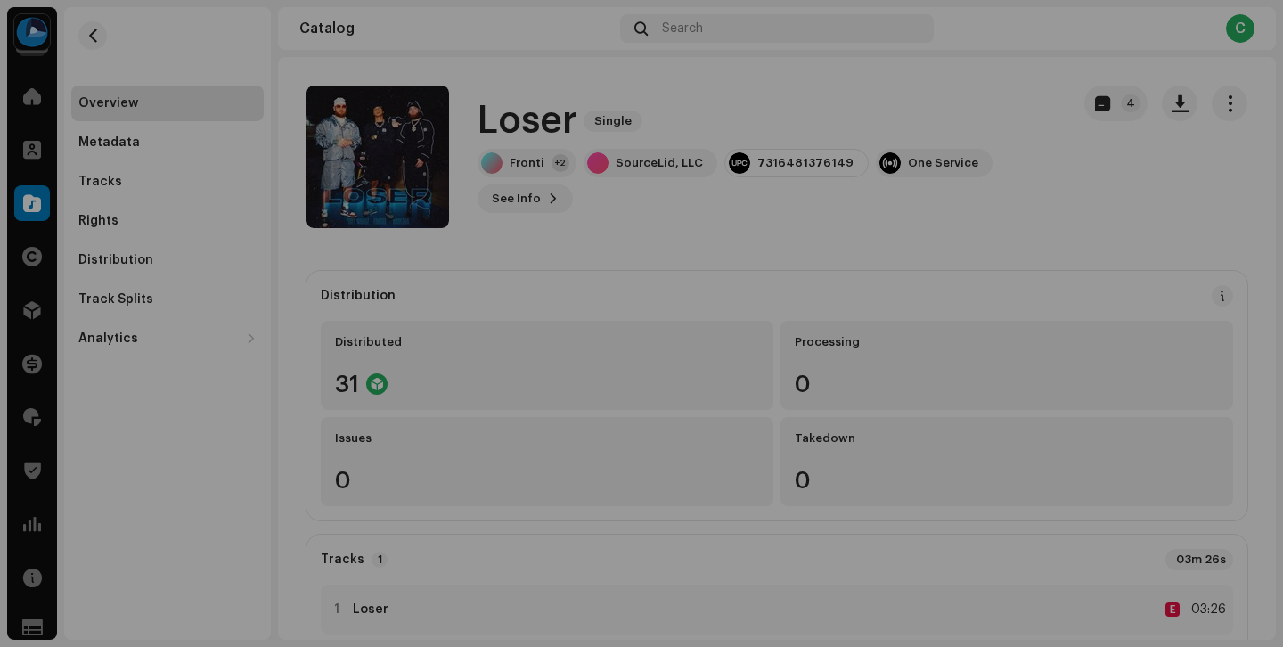
click at [1008, 272] on div "Loser 3045872 Metadata Distribution Metadata Language Spanish (Latin America) R…" at bounding box center [641, 323] width 1283 height 647
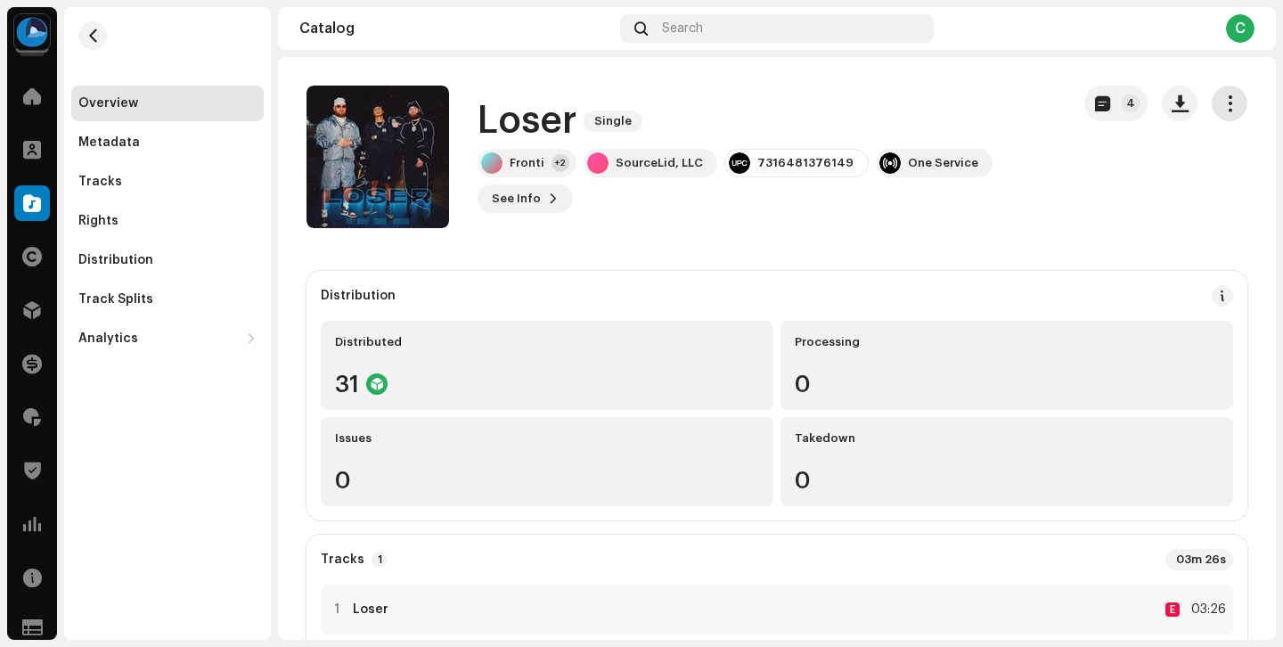
click at [1230, 102] on button "button" at bounding box center [1230, 104] width 36 height 36
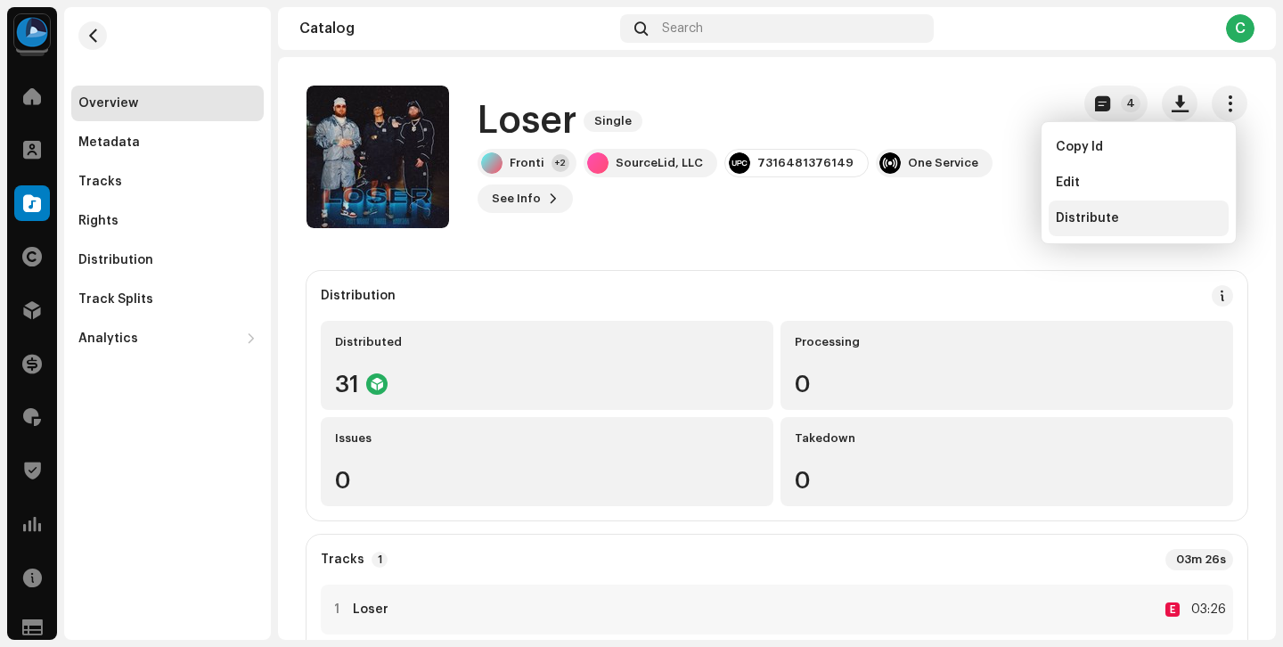
click at [1138, 212] on div "Distribute" at bounding box center [1139, 218] width 166 height 14
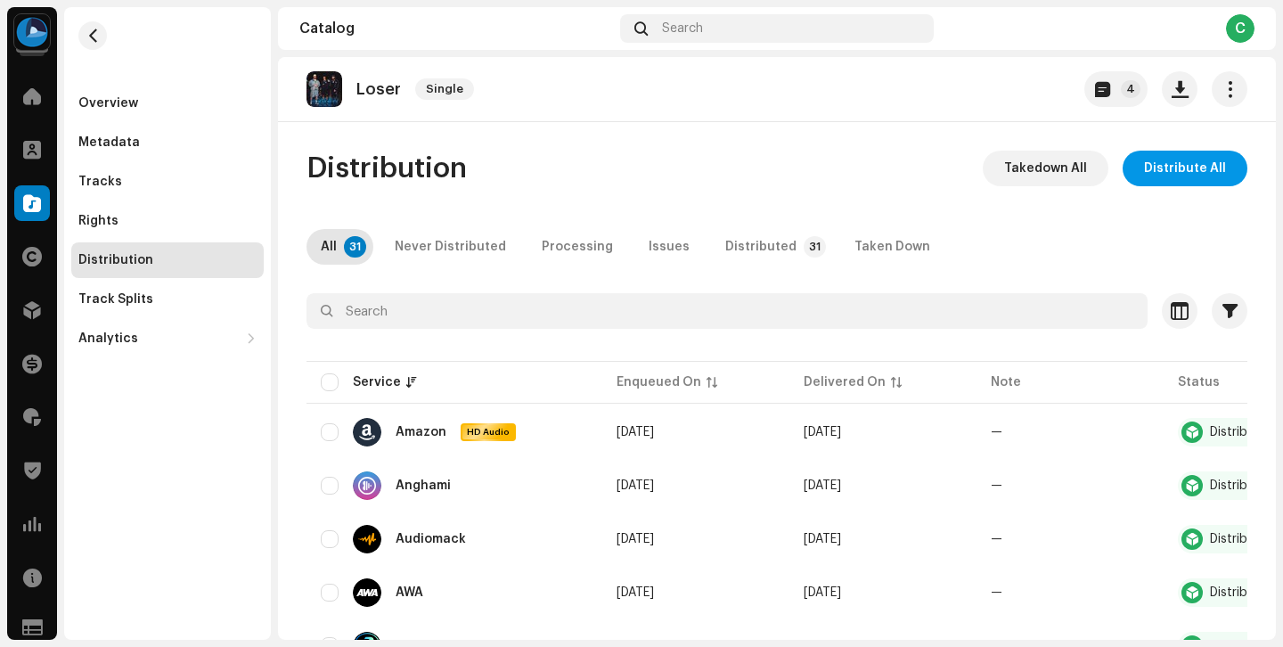
click at [1166, 176] on span "Distribute All" at bounding box center [1185, 169] width 82 height 36
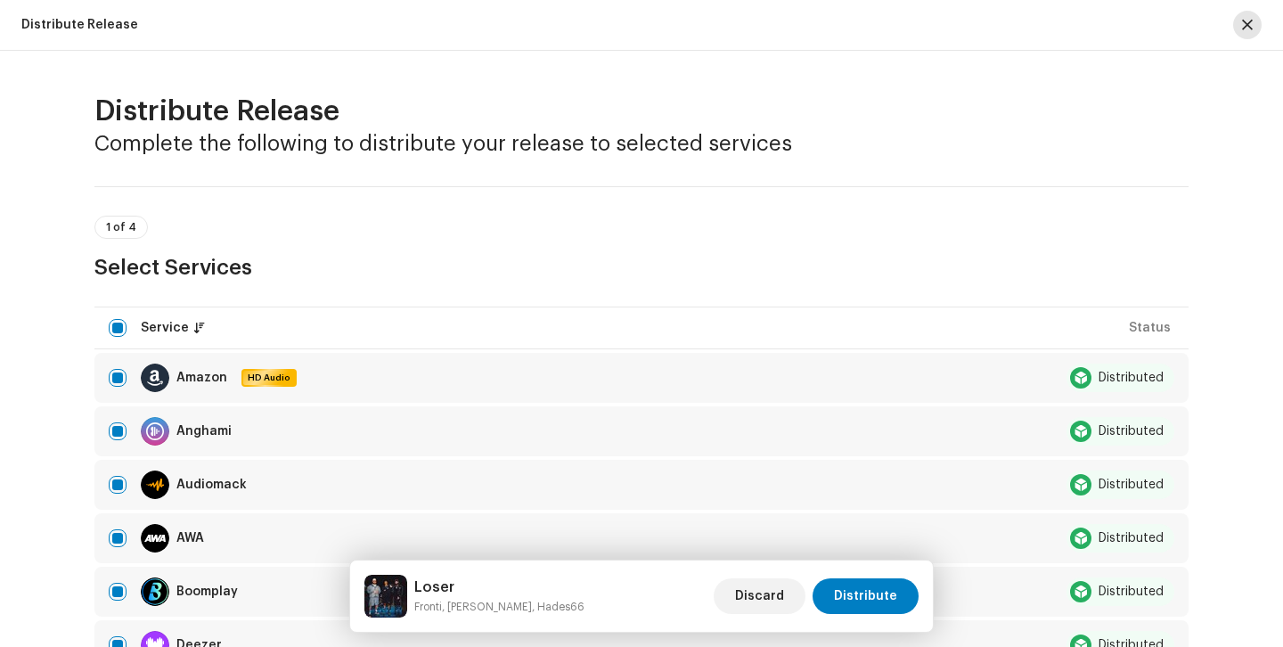
click at [1243, 26] on span "button" at bounding box center [1247, 25] width 11 height 14
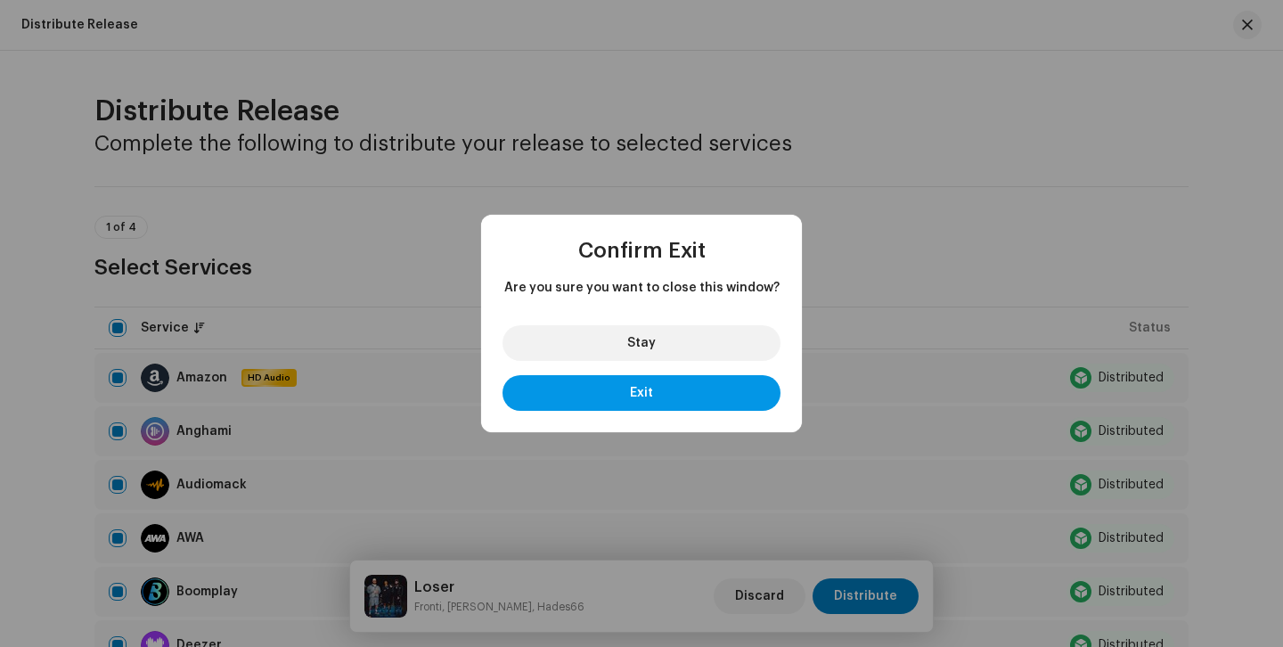
click at [703, 390] on button "Exit" at bounding box center [642, 393] width 278 height 36
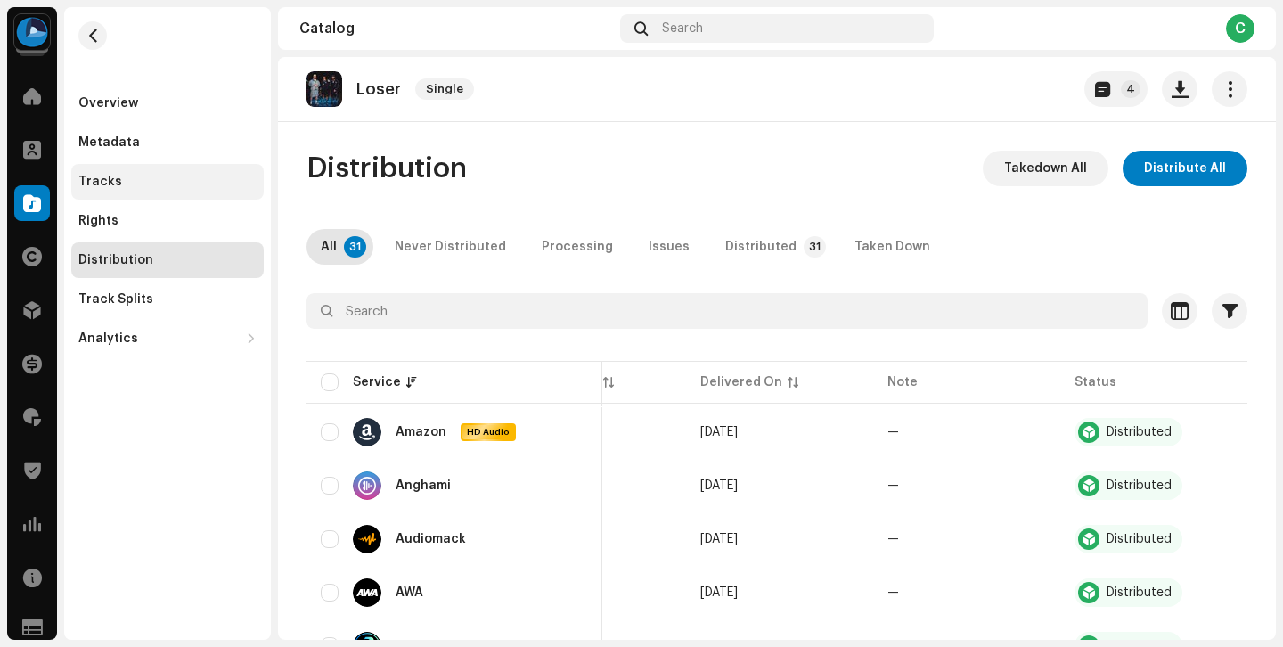
click at [176, 177] on div "Tracks" at bounding box center [167, 182] width 178 height 14
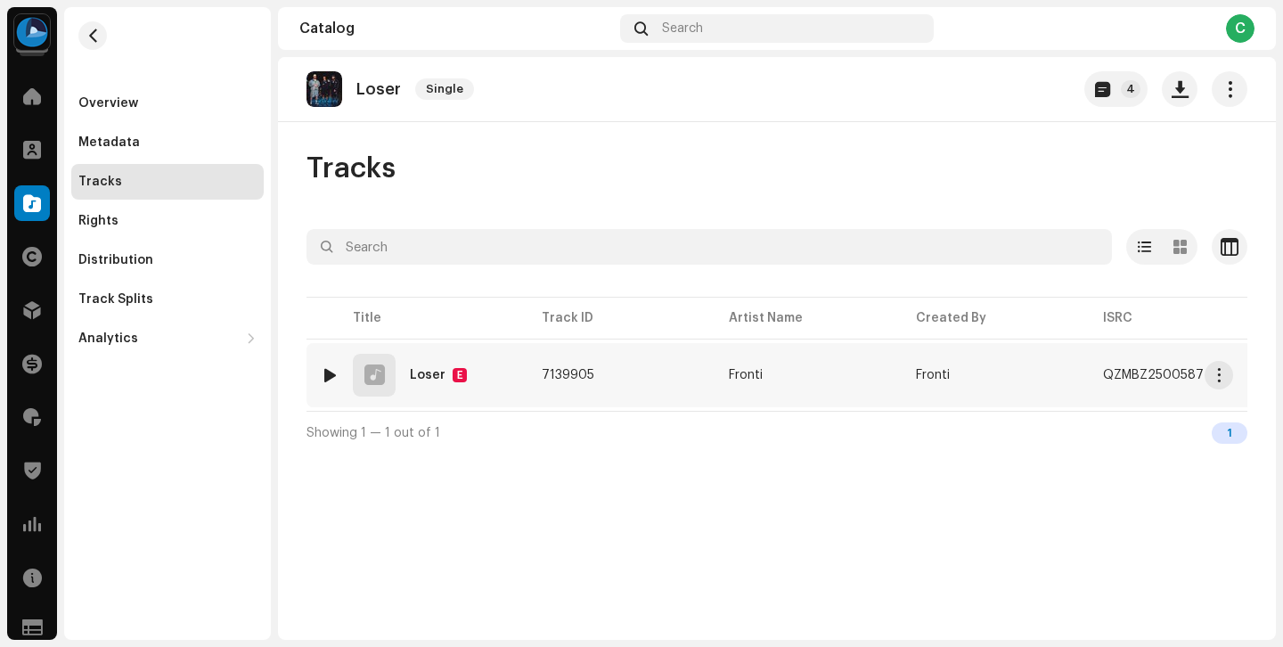
click at [330, 376] on div at bounding box center [329, 375] width 13 height 14
click at [1247, 601] on span "button" at bounding box center [1247, 603] width 12 height 14
click at [175, 265] on div "Distribution" at bounding box center [167, 260] width 178 height 14
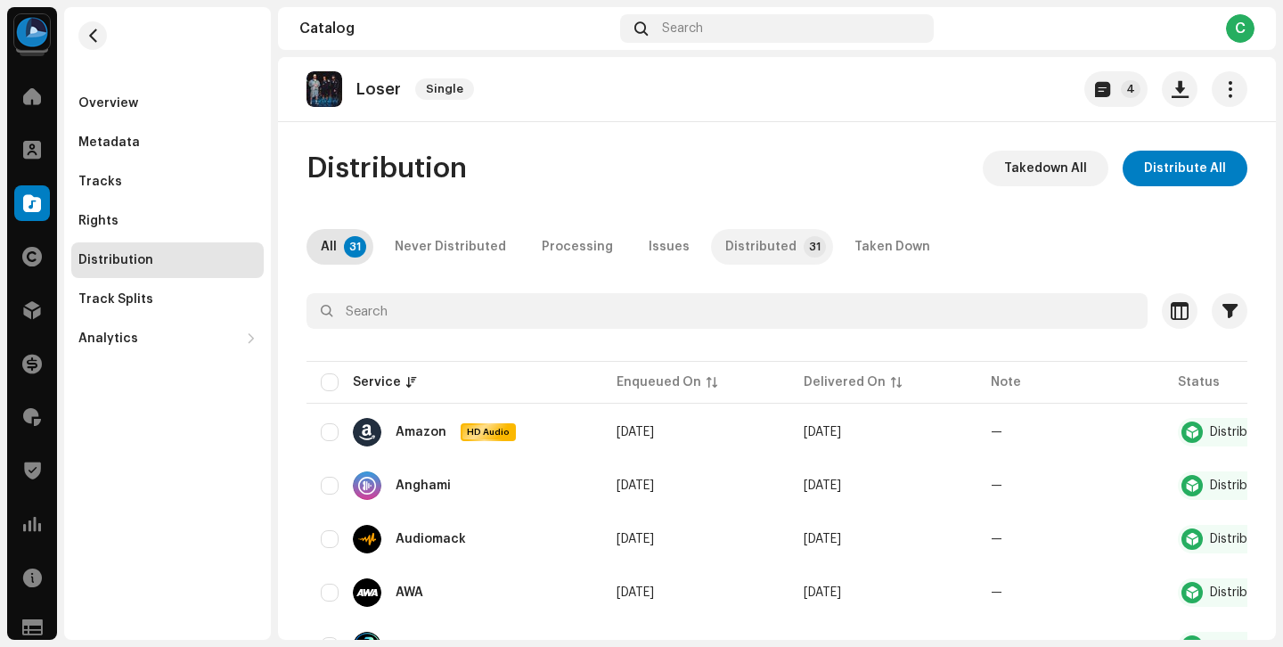
click at [725, 240] on div "Distributed" at bounding box center [760, 247] width 71 height 36
click at [323, 242] on div "All" at bounding box center [329, 247] width 16 height 36
click at [39, 151] on span at bounding box center [32, 150] width 18 height 14
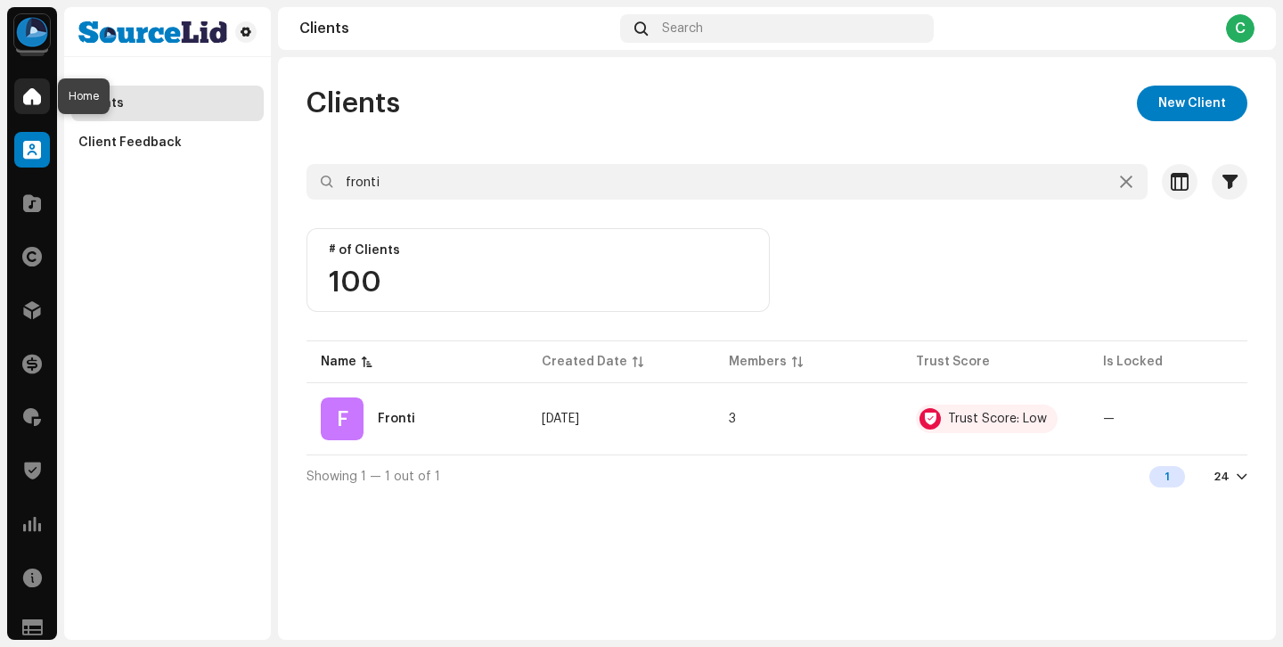
click at [36, 94] on span at bounding box center [32, 96] width 18 height 14
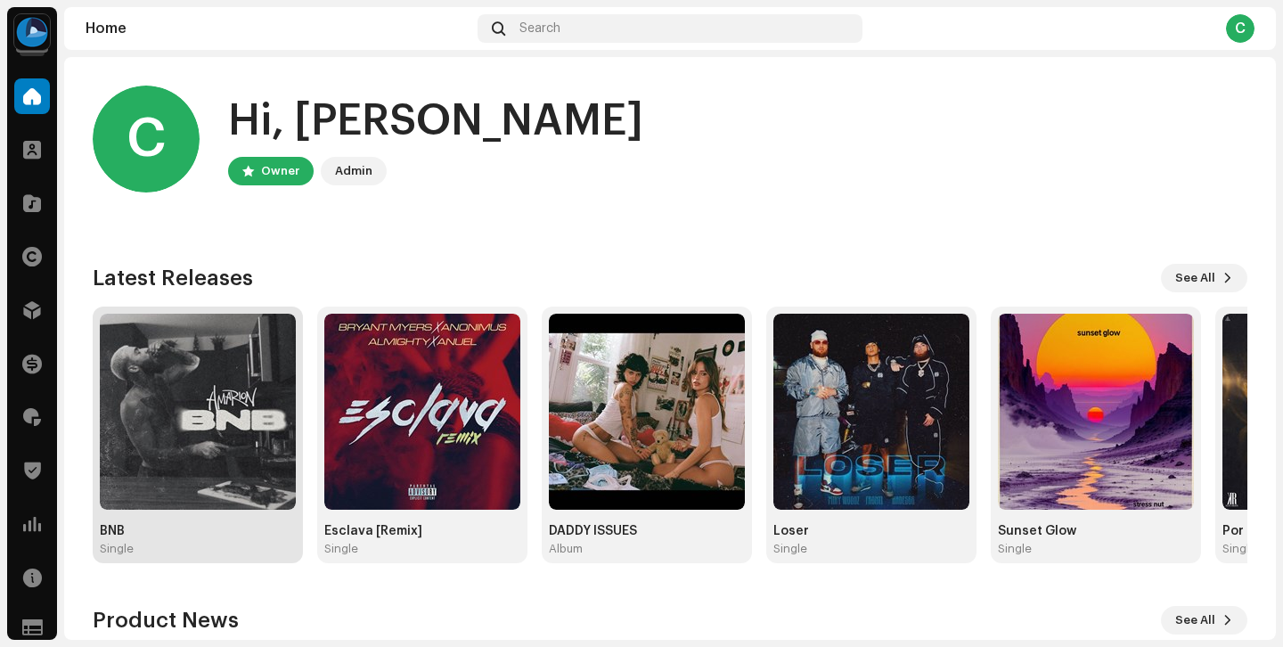
click at [244, 461] on img at bounding box center [198, 412] width 196 height 196
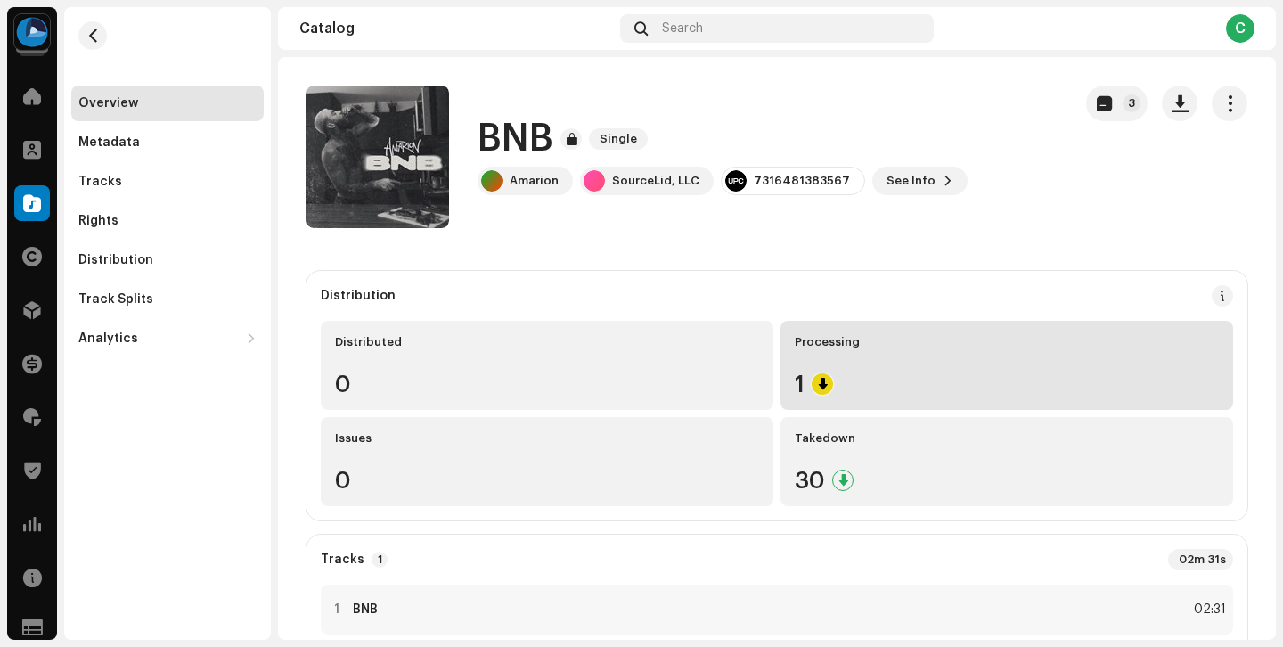
click at [914, 393] on div "1" at bounding box center [1007, 383] width 424 height 23
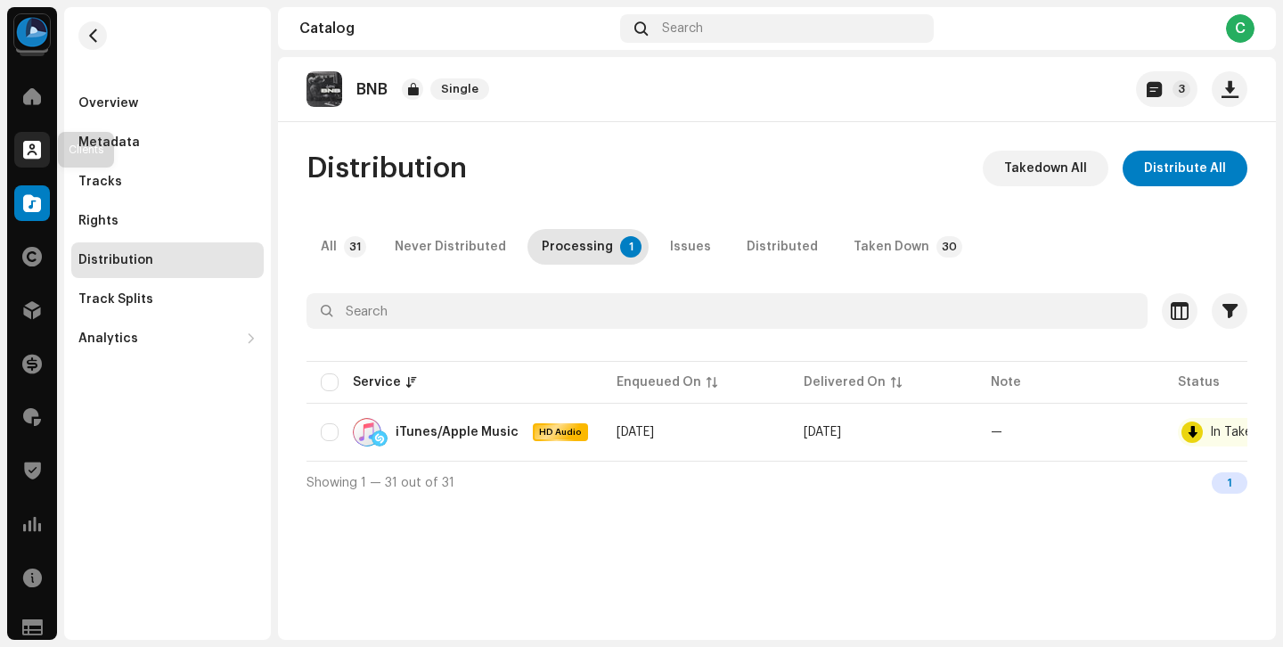
click at [37, 155] on span at bounding box center [32, 150] width 18 height 14
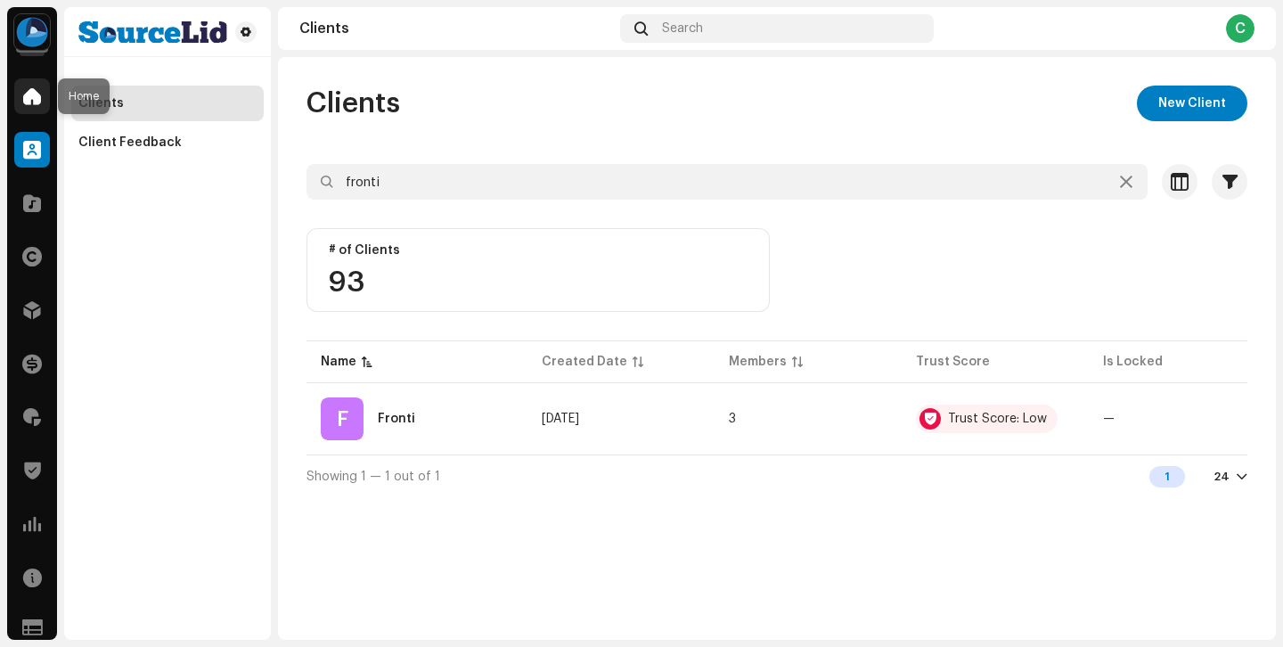
click at [33, 98] on span at bounding box center [32, 96] width 18 height 14
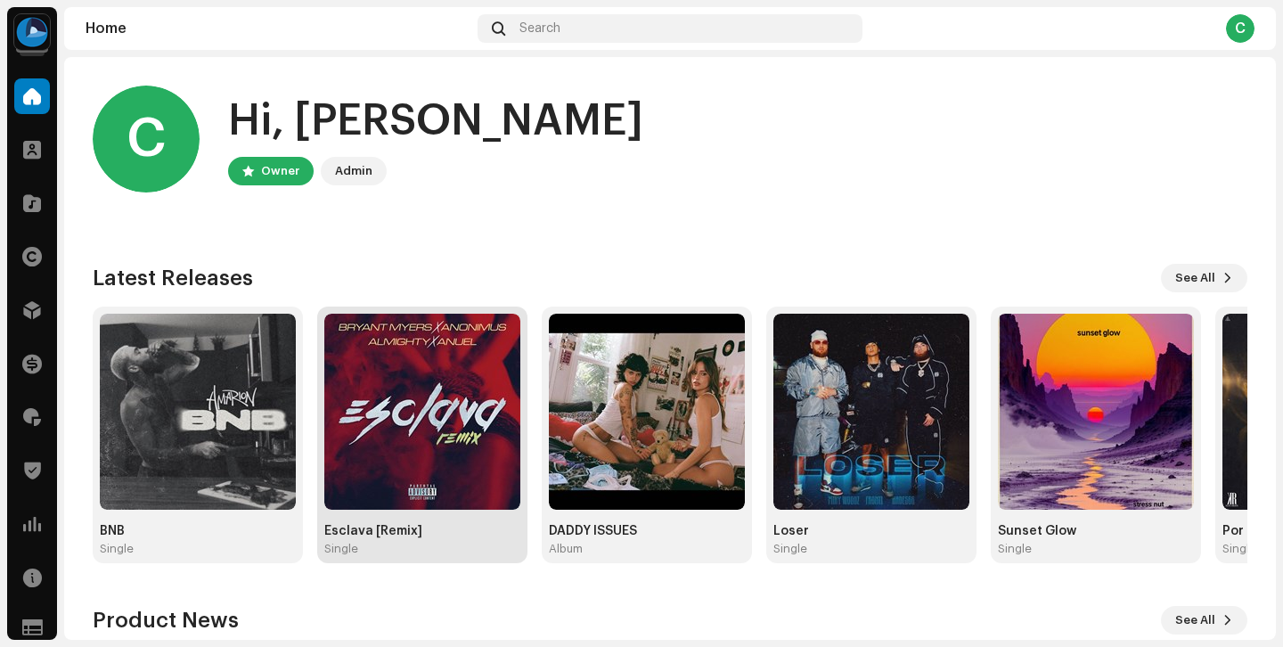
click at [454, 498] on img at bounding box center [422, 412] width 196 height 196
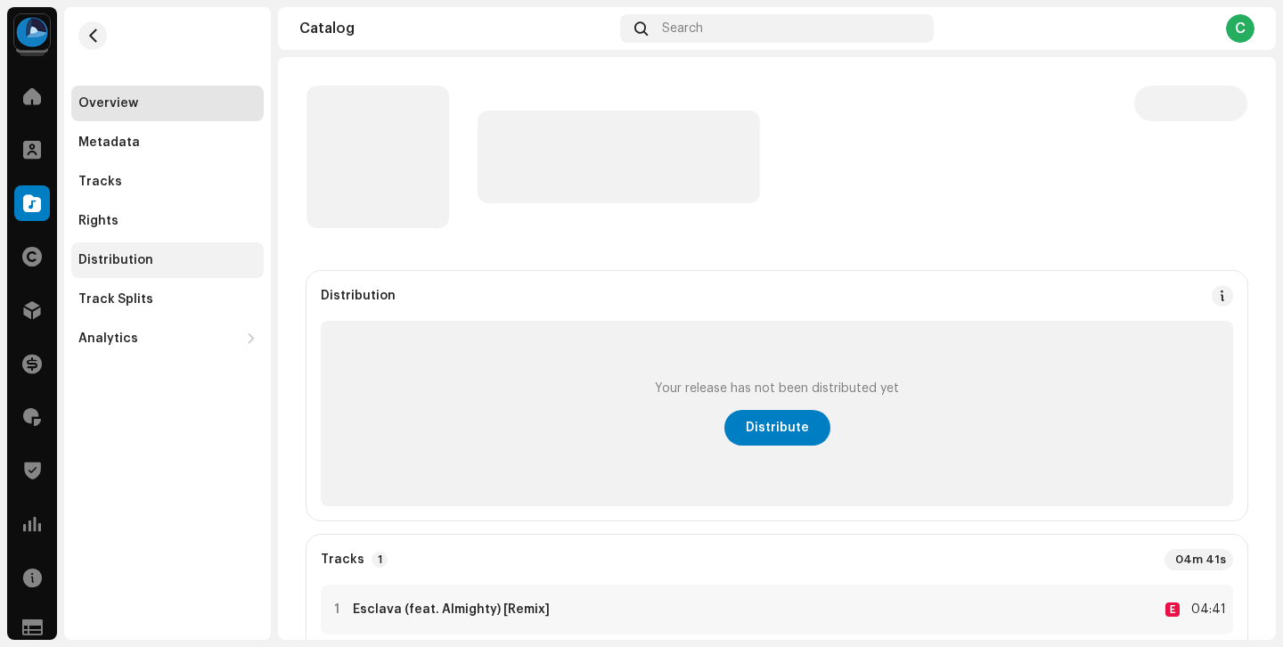
click at [156, 257] on div "Distribution" at bounding box center [167, 260] width 178 height 14
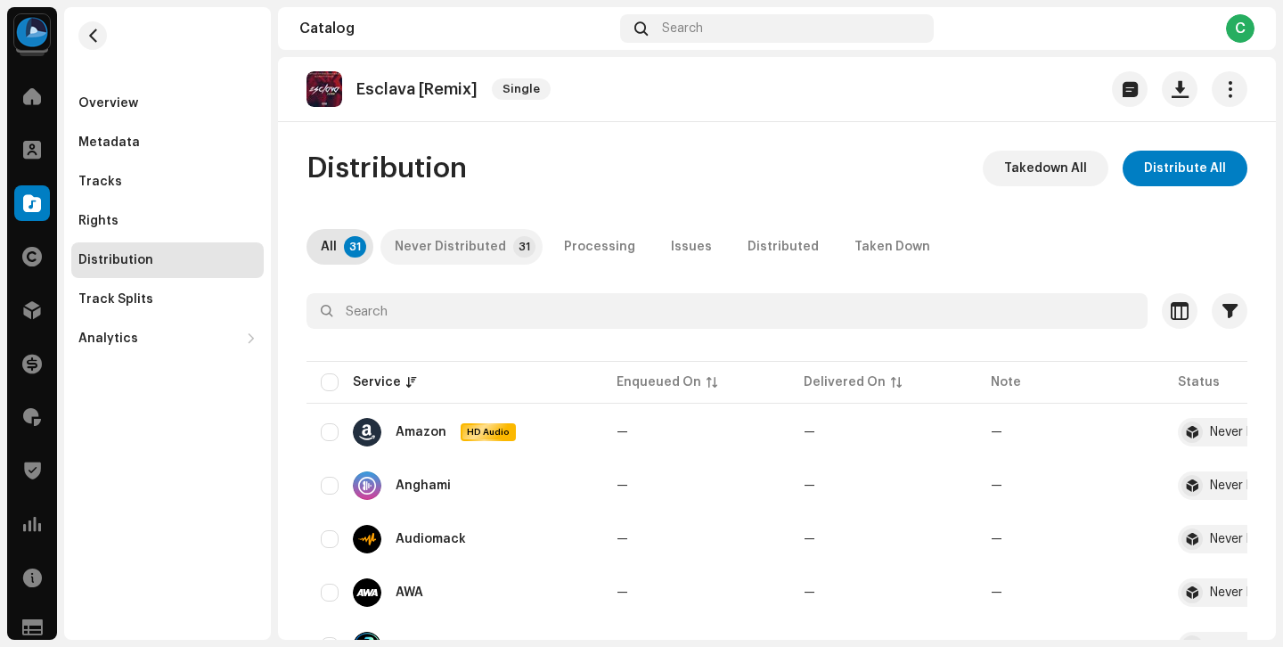
click at [490, 248] on div "Never Distributed" at bounding box center [450, 247] width 111 height 36
click at [356, 257] on p-badge "31" at bounding box center [355, 246] width 22 height 21
click at [135, 112] on div "Overview" at bounding box center [167, 104] width 192 height 36
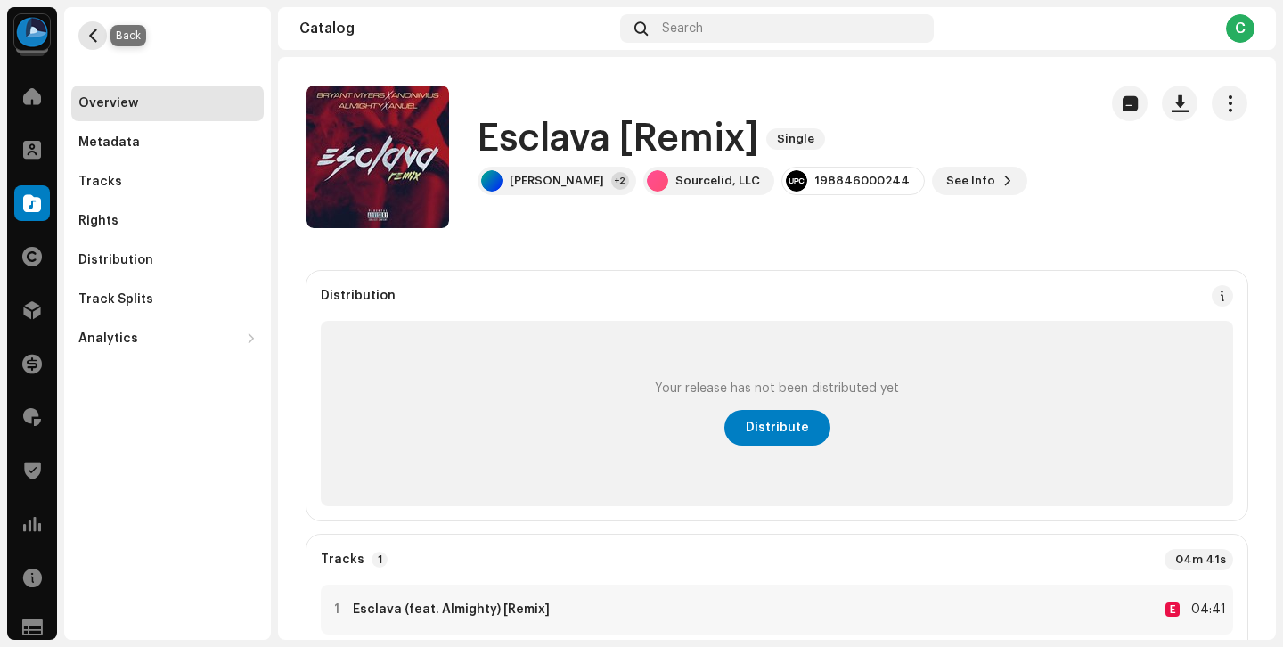
click at [87, 35] on span "button" at bounding box center [92, 36] width 13 height 14
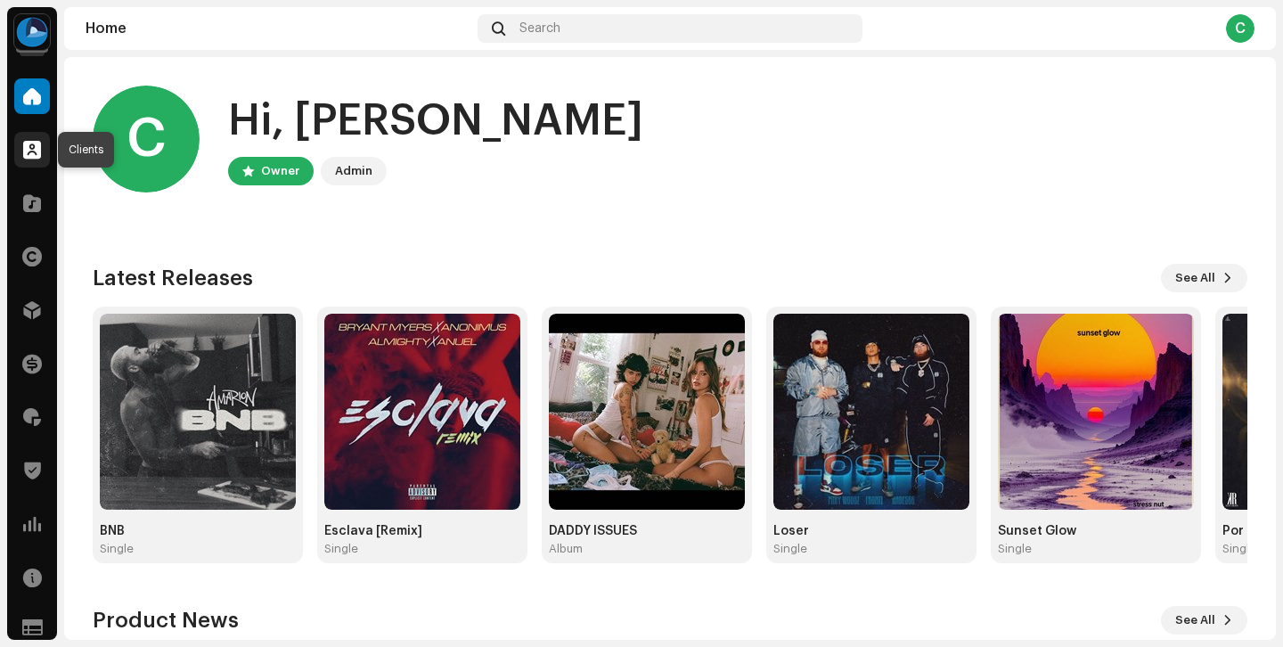
click at [40, 143] on span at bounding box center [32, 150] width 18 height 14
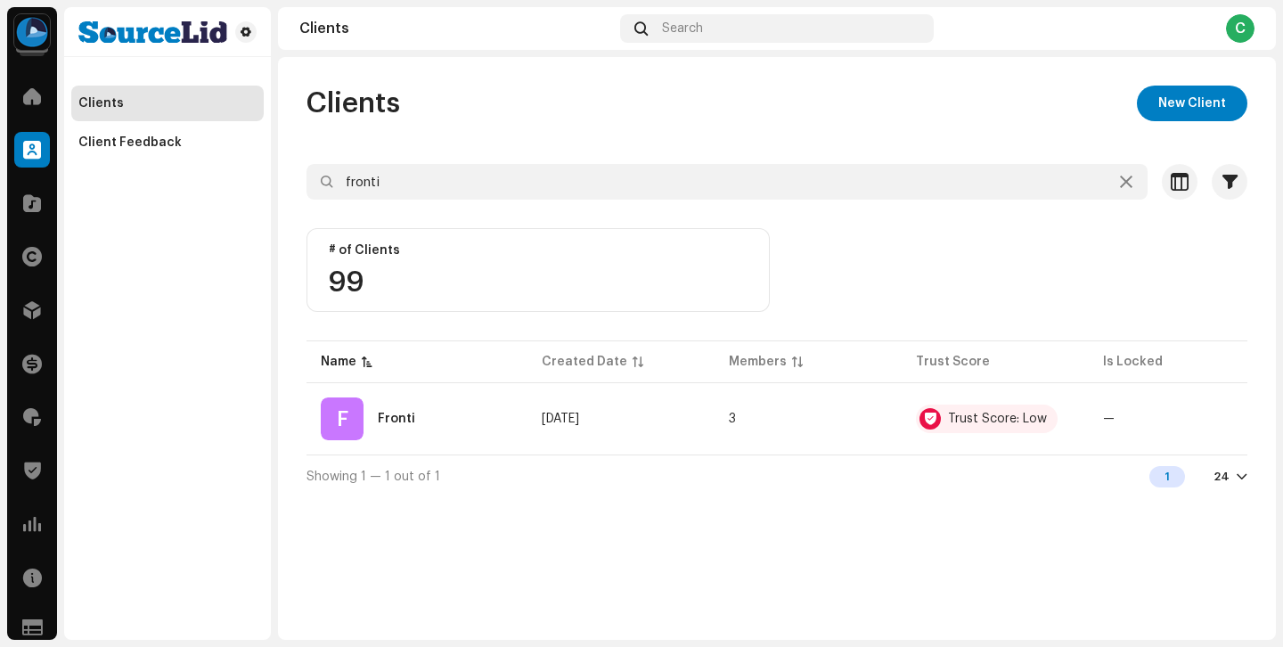
click at [40, 143] on span at bounding box center [32, 150] width 18 height 14
click at [35, 112] on div at bounding box center [32, 96] width 36 height 36
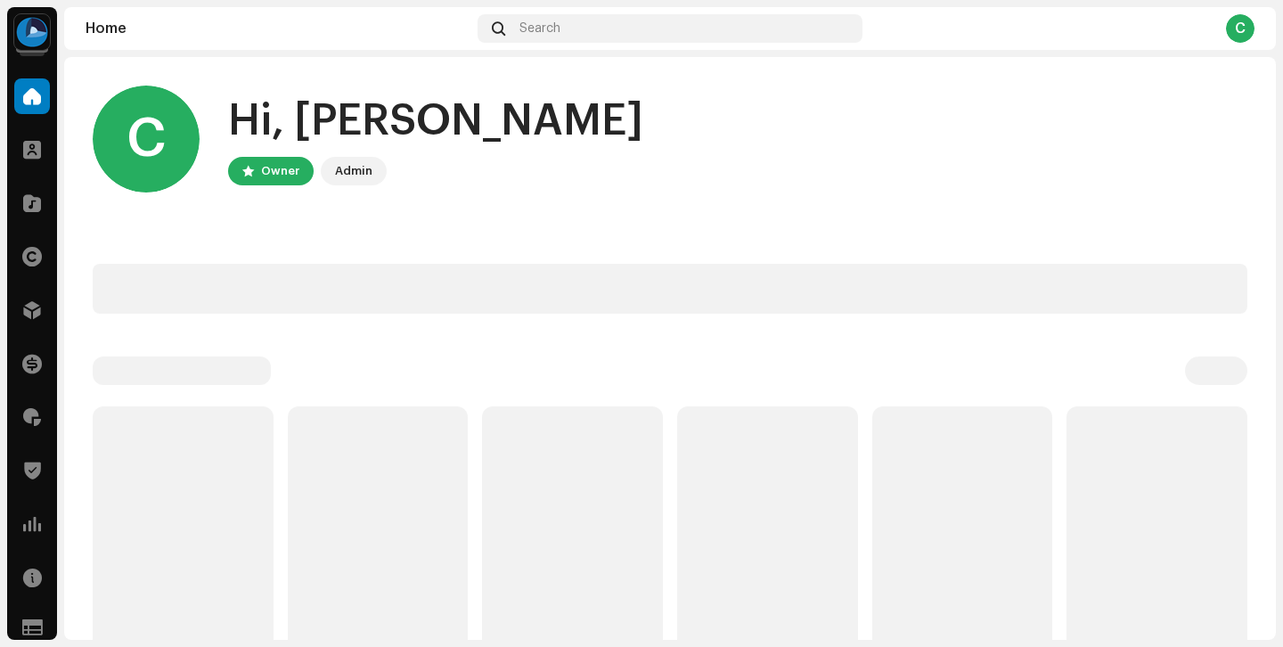
click at [35, 112] on div at bounding box center [32, 96] width 36 height 36
